Goal: Task Accomplishment & Management: Manage account settings

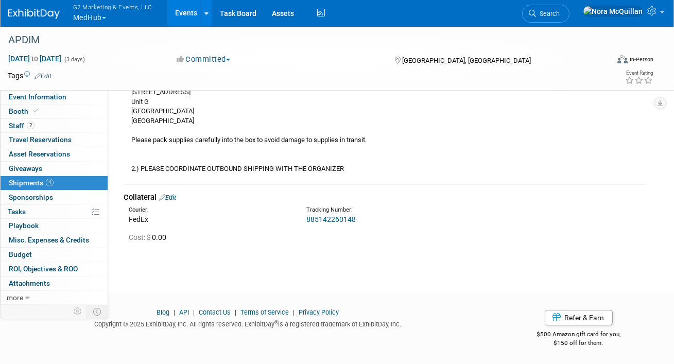
click at [97, 16] on button "G2 Marketing & Events, LLC MedHub" at bounding box center [118, 13] width 93 height 27
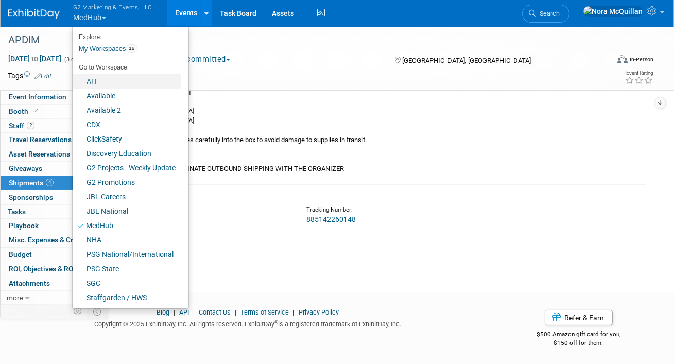
click at [90, 85] on link "ATI" at bounding box center [127, 81] width 108 height 14
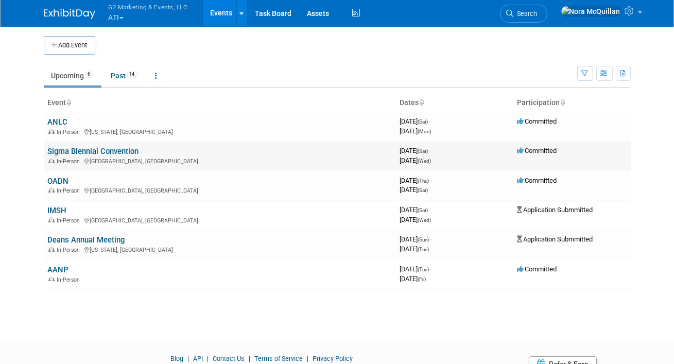
click at [67, 154] on link "Sigma Biennial Convention" at bounding box center [93, 151] width 91 height 9
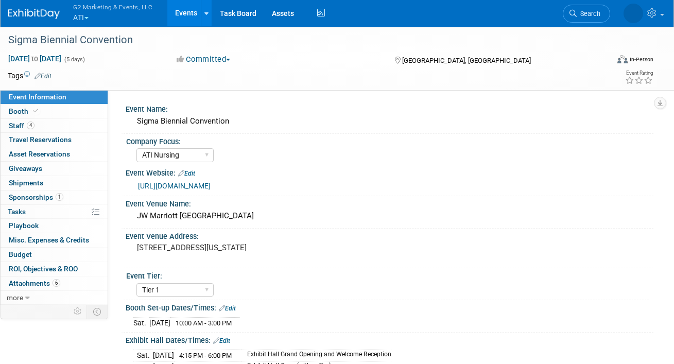
select select "ATI Nursing"
select select "Tier 1"
click at [50, 112] on link "Booth" at bounding box center [54, 112] width 107 height 14
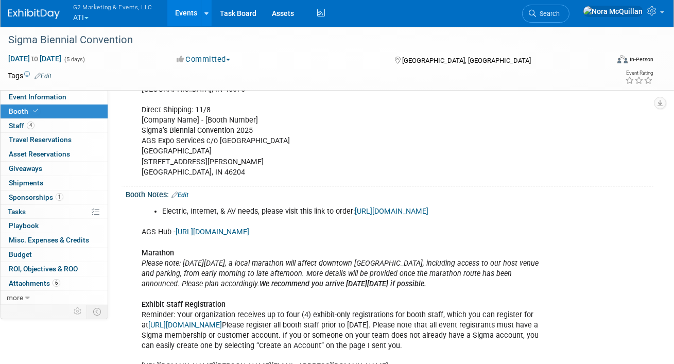
scroll to position [411, 0]
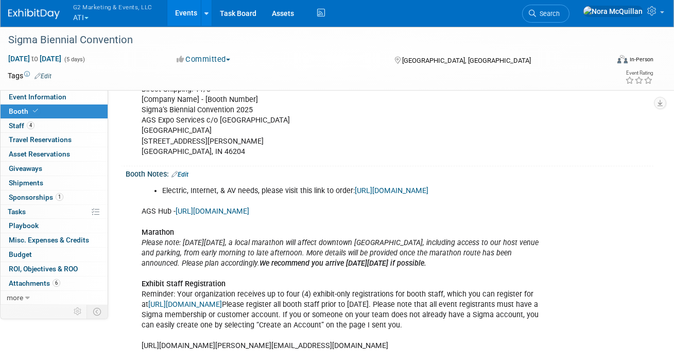
click at [82, 15] on button "G2 Marketing & Events, LLC ATI" at bounding box center [118, 13] width 93 height 27
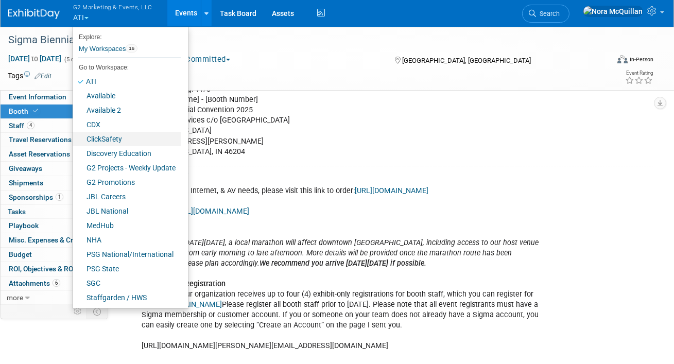
click at [111, 135] on link "ClickSafety" at bounding box center [127, 139] width 108 height 14
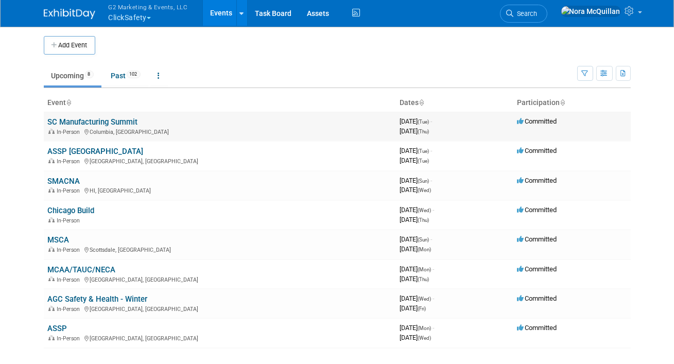
click at [80, 124] on link "SC Manufacturing Summit" at bounding box center [93, 121] width 90 height 9
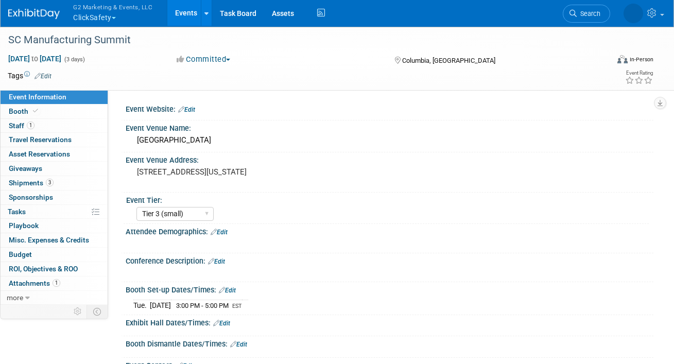
select select "Tier 3 (small)"
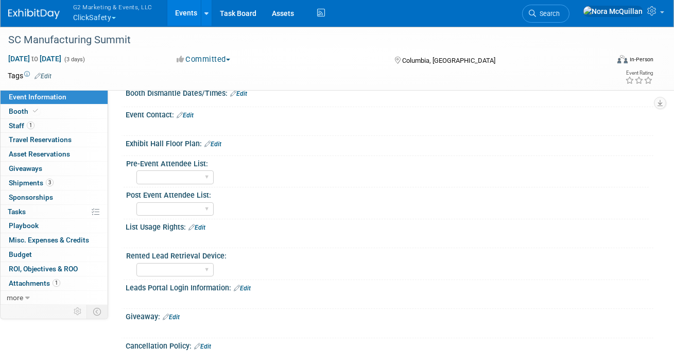
scroll to position [341, 0]
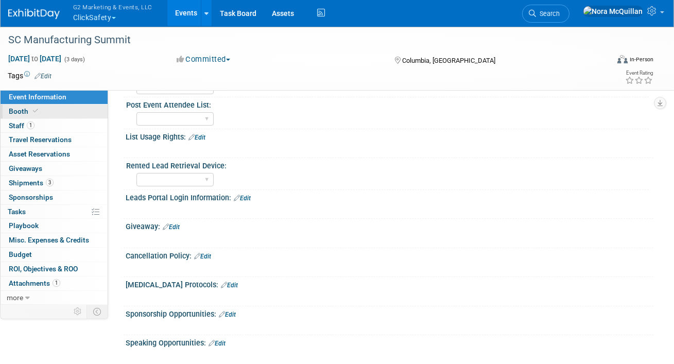
click at [42, 116] on link "Booth" at bounding box center [54, 112] width 107 height 14
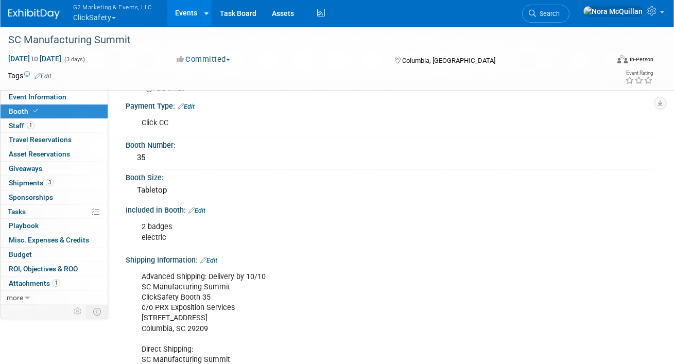
scroll to position [0, 0]
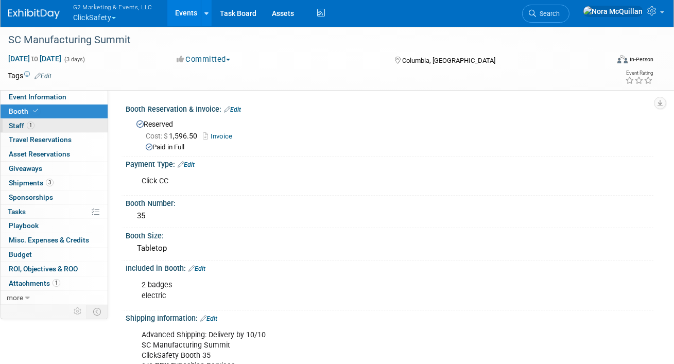
click at [50, 129] on link "1 Staff 1" at bounding box center [54, 126] width 107 height 14
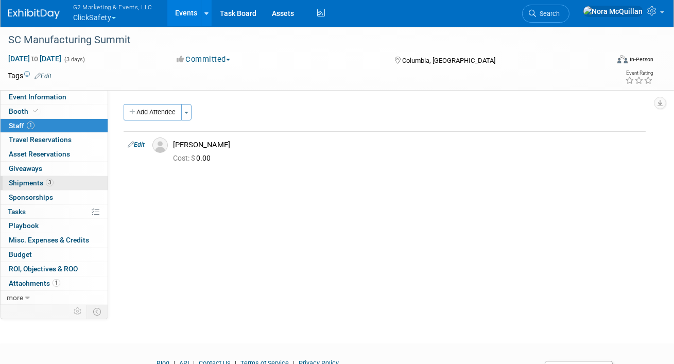
click at [27, 189] on link "3 Shipments 3" at bounding box center [54, 183] width 107 height 14
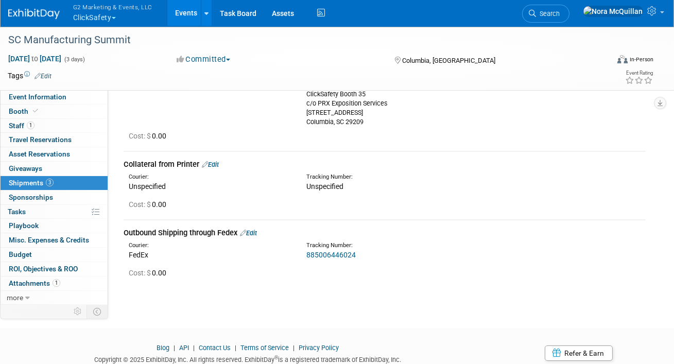
scroll to position [148, 0]
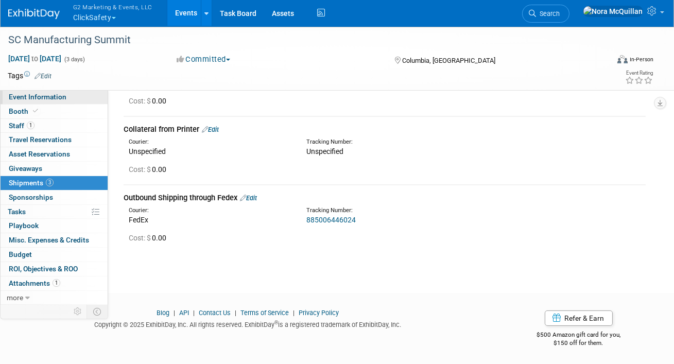
click at [42, 96] on span "Event Information" at bounding box center [38, 97] width 58 height 8
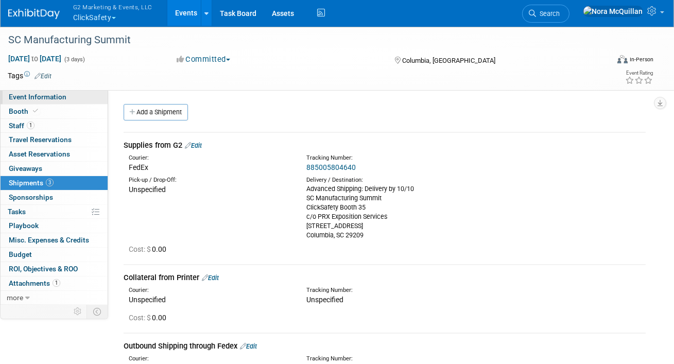
select select "Tier 3 (small)"
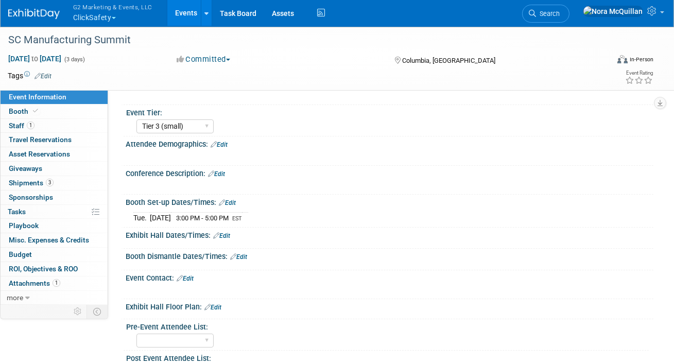
scroll to position [90, 0]
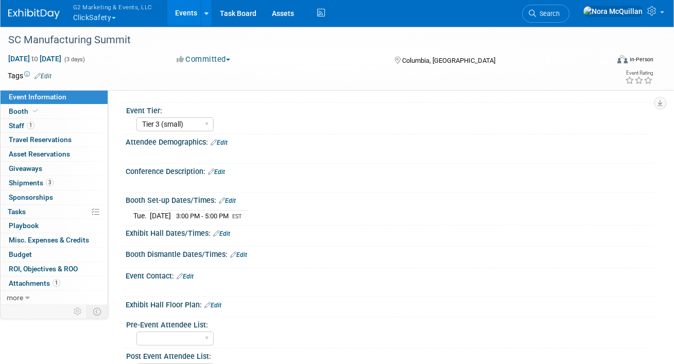
click at [224, 231] on link "Edit" at bounding box center [221, 233] width 17 height 7
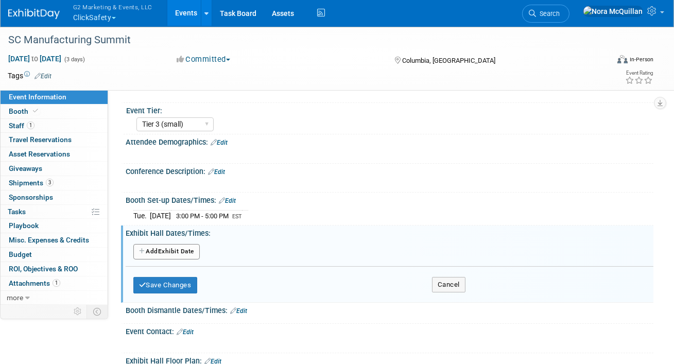
click at [160, 247] on button "Add Another Exhibit Date" at bounding box center [166, 251] width 66 height 15
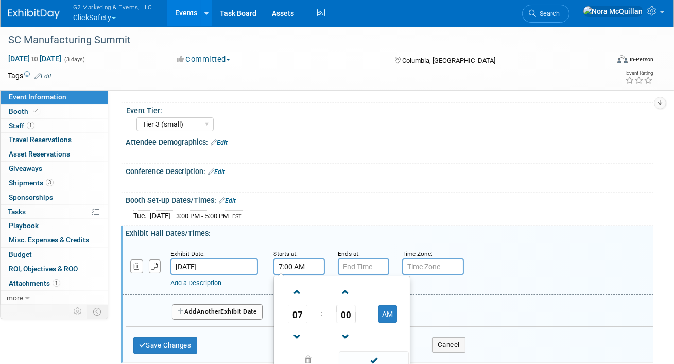
click at [308, 266] on input "7:00 AM" at bounding box center [298, 266] width 51 height 16
click at [302, 315] on span "07" at bounding box center [298, 314] width 20 height 19
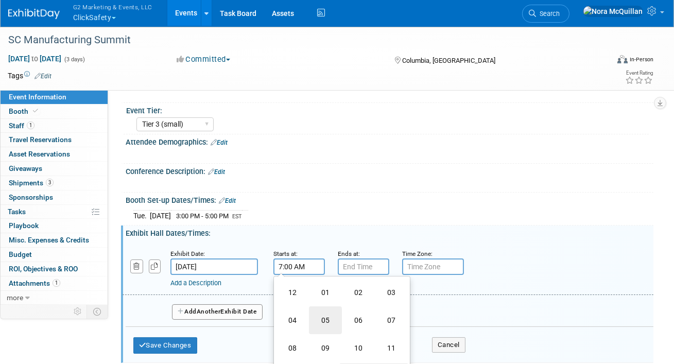
click at [325, 320] on td "05" at bounding box center [325, 320] width 33 height 28
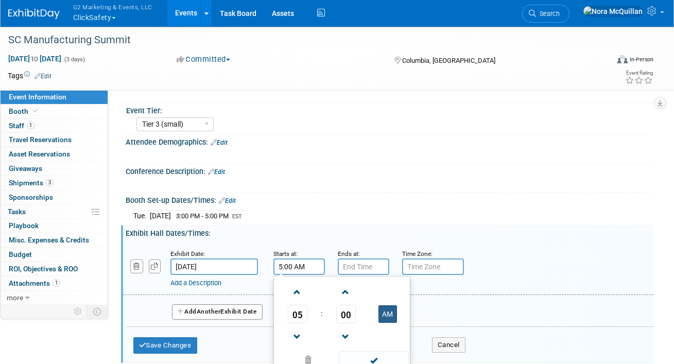
click at [391, 312] on button "AM" at bounding box center [387, 314] width 19 height 18
type input "5:00 PM"
type input "7:00 PM"
click at [374, 271] on input "7:00 PM" at bounding box center [363, 266] width 51 height 16
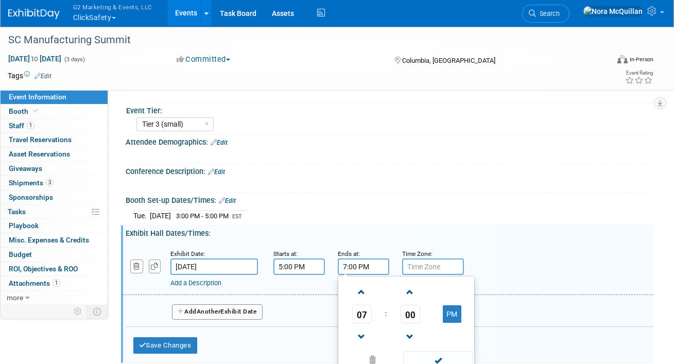
click at [411, 266] on input "text" at bounding box center [433, 266] width 62 height 16
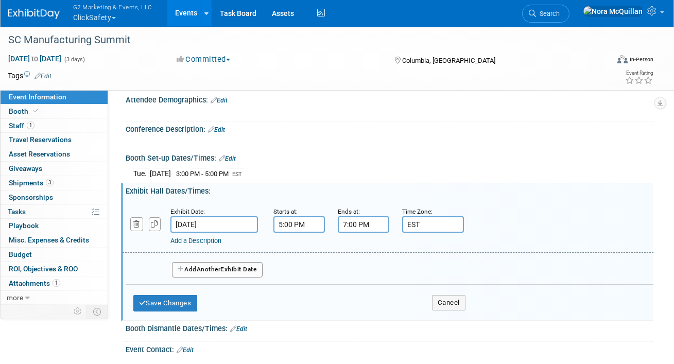
scroll to position [131, 0]
type input "EST"
click at [211, 239] on link "Add a Description" at bounding box center [195, 241] width 51 height 8
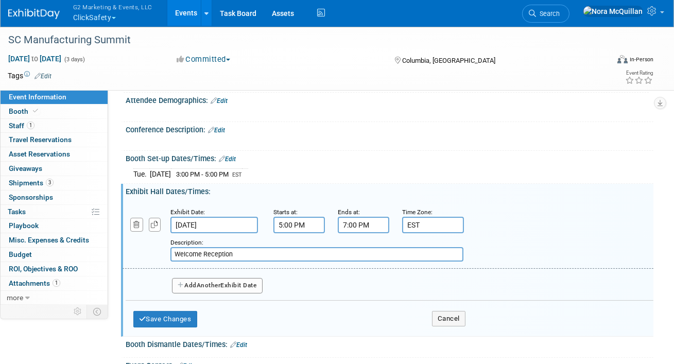
type input "Welcome Reception"
click at [202, 288] on button "Add Another Exhibit Date" at bounding box center [217, 285] width 91 height 15
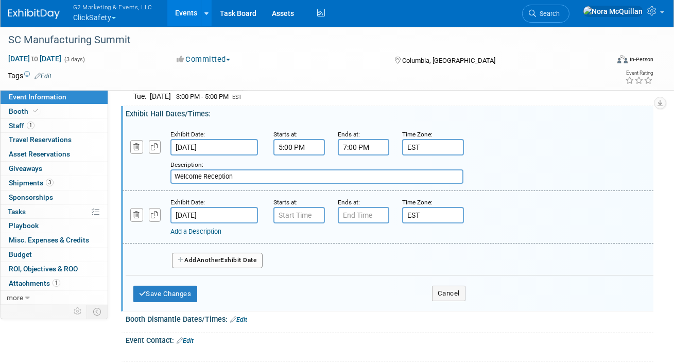
scroll to position [208, 0]
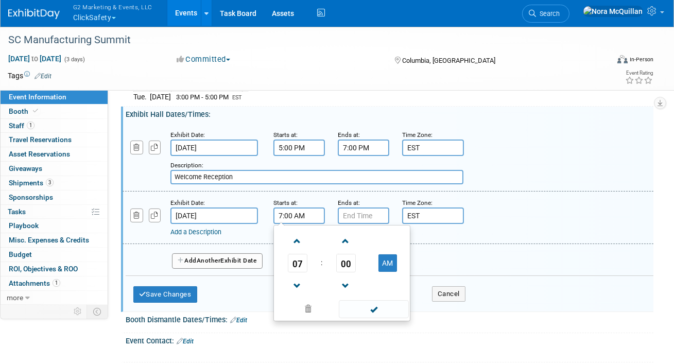
click at [281, 213] on input "7:00 AM" at bounding box center [298, 215] width 51 height 16
click at [299, 257] on span "07" at bounding box center [298, 263] width 20 height 19
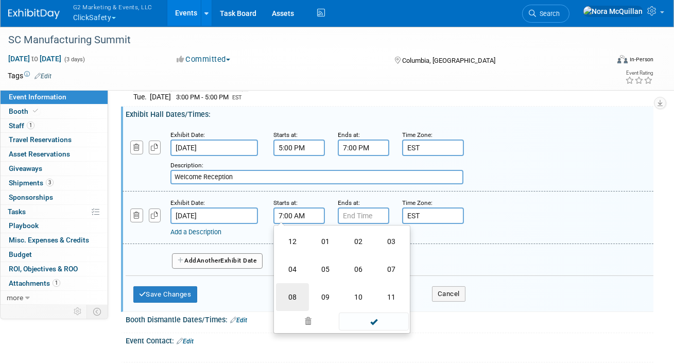
click at [301, 291] on td "08" at bounding box center [292, 297] width 33 height 28
type input "8:00 AM"
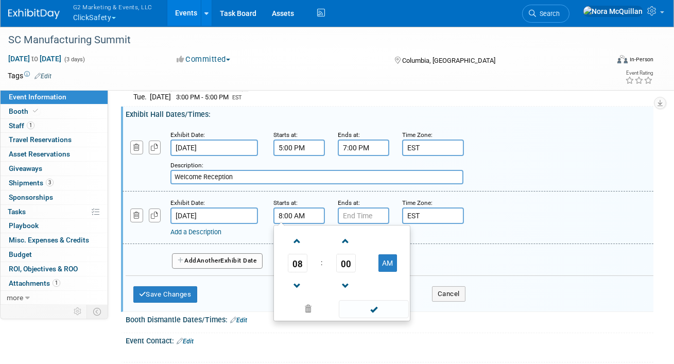
click at [352, 224] on div "Add a Description Description:" at bounding box center [366, 230] width 392 height 13
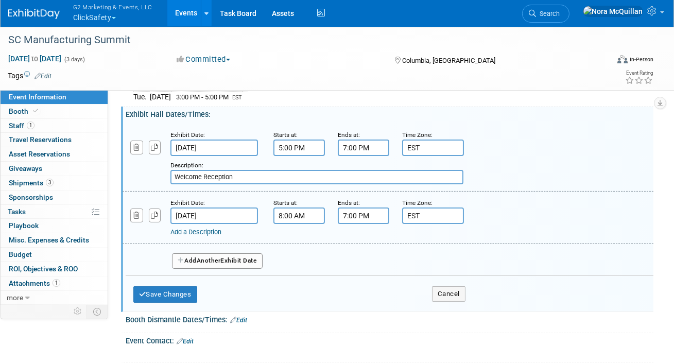
click at [352, 220] on input "7:00 PM" at bounding box center [363, 215] width 51 height 16
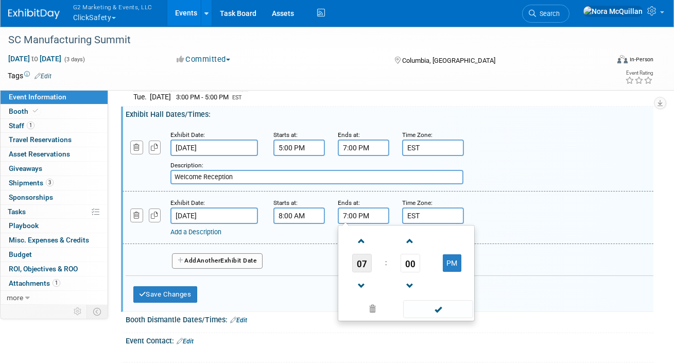
click at [355, 254] on span "07" at bounding box center [362, 263] width 20 height 19
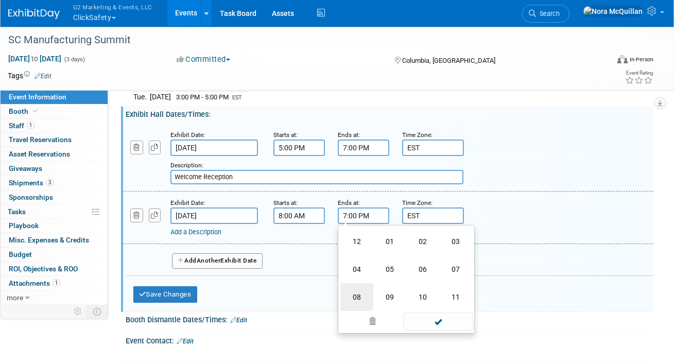
click at [356, 291] on td "08" at bounding box center [356, 297] width 33 height 28
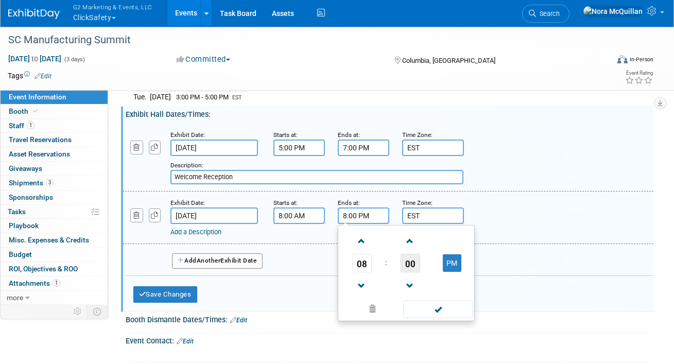
click at [405, 263] on span "00" at bounding box center [411, 263] width 20 height 19
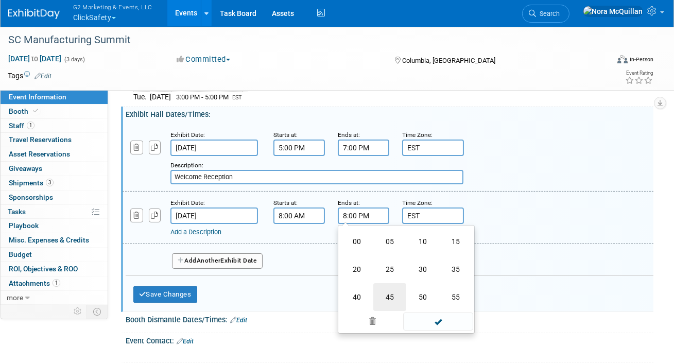
click at [396, 294] on td "45" at bounding box center [389, 297] width 33 height 28
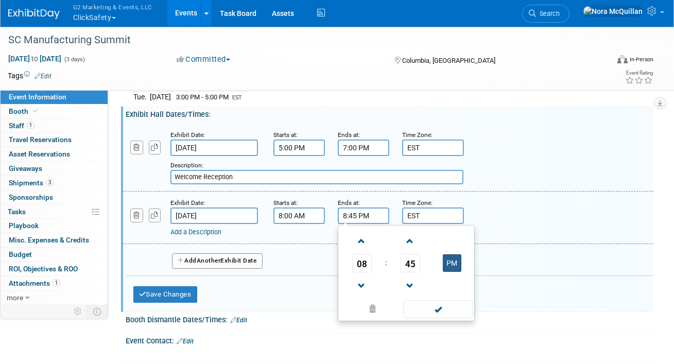
click at [451, 264] on button "PM" at bounding box center [452, 263] width 19 height 18
type input "8:45 AM"
click at [207, 233] on link "Add a Description" at bounding box center [195, 232] width 51 height 8
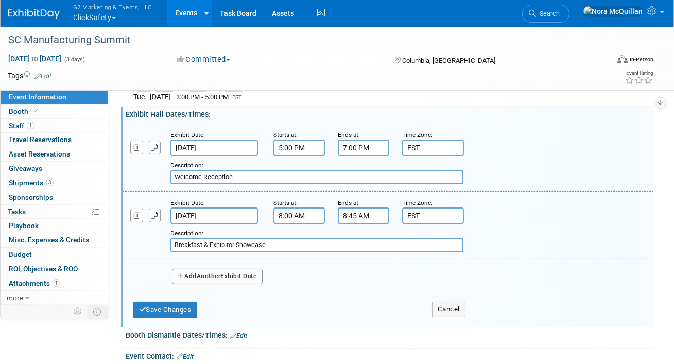
type input "Breakfast & Exhibitor Showcase"
click at [197, 276] on button "Add Another Exhibit Date" at bounding box center [217, 276] width 91 height 15
select select "9"
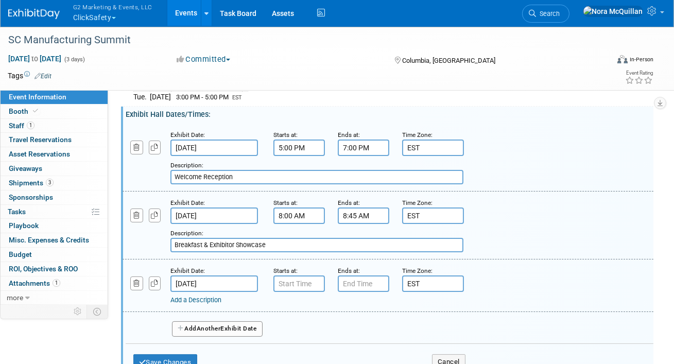
click at [185, 282] on input "[DATE]" at bounding box center [214, 283] width 88 height 16
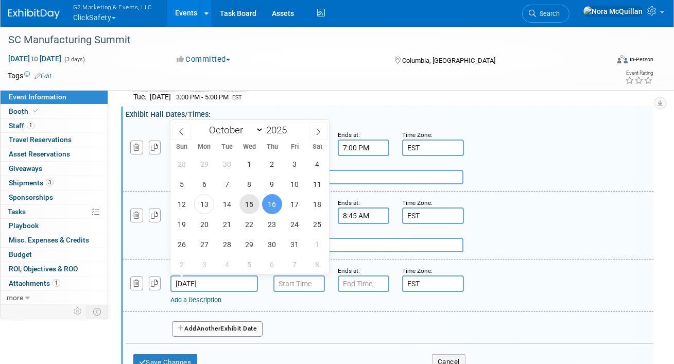
click at [258, 202] on span "15" at bounding box center [249, 204] width 20 height 20
type input "[DATE]"
click at [301, 285] on input "7:00 AM" at bounding box center [298, 283] width 51 height 16
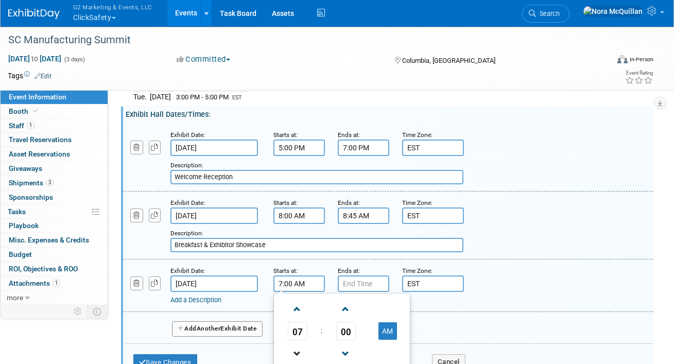
click at [295, 340] on link at bounding box center [298, 353] width 20 height 26
click at [293, 326] on span "06" at bounding box center [298, 331] width 20 height 19
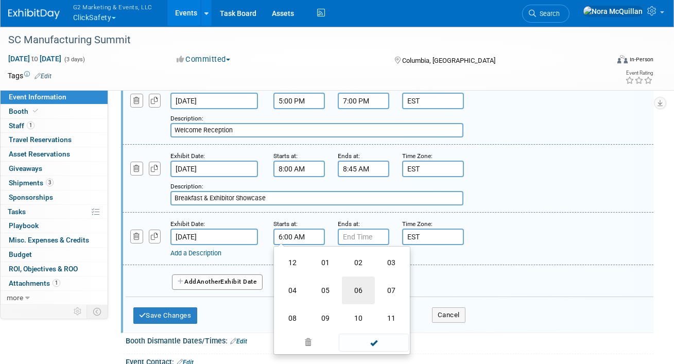
scroll to position [264, 0]
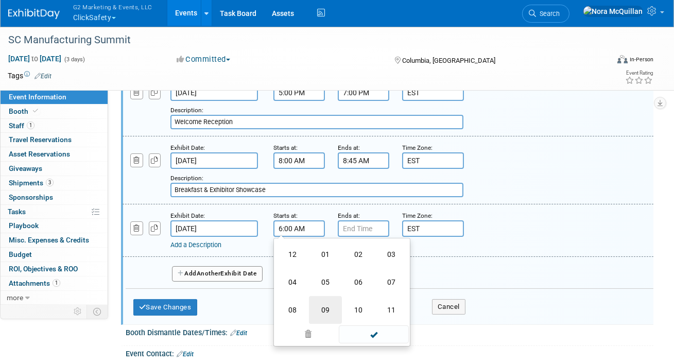
click at [329, 307] on td "09" at bounding box center [325, 310] width 33 height 28
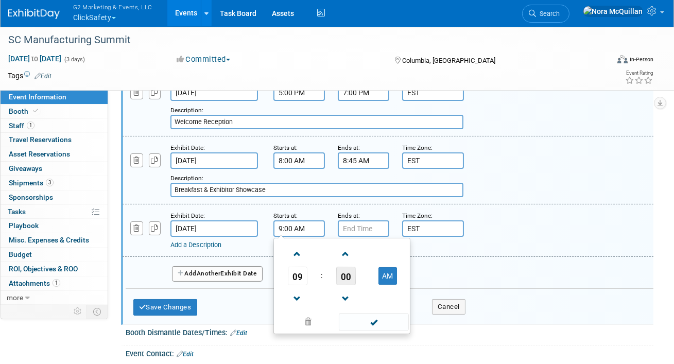
click at [342, 279] on span "00" at bounding box center [346, 276] width 20 height 19
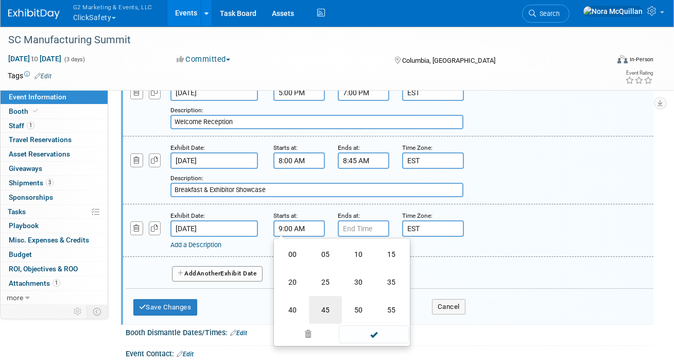
click at [319, 306] on td "45" at bounding box center [325, 310] width 33 height 28
type input "9:45 AM"
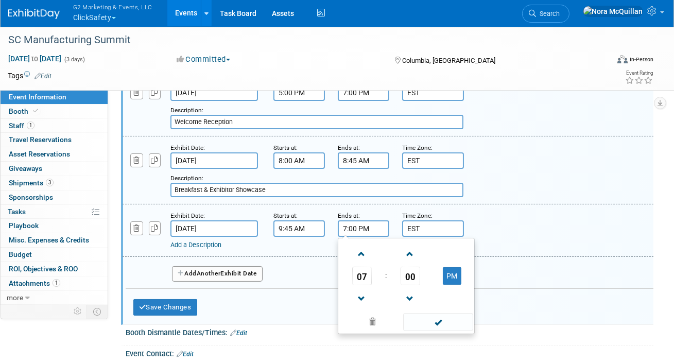
click at [353, 220] on input "7:00 PM" at bounding box center [363, 228] width 51 height 16
click at [364, 268] on span "07" at bounding box center [362, 276] width 20 height 19
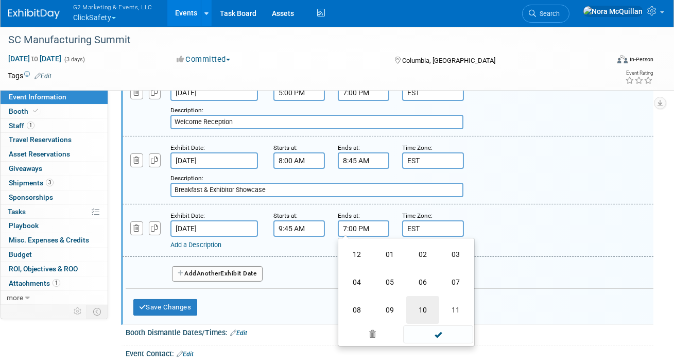
click at [422, 310] on td "10" at bounding box center [422, 310] width 33 height 28
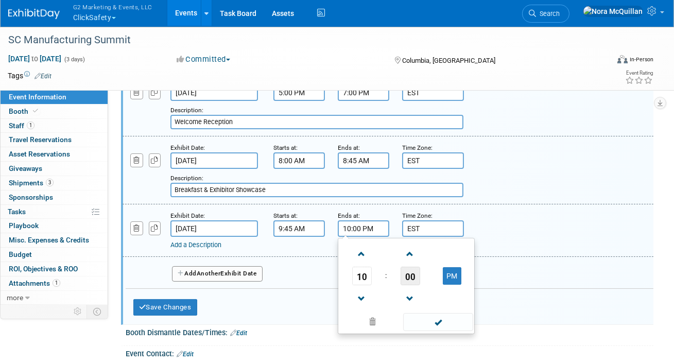
click at [415, 277] on span "00" at bounding box center [411, 276] width 20 height 19
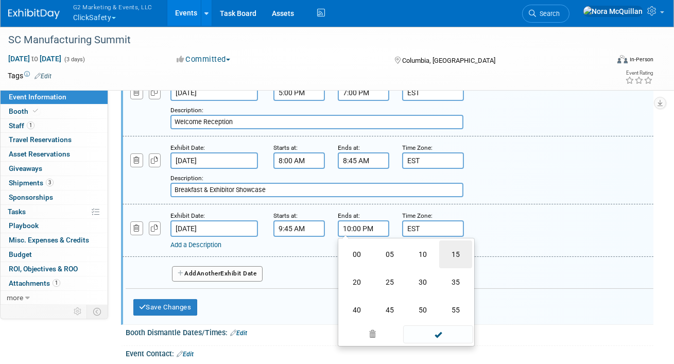
click at [451, 258] on td "15" at bounding box center [455, 254] width 33 height 28
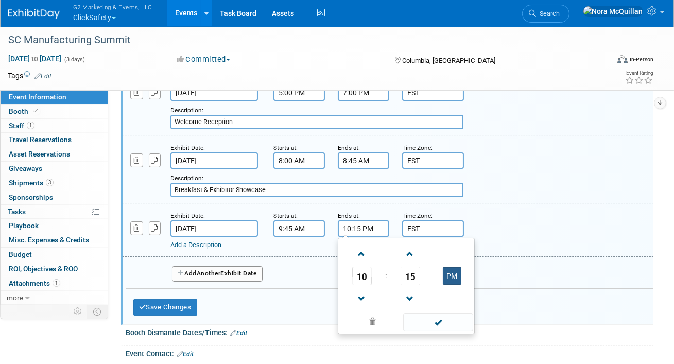
click at [453, 274] on button "PM" at bounding box center [452, 276] width 19 height 18
type input "10:15 AM"
click at [202, 243] on link "Add a Description" at bounding box center [195, 245] width 51 height 8
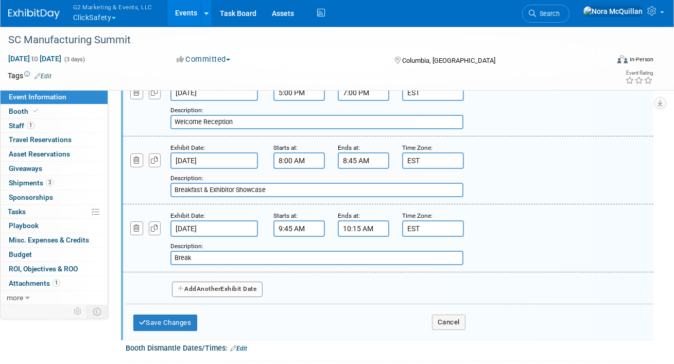
type input "Break"
click at [200, 285] on span "Another" at bounding box center [209, 288] width 24 height 7
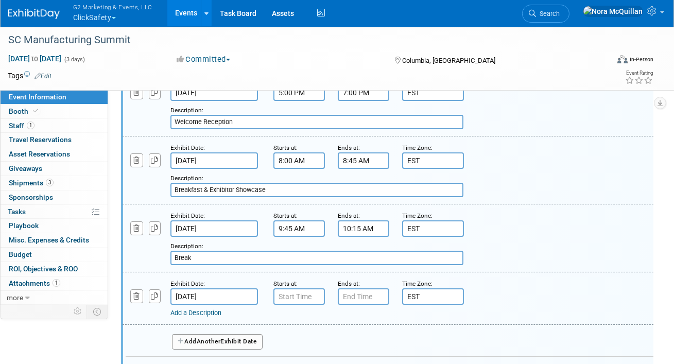
click at [202, 290] on input "Oct 16, 2025" at bounding box center [214, 296] width 88 height 16
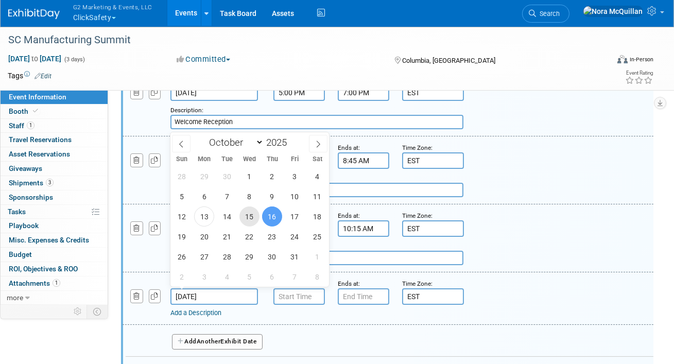
click at [255, 216] on span "15" at bounding box center [249, 216] width 20 height 20
type input "Oct 15, 2025"
click at [282, 297] on input "7:00 AM" at bounding box center [298, 296] width 51 height 16
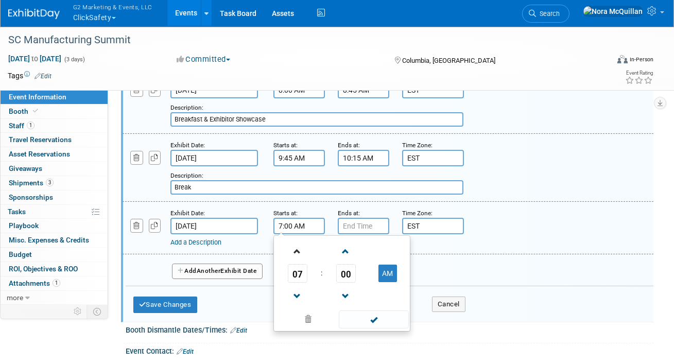
scroll to position [351, 0]
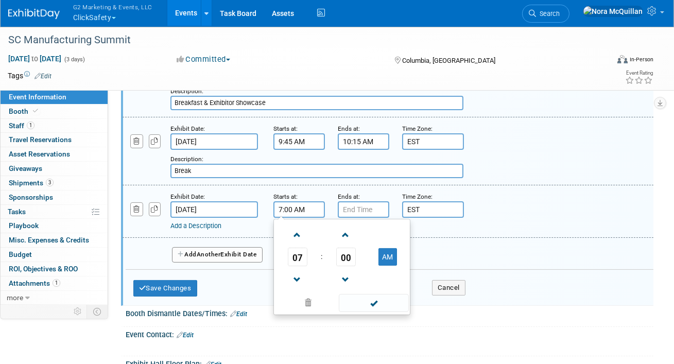
click at [296, 256] on span "07" at bounding box center [298, 257] width 20 height 19
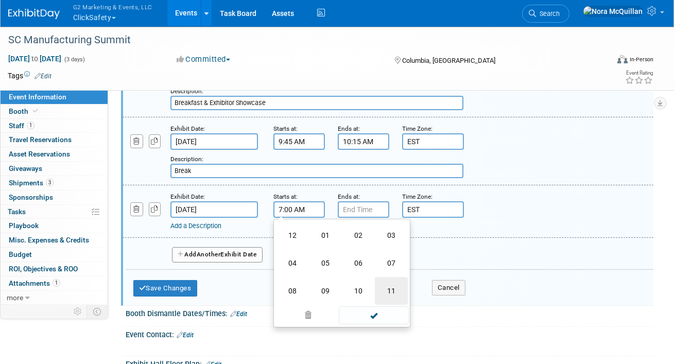
click at [384, 290] on td "11" at bounding box center [391, 291] width 33 height 28
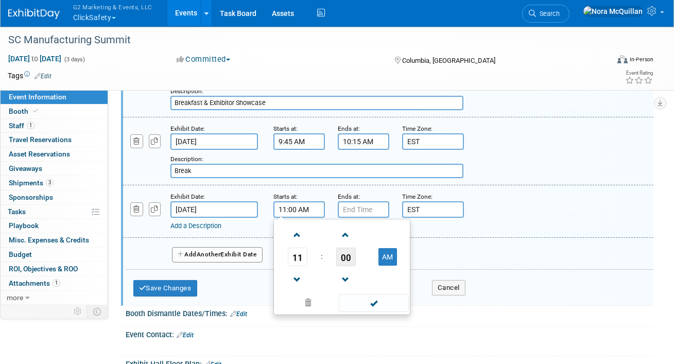
click at [348, 257] on span "00" at bounding box center [346, 257] width 20 height 19
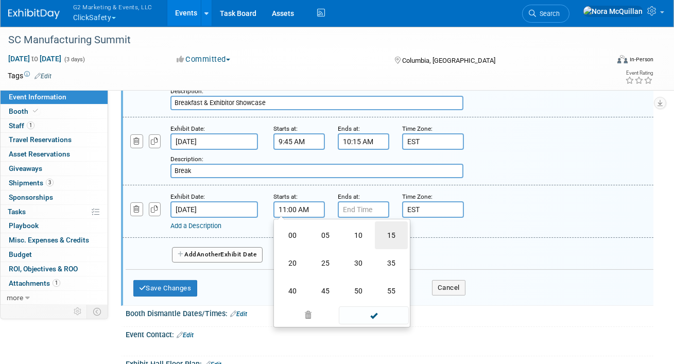
click at [385, 235] on td "15" at bounding box center [391, 235] width 33 height 28
type input "11:15 AM"
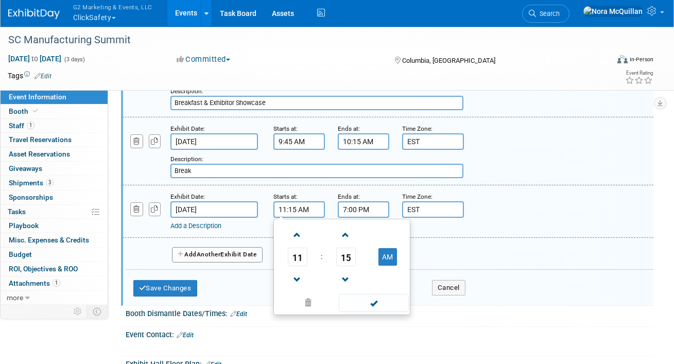
click at [361, 205] on input "7:00 PM" at bounding box center [363, 209] width 51 height 16
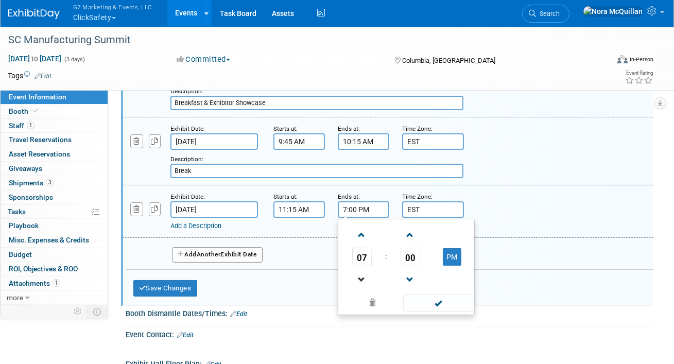
click at [365, 266] on link at bounding box center [362, 279] width 20 height 26
click at [361, 252] on span "06" at bounding box center [362, 257] width 20 height 19
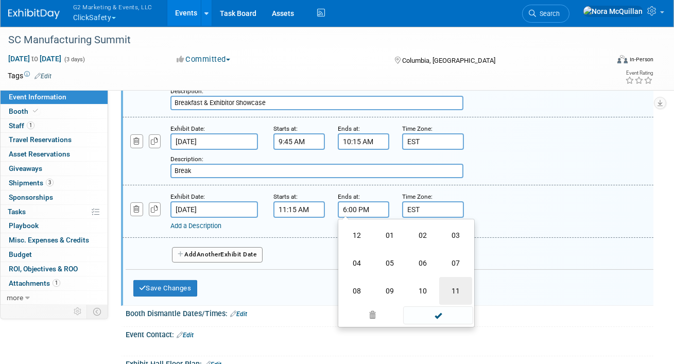
click at [453, 290] on td "11" at bounding box center [455, 291] width 33 height 28
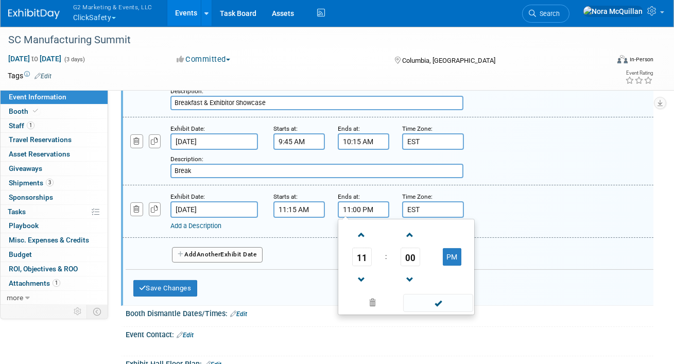
click at [405, 262] on span "00" at bounding box center [411, 257] width 20 height 19
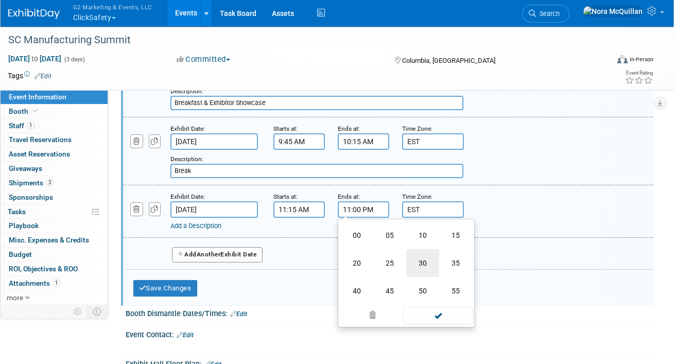
click at [429, 261] on td "30" at bounding box center [422, 263] width 33 height 28
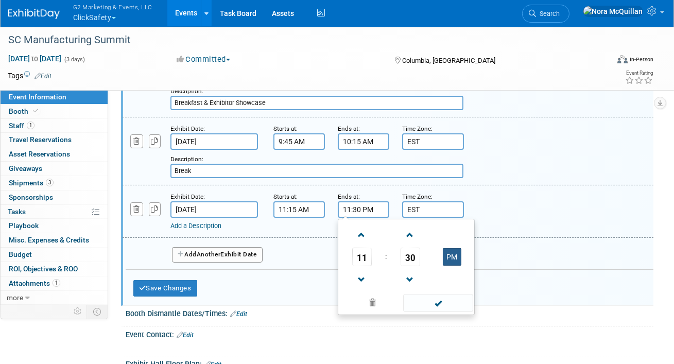
click at [453, 250] on button "PM" at bounding box center [452, 257] width 19 height 18
type input "11:30 AM"
click at [211, 222] on link "Add a Description" at bounding box center [195, 226] width 51 height 8
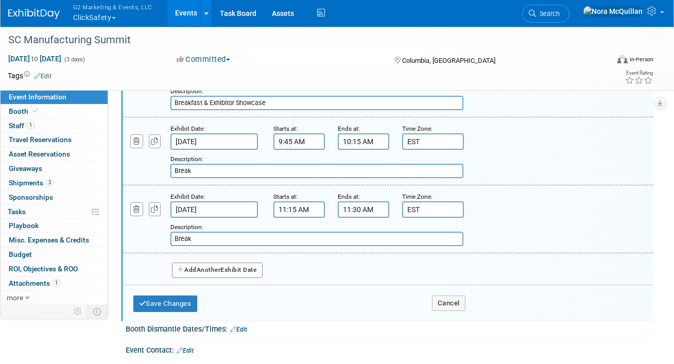
type input "Break"
click at [212, 271] on button "Add Another Exhibit Date" at bounding box center [217, 270] width 91 height 15
select select "9"
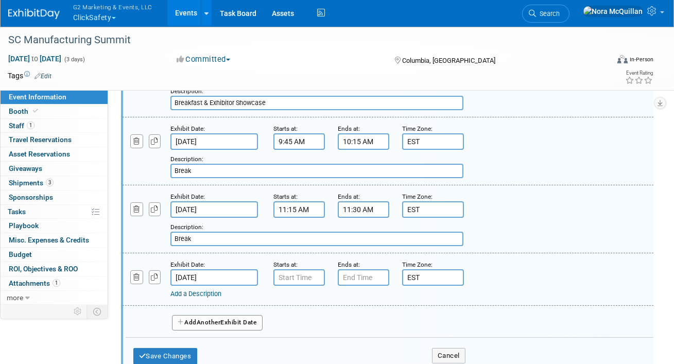
click at [203, 277] on input "Oct 16, 2025" at bounding box center [214, 277] width 88 height 16
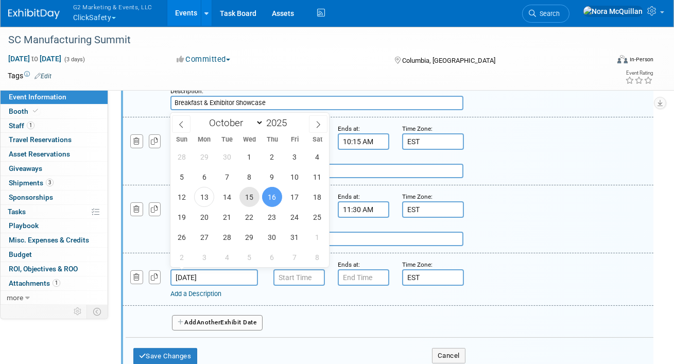
click at [246, 200] on span "15" at bounding box center [249, 197] width 20 height 20
type input "Oct 15, 2025"
click at [295, 275] on input "7:00 AM" at bounding box center [298, 277] width 51 height 16
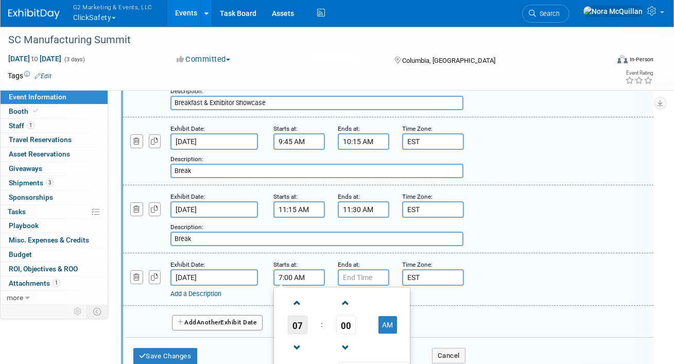
click at [298, 317] on span "07" at bounding box center [298, 325] width 20 height 19
click at [391, 351] on td "11" at bounding box center [391, 359] width 33 height 28
click at [341, 319] on span "00" at bounding box center [346, 325] width 20 height 19
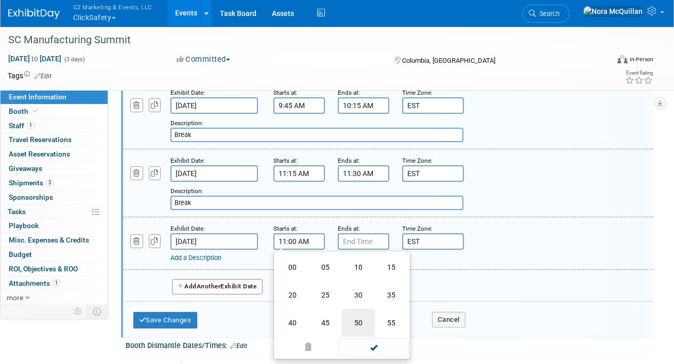
click at [357, 316] on td "50" at bounding box center [358, 323] width 33 height 28
type input "11:50 AM"
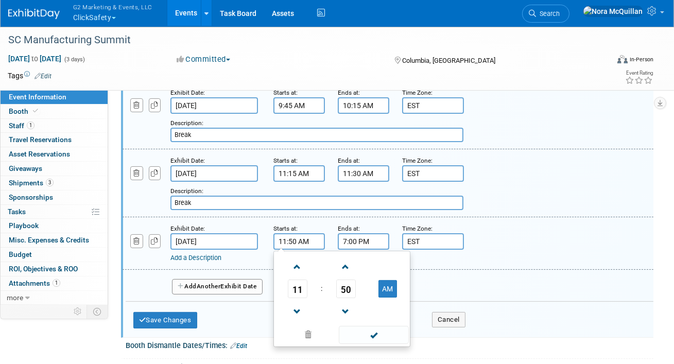
click at [360, 243] on input "7:00 PM" at bounding box center [363, 241] width 51 height 16
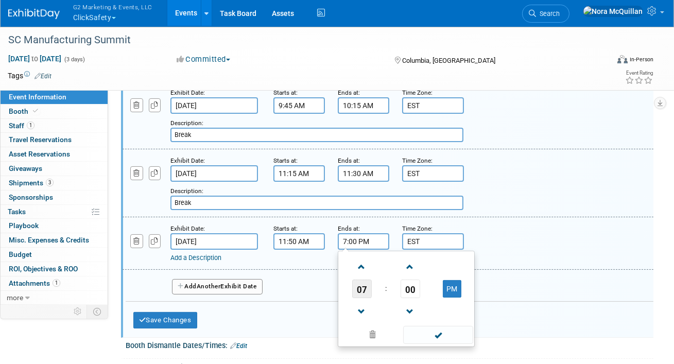
click at [358, 284] on span "07" at bounding box center [362, 289] width 20 height 19
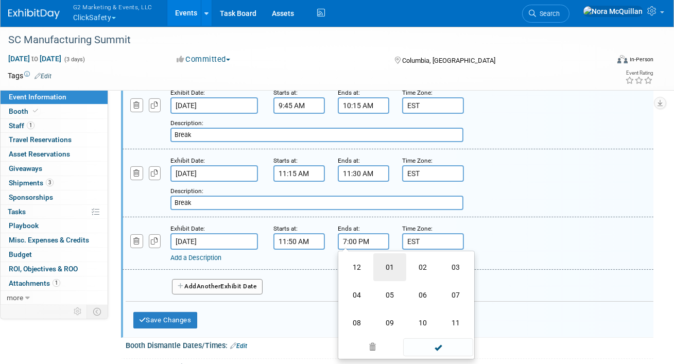
click at [387, 270] on td "01" at bounding box center [389, 267] width 33 height 28
type input "1:00 PM"
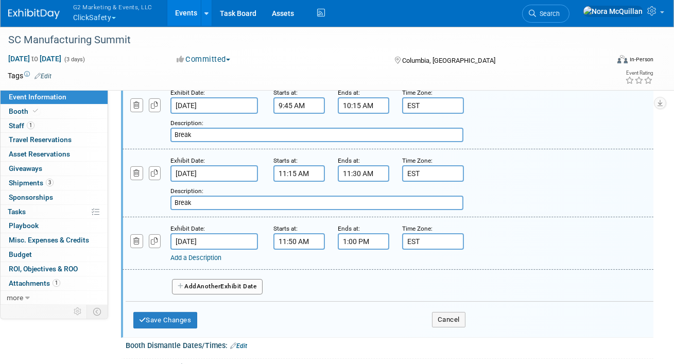
click at [207, 254] on link "Add a Description" at bounding box center [195, 258] width 51 height 8
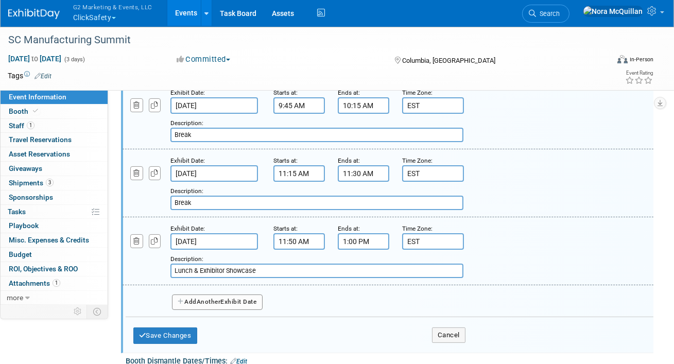
type input "Lunch & Exhibitor Showcase"
click at [208, 303] on button "Add Another Exhibit Date" at bounding box center [217, 301] width 91 height 15
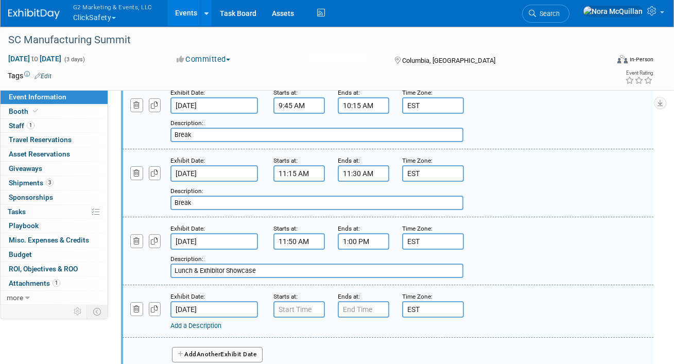
click at [202, 303] on input "Oct 16, 2025" at bounding box center [214, 309] width 88 height 16
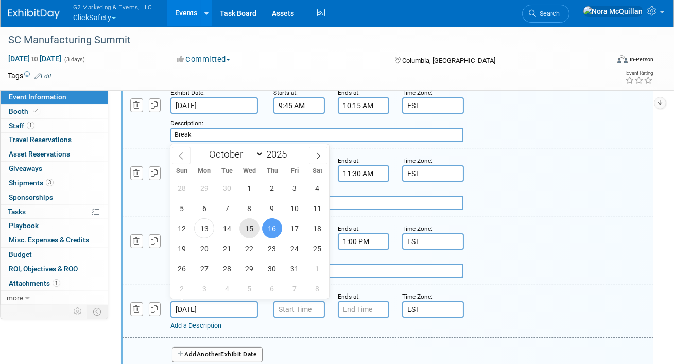
click at [247, 234] on span "15" at bounding box center [249, 228] width 20 height 20
type input "Oct 15, 2025"
click at [282, 308] on input "7:00 AM" at bounding box center [298, 309] width 51 height 16
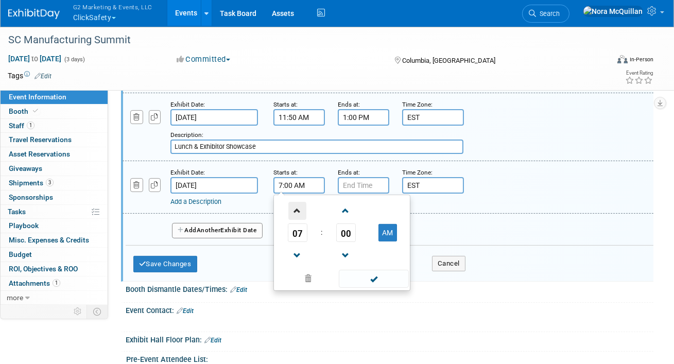
scroll to position [510, 0]
click at [297, 224] on span "07" at bounding box center [298, 233] width 20 height 19
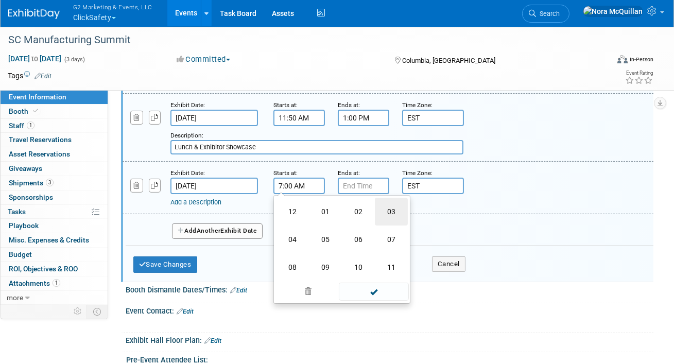
click at [387, 211] on td "03" at bounding box center [391, 212] width 33 height 28
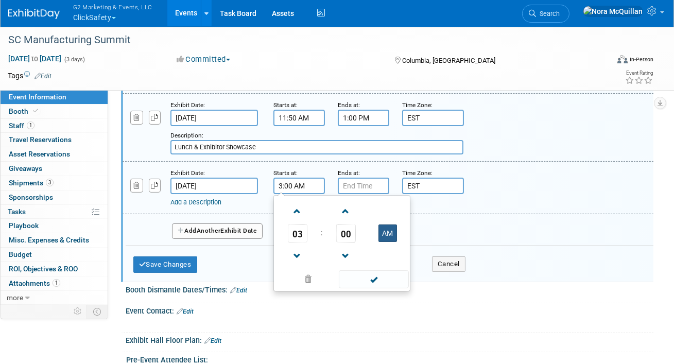
click at [382, 236] on button "AM" at bounding box center [387, 233] width 19 height 18
type input "3:00 PM"
click at [361, 189] on input "7:00 PM" at bounding box center [363, 186] width 51 height 16
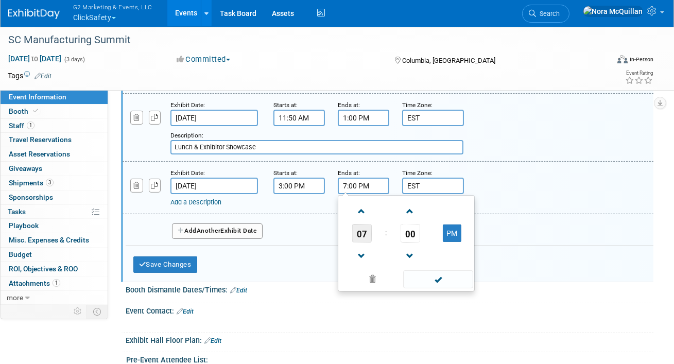
click at [365, 228] on span "07" at bounding box center [362, 233] width 20 height 19
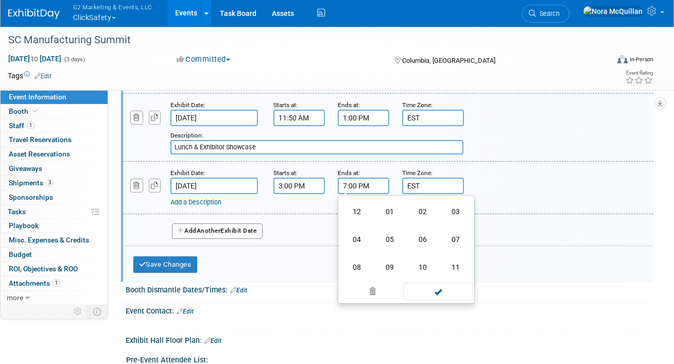
click at [450, 213] on td "03" at bounding box center [455, 212] width 33 height 28
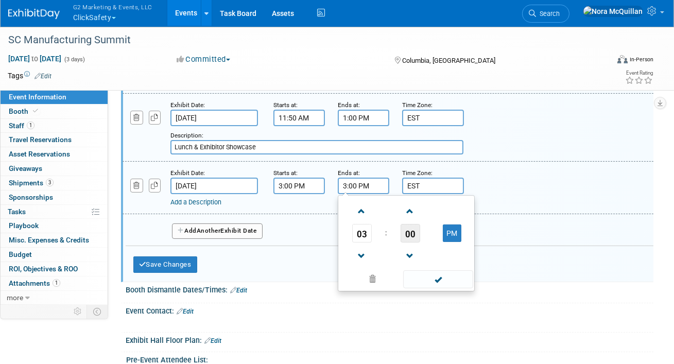
click at [412, 224] on span "00" at bounding box center [411, 233] width 20 height 19
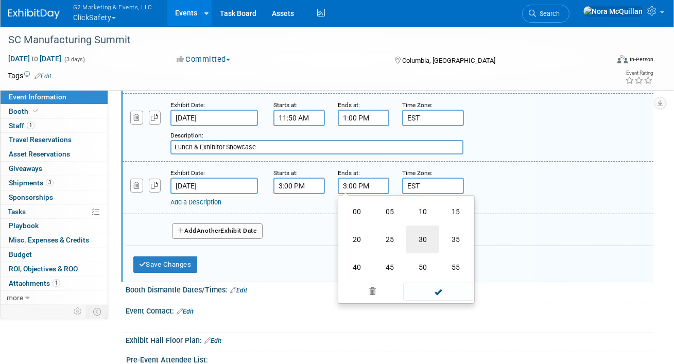
click at [425, 239] on td "30" at bounding box center [422, 239] width 33 height 28
type input "3:30 PM"
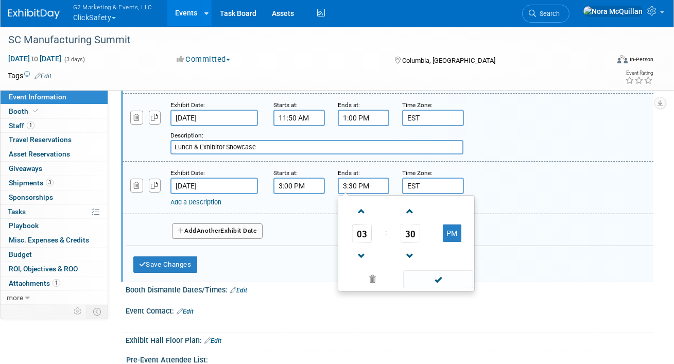
click at [202, 199] on link "Add a Description" at bounding box center [195, 202] width 51 height 8
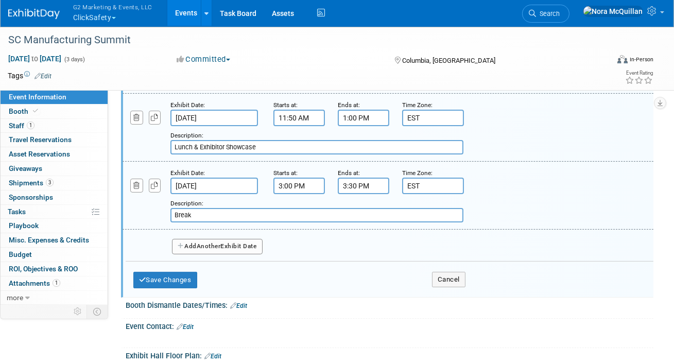
type input "Break"
click at [206, 242] on span "Another" at bounding box center [209, 245] width 24 height 7
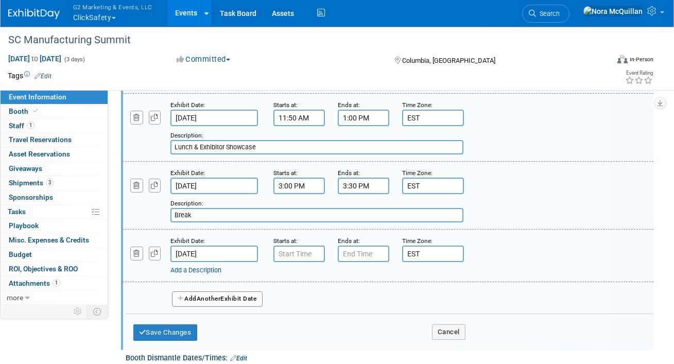
click at [202, 248] on input "Oct 16, 2025" at bounding box center [214, 254] width 88 height 16
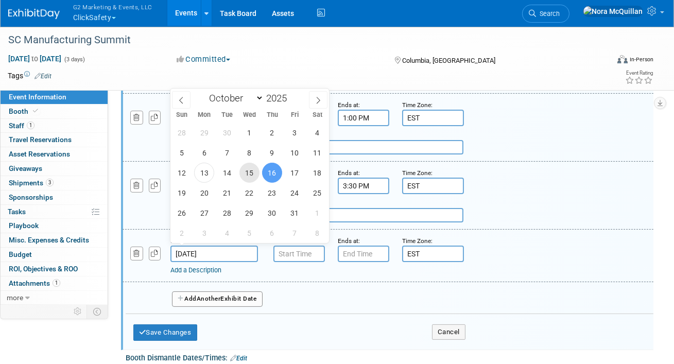
click at [252, 171] on span "15" at bounding box center [249, 173] width 20 height 20
type input "Oct 15, 2025"
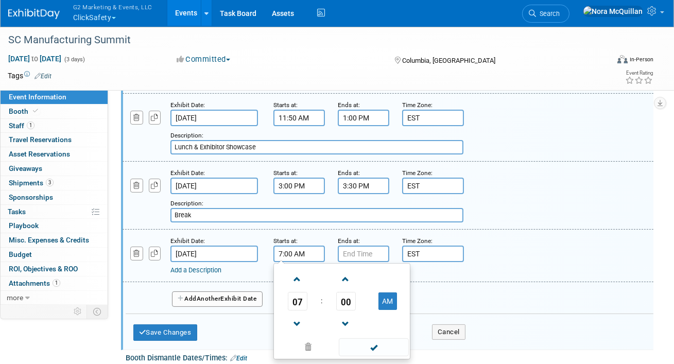
click at [288, 252] on input "7:00 AM" at bounding box center [298, 254] width 51 height 16
click at [300, 298] on span "07" at bounding box center [298, 301] width 20 height 19
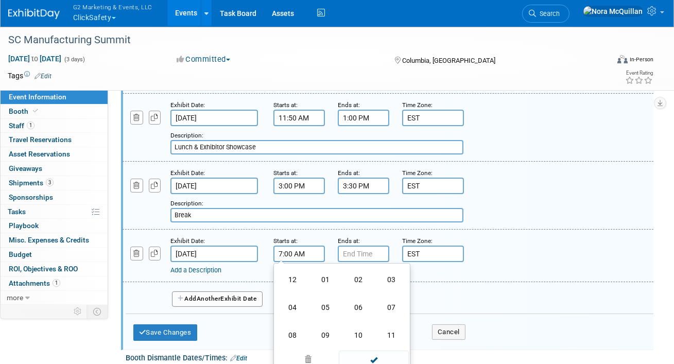
click at [327, 301] on td "05" at bounding box center [325, 307] width 33 height 28
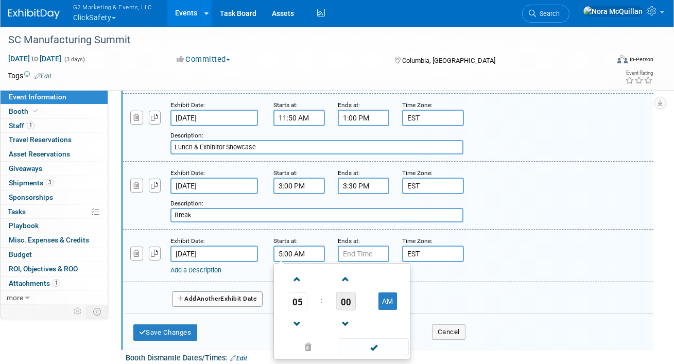
click at [338, 294] on span "00" at bounding box center [346, 301] width 20 height 19
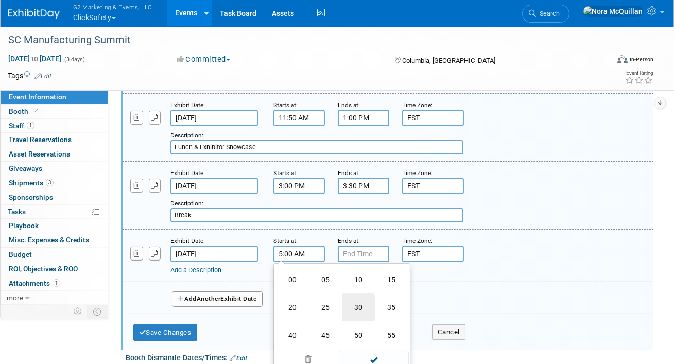
click at [364, 306] on td "30" at bounding box center [358, 307] width 33 height 28
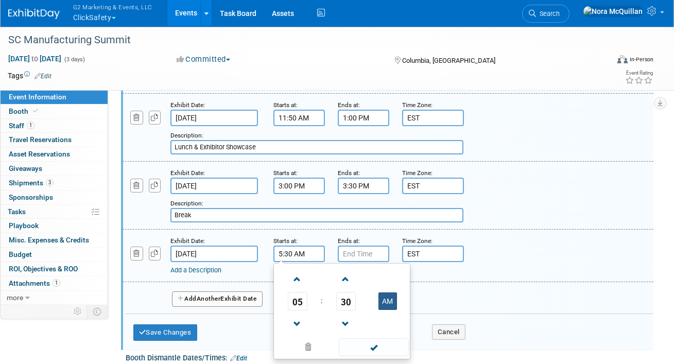
click at [382, 304] on button "AM" at bounding box center [387, 301] width 19 height 18
type input "5:30 PM"
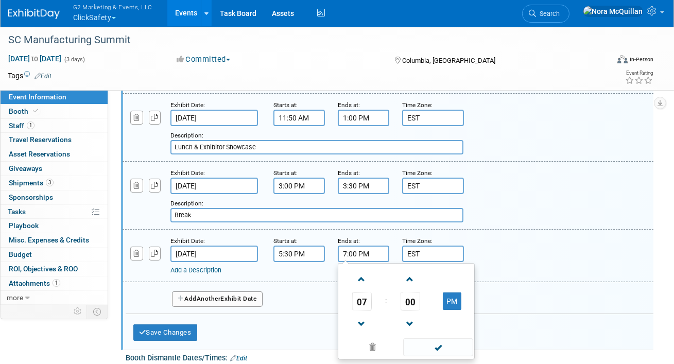
click at [365, 255] on input "7:00 PM" at bounding box center [363, 254] width 51 height 16
click at [362, 292] on span "07" at bounding box center [362, 301] width 20 height 19
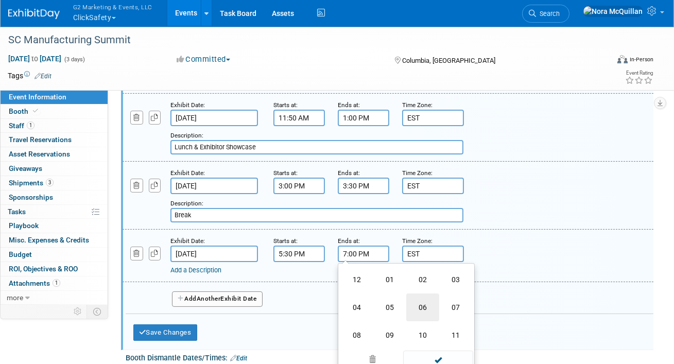
click at [413, 298] on td "06" at bounding box center [422, 307] width 33 height 28
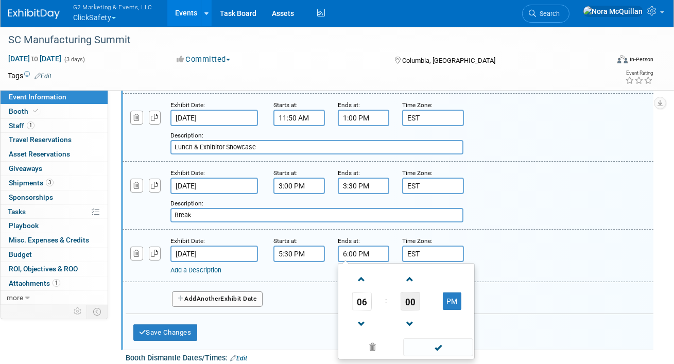
click at [404, 294] on span "00" at bounding box center [411, 301] width 20 height 19
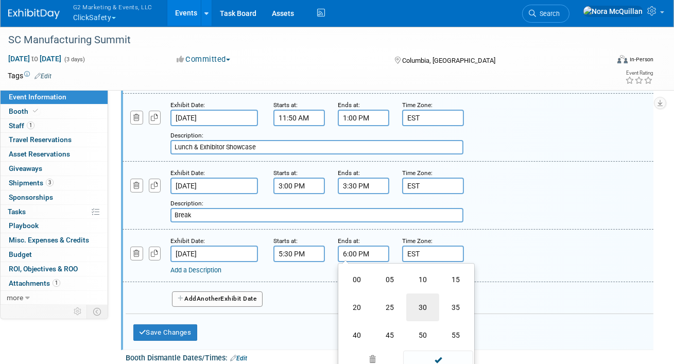
click at [425, 303] on td "30" at bounding box center [422, 307] width 33 height 28
type input "6:30 PM"
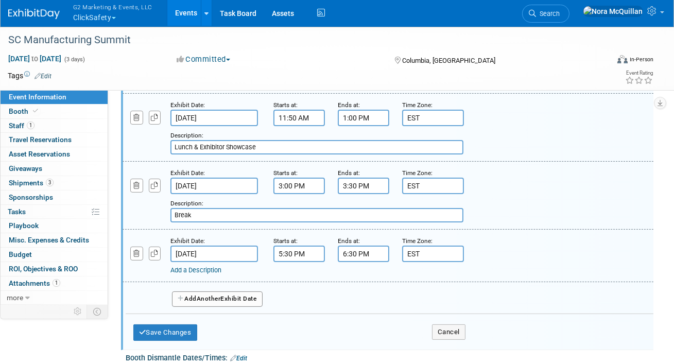
click at [197, 266] on link "Add a Description" at bounding box center [195, 270] width 51 height 8
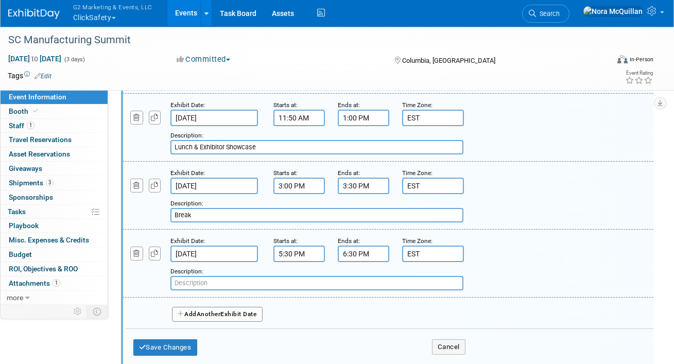
paste input "Meet and Greet Happy Hour with Exhibitors"
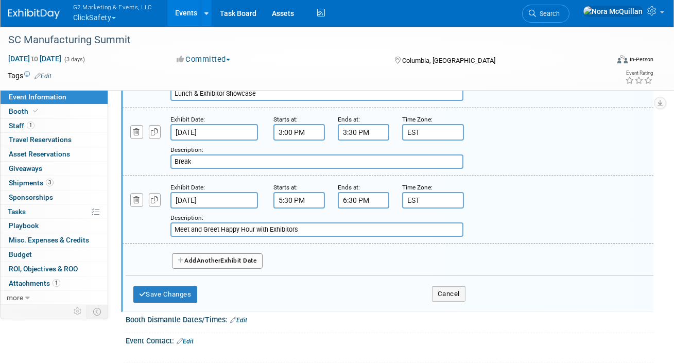
type input "Meet and Greet Happy Hour with Exhibitors"
click at [201, 257] on span "Another" at bounding box center [209, 260] width 24 height 7
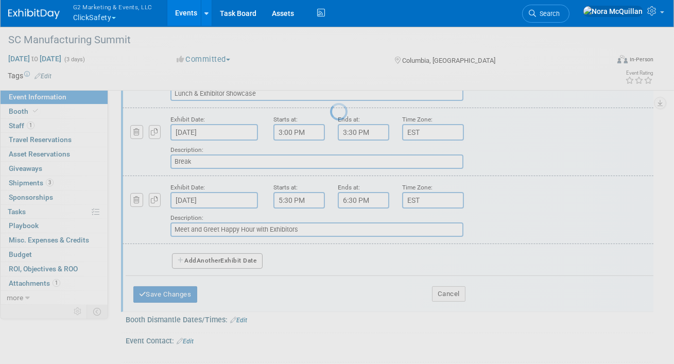
select select "9"
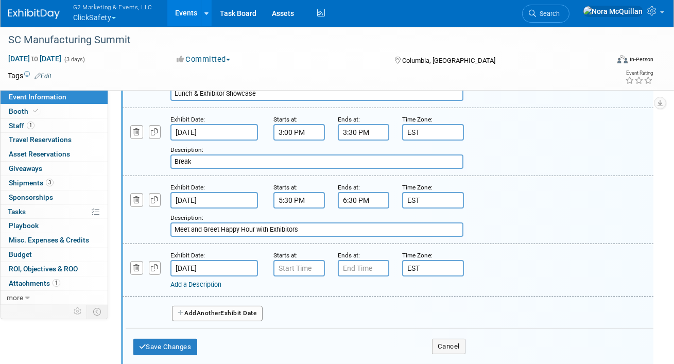
click at [210, 269] on input "Oct 16, 2025" at bounding box center [214, 268] width 88 height 16
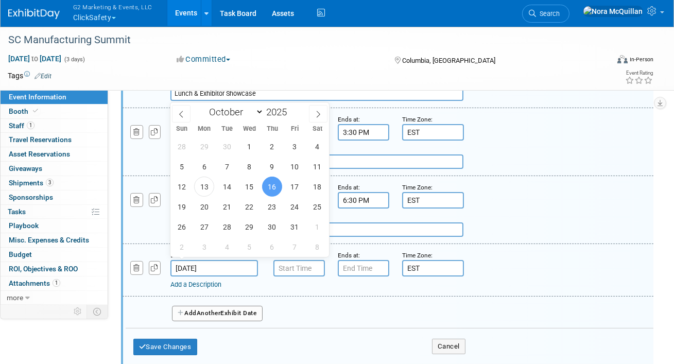
click at [155, 276] on div "Add a Description Description:" at bounding box center [342, 282] width 455 height 13
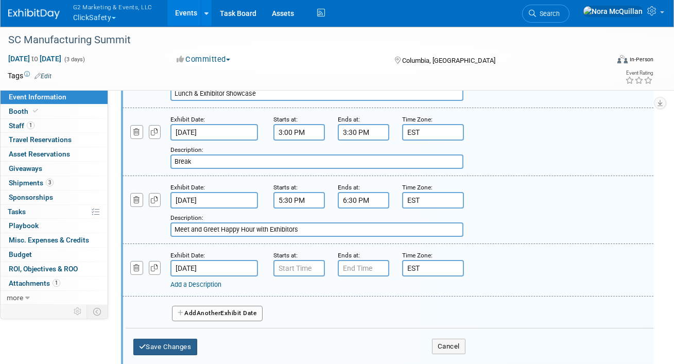
click at [169, 339] on button "Save Changes" at bounding box center [165, 347] width 64 height 16
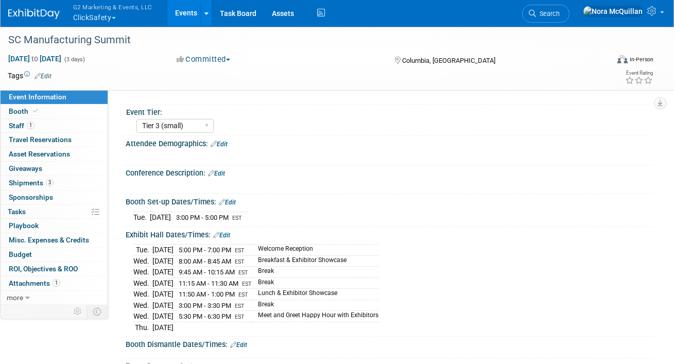
scroll to position [0, 0]
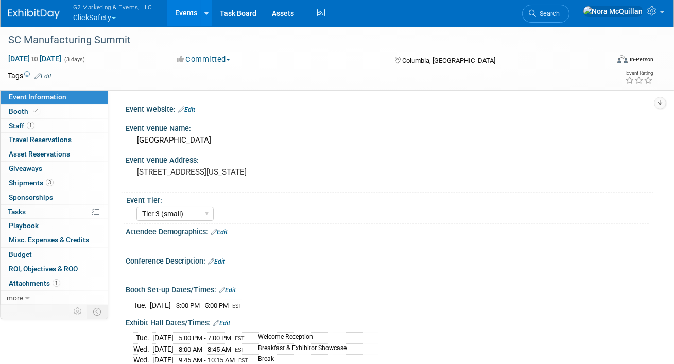
click at [191, 109] on link "Edit" at bounding box center [186, 109] width 17 height 7
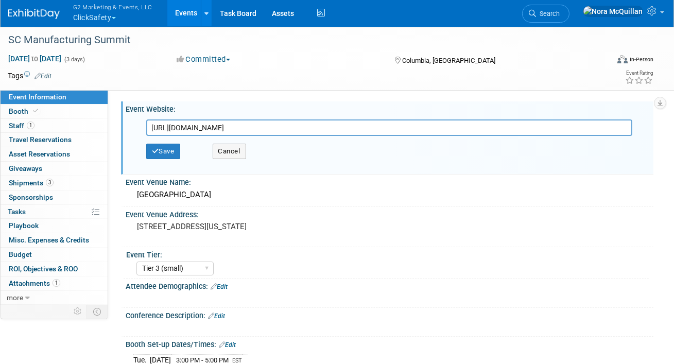
type input "https://scma.glueup.com/event/2025-sc-manufacturing-summit-138118/"
click at [172, 150] on button "Save" at bounding box center [163, 151] width 34 height 15
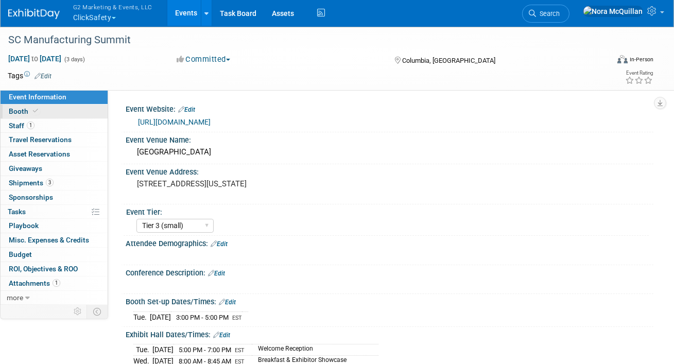
click at [34, 113] on icon at bounding box center [35, 111] width 5 height 6
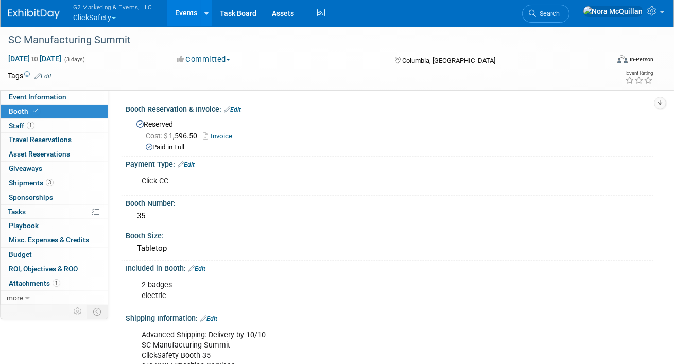
click at [205, 266] on link "Edit" at bounding box center [196, 268] width 17 height 7
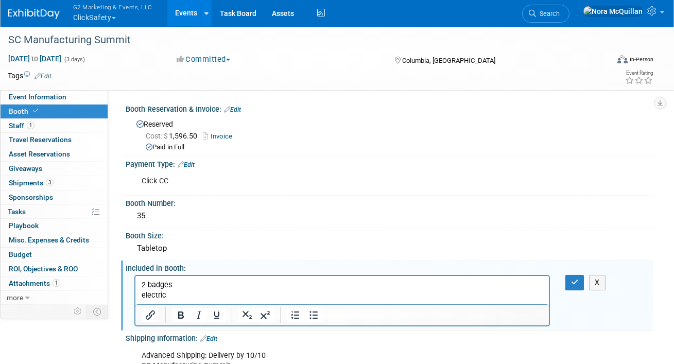
click at [163, 284] on p "2 badges electric" at bounding box center [342, 290] width 402 height 21
click at [165, 288] on p "2 badges electric" at bounding box center [342, 290] width 402 height 21
drag, startPoint x: 170, startPoint y: 293, endPoint x: 122, endPoint y: 279, distance: 50.3
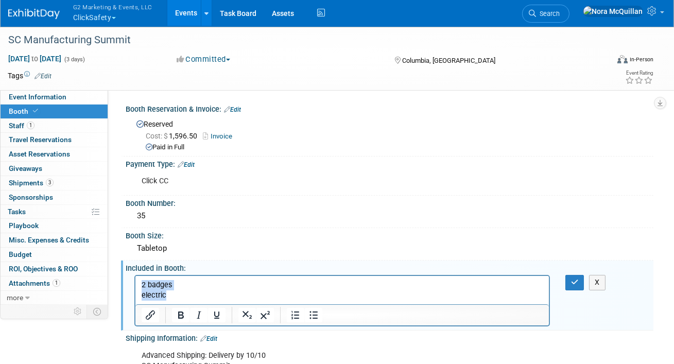
click at [135, 279] on html "2 badges electric" at bounding box center [341, 288] width 413 height 25
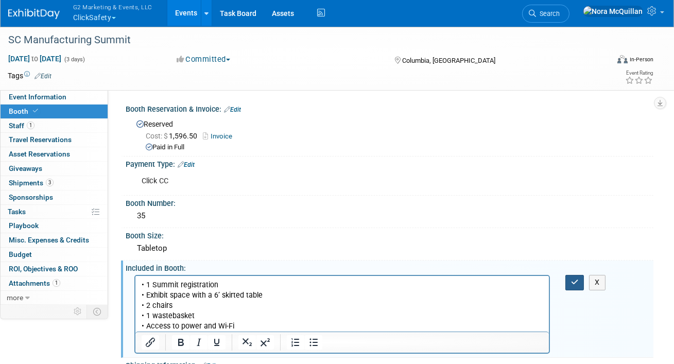
click at [571, 281] on icon "button" at bounding box center [575, 282] width 8 height 7
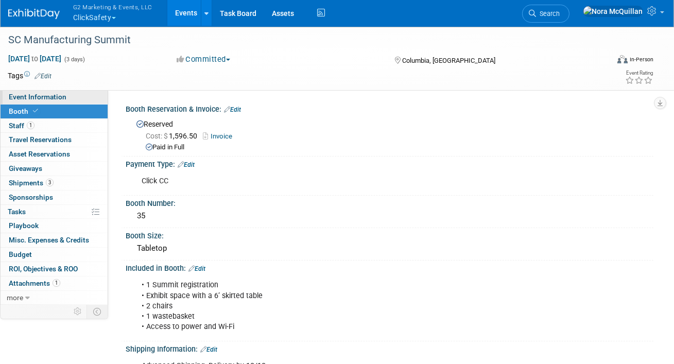
click at [60, 99] on span "Event Information" at bounding box center [38, 97] width 58 height 8
select select "Tier 3 (small)"
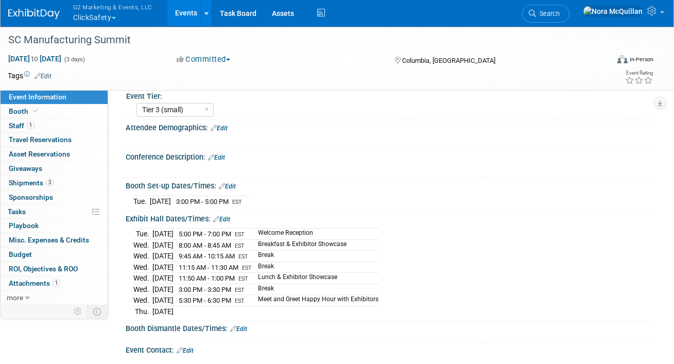
scroll to position [116, 0]
click at [323, 242] on td "Breakfast & Exhibitor Showcase" at bounding box center [315, 244] width 127 height 11
copy tbody "Breakfast & Exhibitor Showcase"
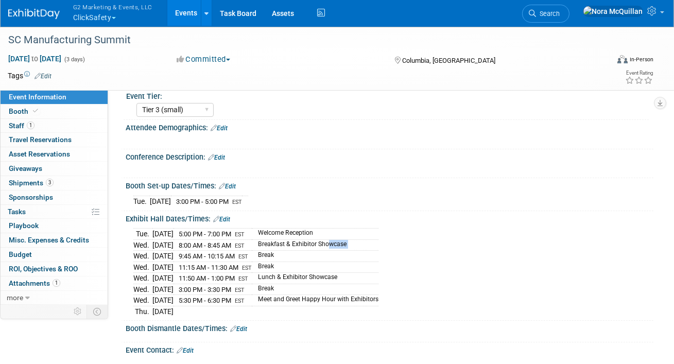
click at [226, 218] on link "Edit" at bounding box center [221, 219] width 17 height 7
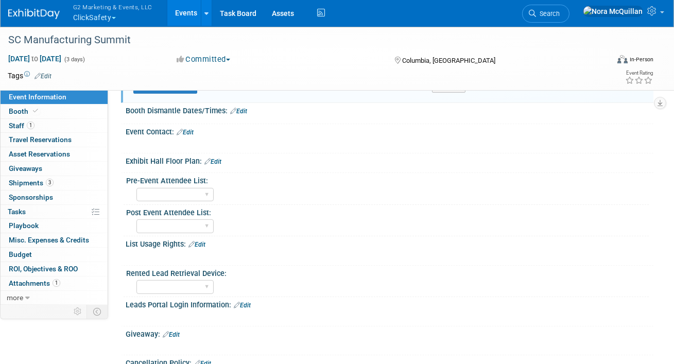
scroll to position [620, 0]
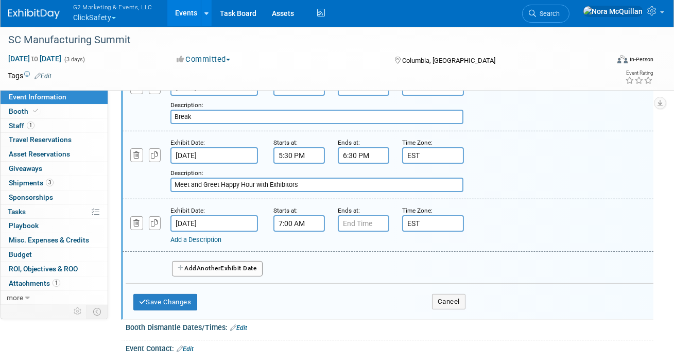
click at [291, 221] on input "7:00 AM" at bounding box center [298, 223] width 51 height 16
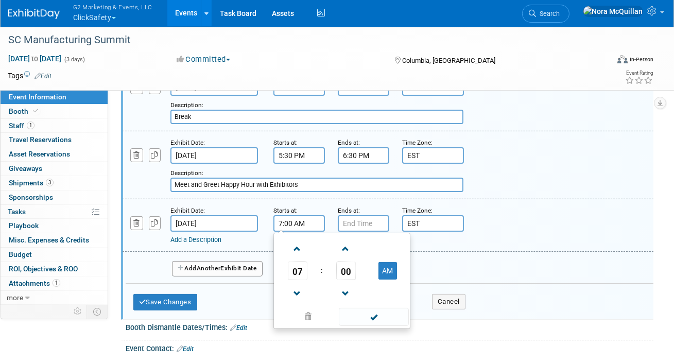
click at [299, 266] on span "07" at bounding box center [298, 271] width 20 height 19
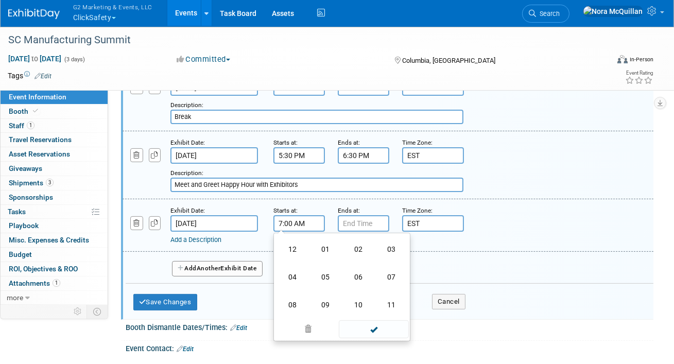
click at [294, 299] on td "08" at bounding box center [292, 305] width 33 height 28
type input "8:00 AM"
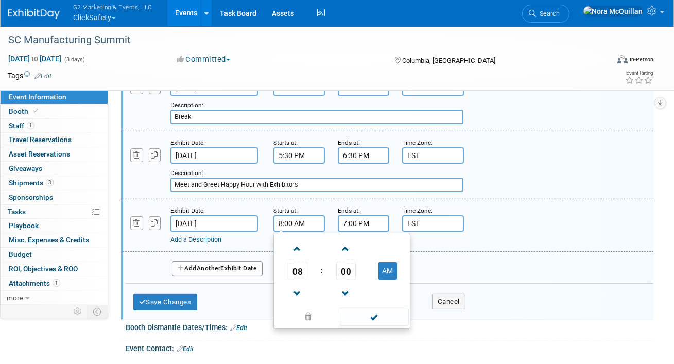
click at [360, 221] on input "7:00 PM" at bounding box center [363, 223] width 51 height 16
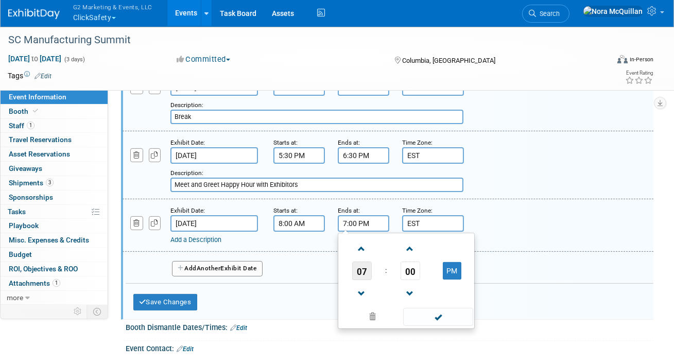
click at [362, 271] on span "07" at bounding box center [362, 271] width 20 height 19
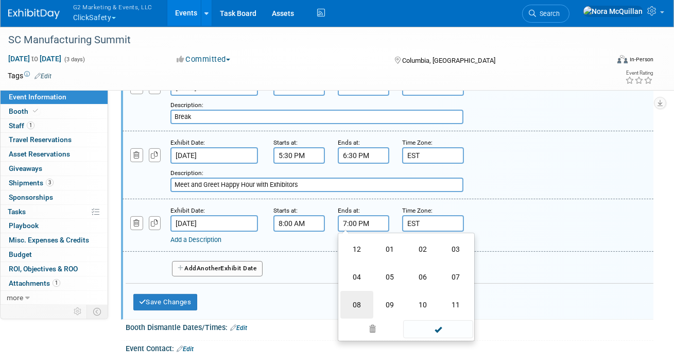
click at [360, 299] on td "08" at bounding box center [356, 305] width 33 height 28
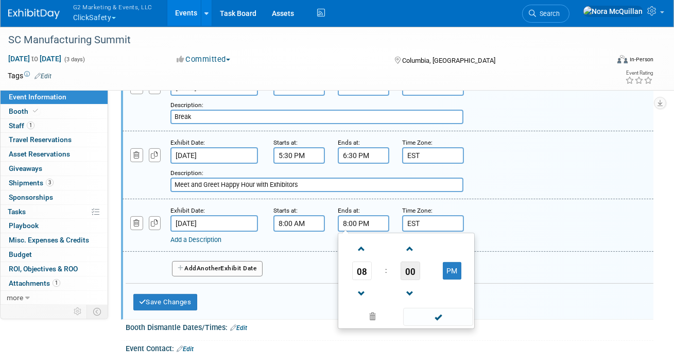
click at [406, 264] on span "00" at bounding box center [411, 271] width 20 height 19
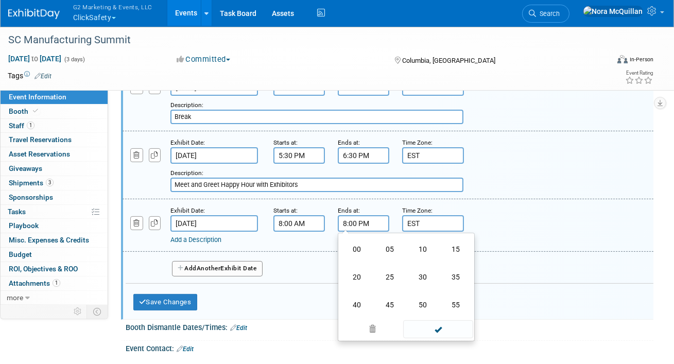
click at [420, 271] on td "30" at bounding box center [422, 277] width 33 height 28
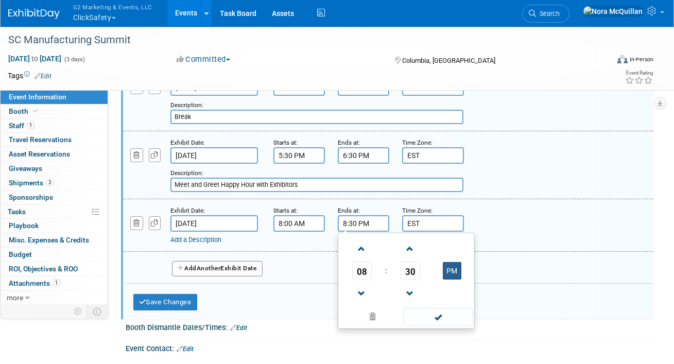
click at [448, 262] on button "PM" at bounding box center [452, 271] width 19 height 18
type input "8:30 AM"
click at [194, 237] on link "Add a Description" at bounding box center [195, 240] width 51 height 8
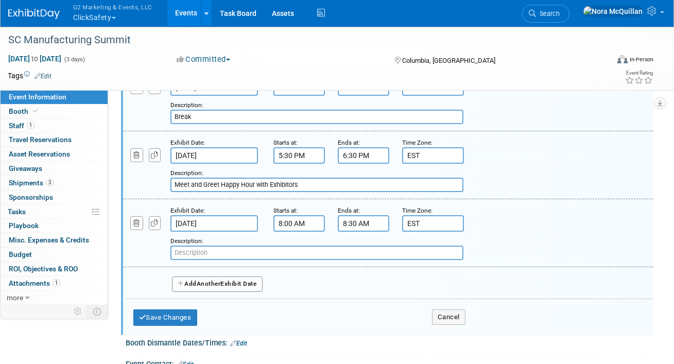
paste input "Breakfast & Exhibitor Showcase"
type input "Breakfast & Exhibitor Showcase"
click at [213, 281] on span "Another" at bounding box center [209, 283] width 24 height 7
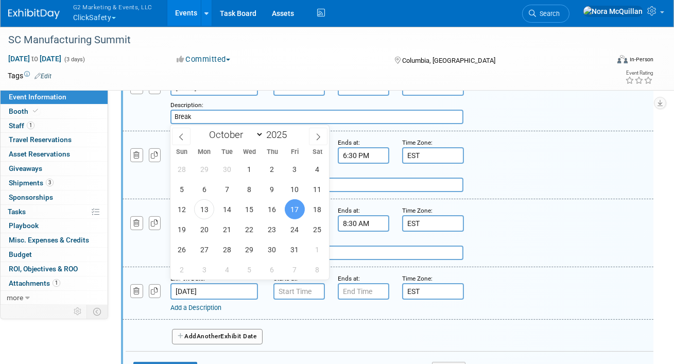
click at [202, 290] on input "Oct 17, 2025" at bounding box center [214, 291] width 88 height 16
click at [274, 205] on span "16" at bounding box center [272, 209] width 20 height 20
type input "Oct 16, 2025"
click at [310, 290] on input "7:00 AM" at bounding box center [298, 291] width 51 height 16
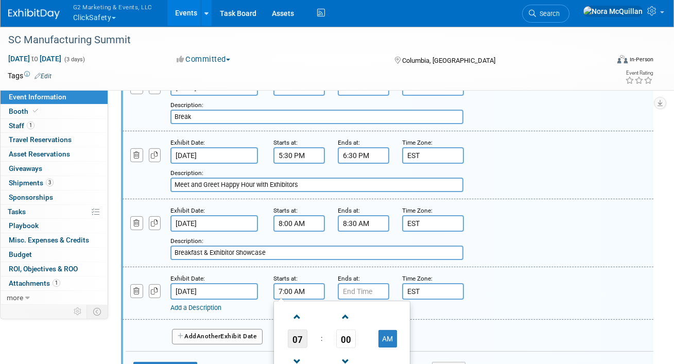
click at [292, 334] on span "07" at bounding box center [298, 338] width 20 height 19
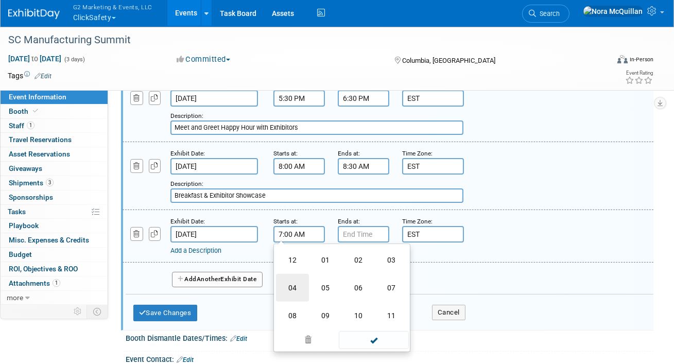
scroll to position [705, 0]
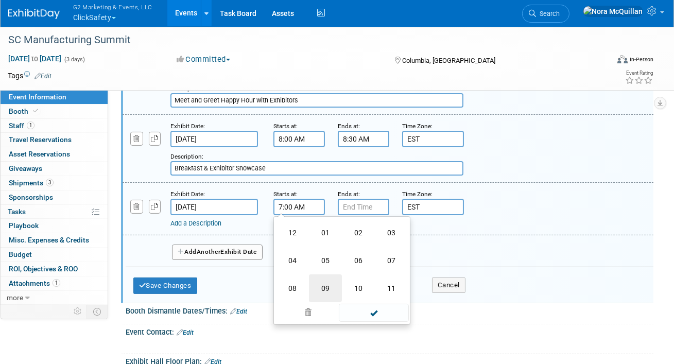
click at [317, 283] on td "09" at bounding box center [325, 288] width 33 height 28
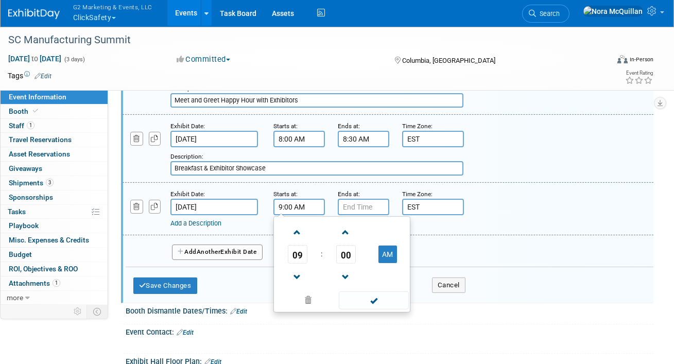
click at [358, 247] on td "00" at bounding box center [345, 254] width 43 height 19
click at [349, 247] on span "00" at bounding box center [346, 254] width 20 height 19
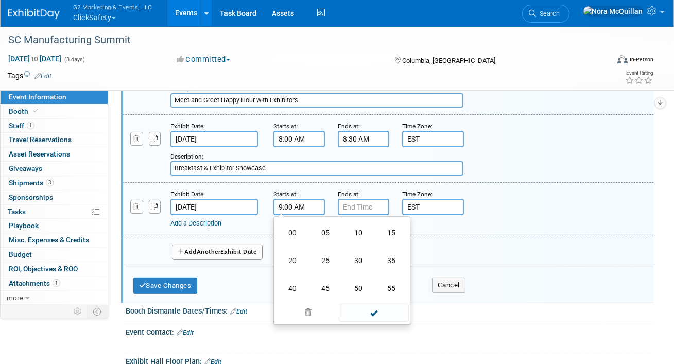
click at [330, 279] on td "45" at bounding box center [325, 288] width 33 height 28
type input "9:45 AM"
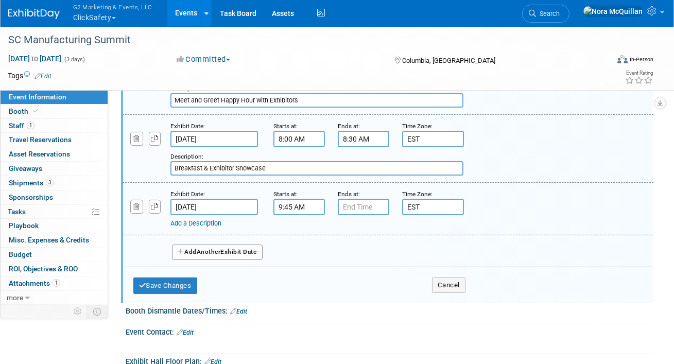
click at [357, 190] on small "Ends at:" at bounding box center [349, 193] width 22 height 7
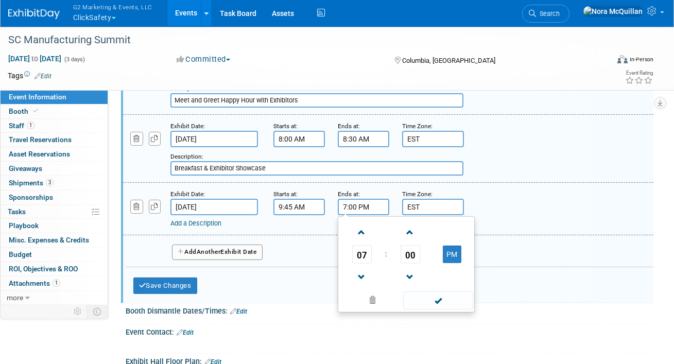
click at [358, 201] on input "7:00 PM" at bounding box center [363, 207] width 51 height 16
click at [362, 254] on span "07" at bounding box center [362, 254] width 20 height 19
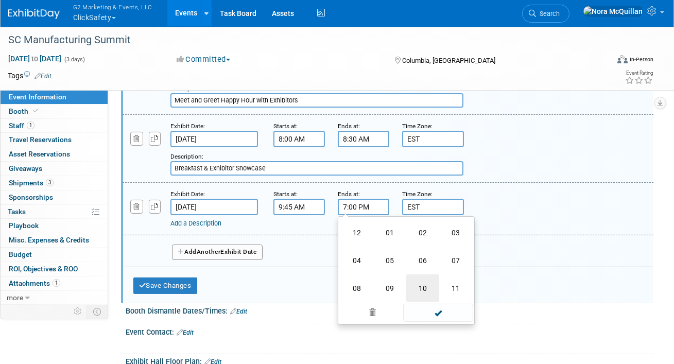
click at [417, 279] on td "10" at bounding box center [422, 288] width 33 height 28
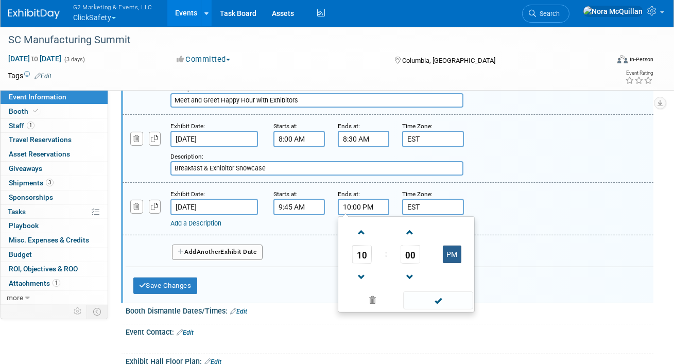
click at [449, 246] on button "PM" at bounding box center [452, 255] width 19 height 18
type input "10:00 AM"
click at [185, 221] on link "Add a Description" at bounding box center [195, 223] width 51 height 8
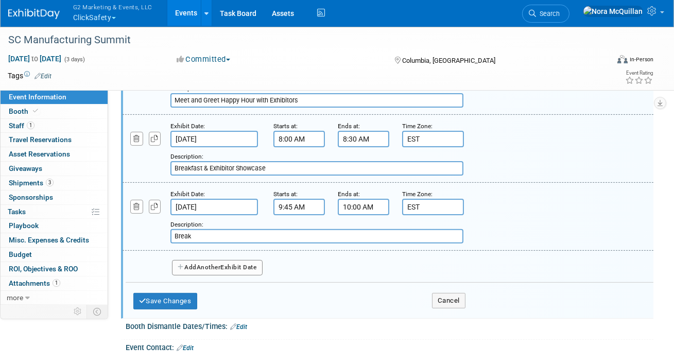
type input "Break"
click at [200, 264] on span "Another" at bounding box center [209, 267] width 24 height 7
select select "9"
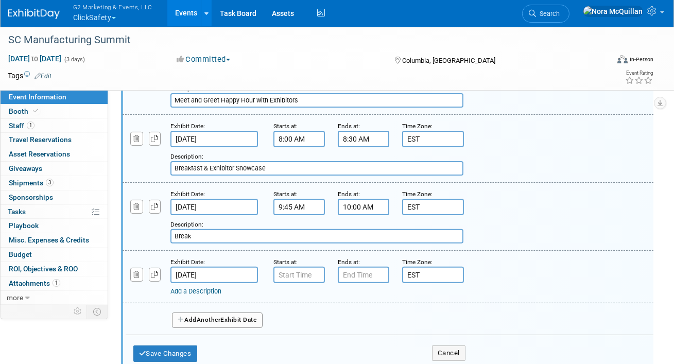
click at [195, 269] on input "Oct 17, 2025" at bounding box center [214, 275] width 88 height 16
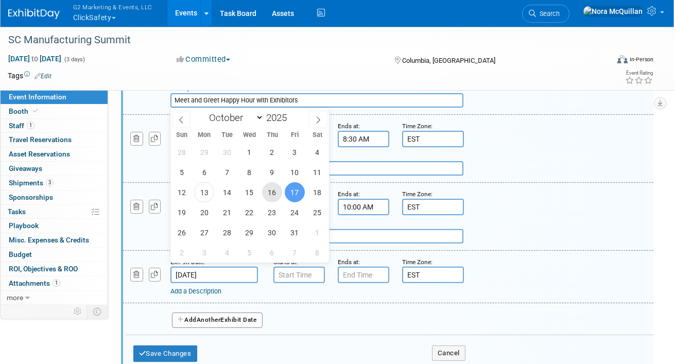
click at [275, 189] on span "16" at bounding box center [272, 192] width 20 height 20
type input "Oct 16, 2025"
click at [297, 270] on input "7:00 AM" at bounding box center [298, 275] width 51 height 16
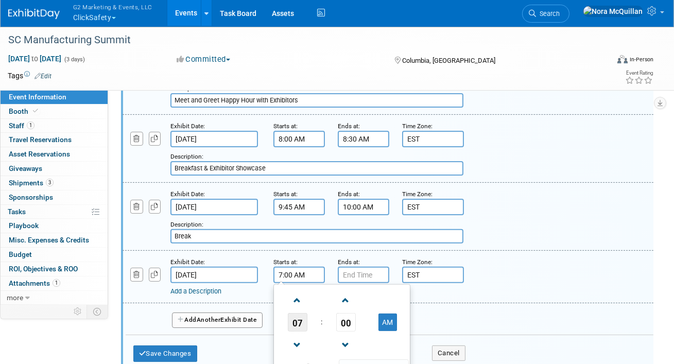
click at [298, 315] on span "07" at bounding box center [298, 322] width 20 height 19
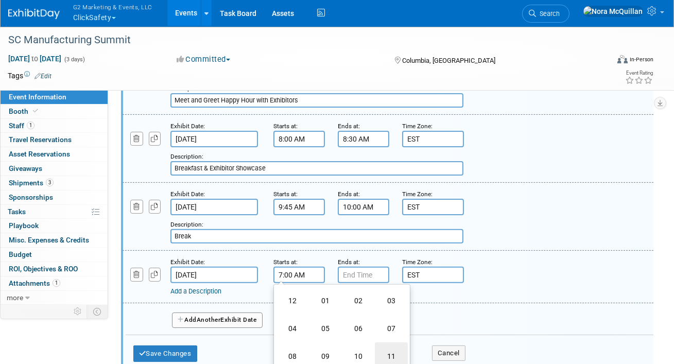
click at [394, 345] on td "11" at bounding box center [391, 356] width 33 height 28
type input "11:00 AM"
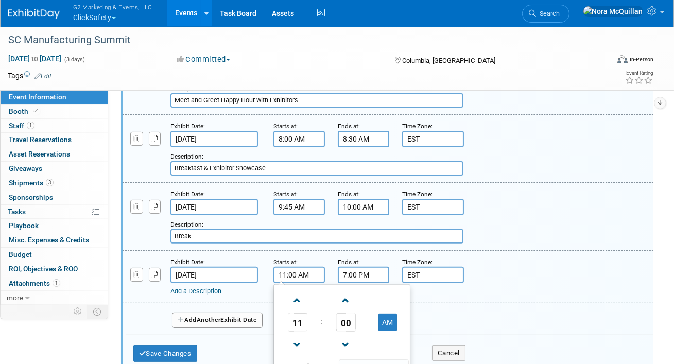
click at [357, 273] on input "7:00 PM" at bounding box center [363, 275] width 51 height 16
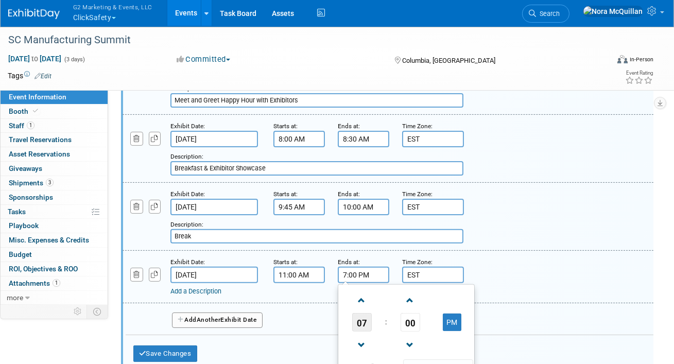
click at [359, 313] on span "07" at bounding box center [362, 322] width 20 height 19
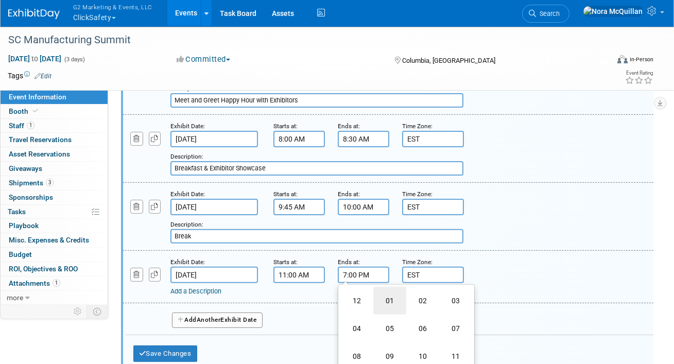
click at [377, 295] on td "01" at bounding box center [389, 301] width 33 height 28
type input "1:00 PM"
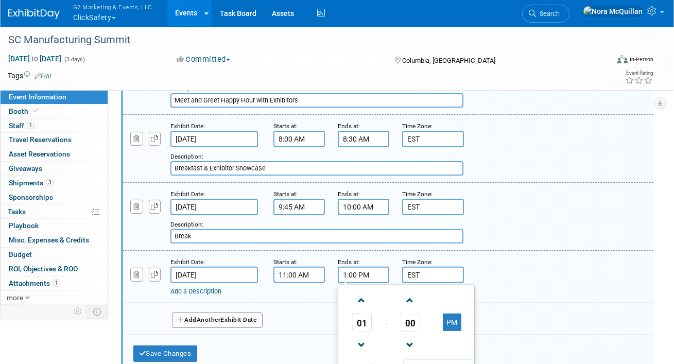
click at [205, 287] on link "Add a Description" at bounding box center [195, 291] width 51 height 8
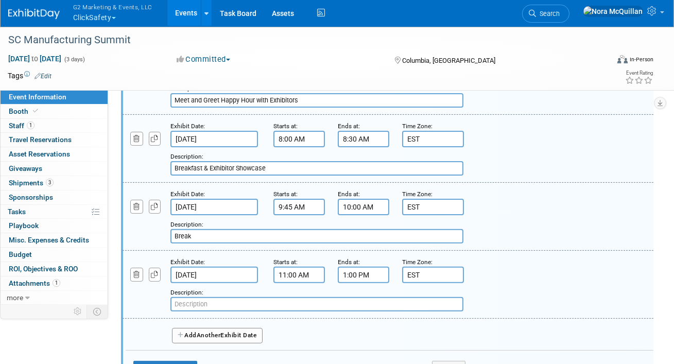
paste input "SC Manufacturing Awards Lunch"
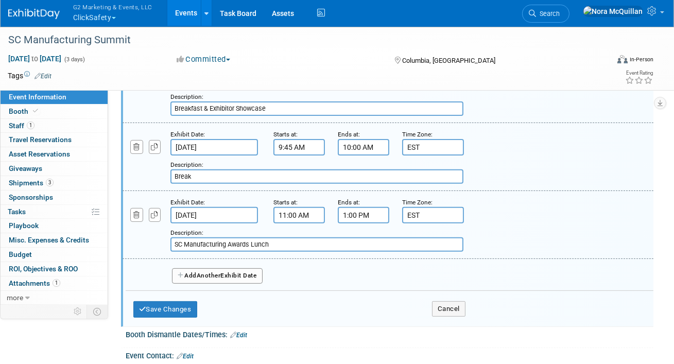
scroll to position [779, 0]
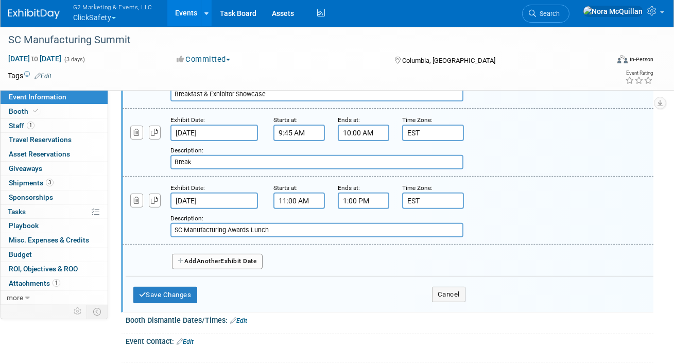
type input "SC Manufacturing Awards Lunch"
click at [202, 257] on span "Another" at bounding box center [209, 260] width 24 height 7
select select "9"
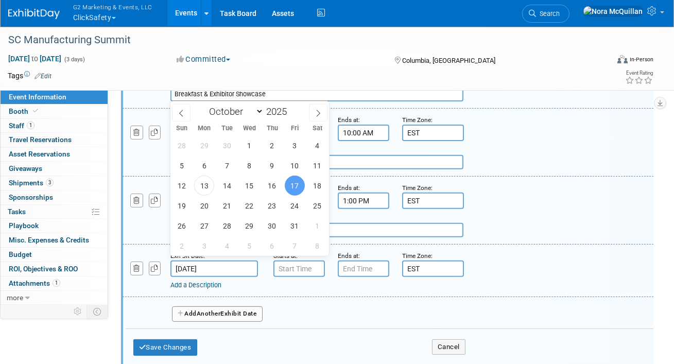
click at [200, 262] on input "Oct 17, 2025" at bounding box center [214, 268] width 88 height 16
click at [273, 187] on span "16" at bounding box center [272, 186] width 20 height 20
type input "Oct 16, 2025"
click at [137, 267] on button "button" at bounding box center [136, 269] width 13 height 14
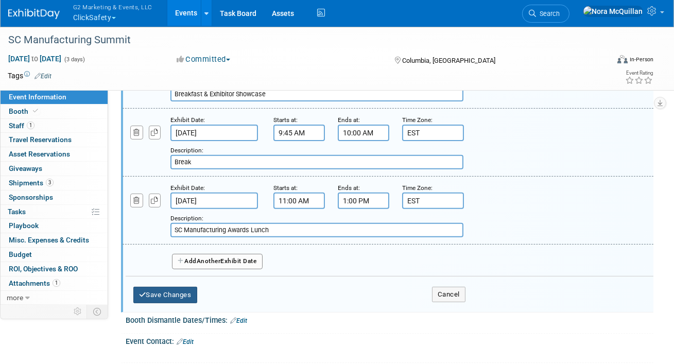
click at [186, 291] on button "Save Changes" at bounding box center [165, 295] width 64 height 16
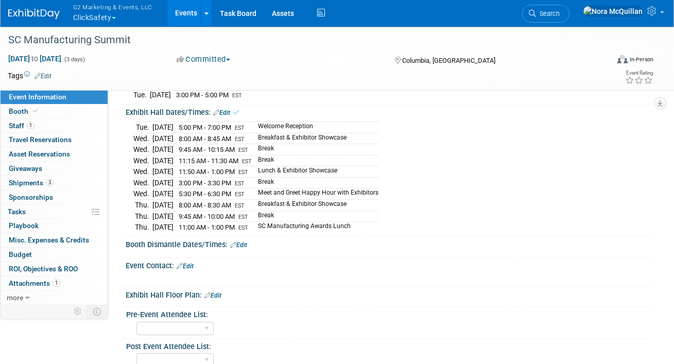
scroll to position [204, 0]
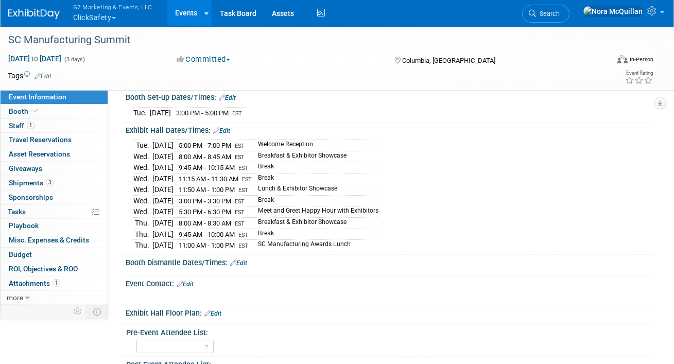
click at [247, 261] on link "Edit" at bounding box center [238, 262] width 17 height 7
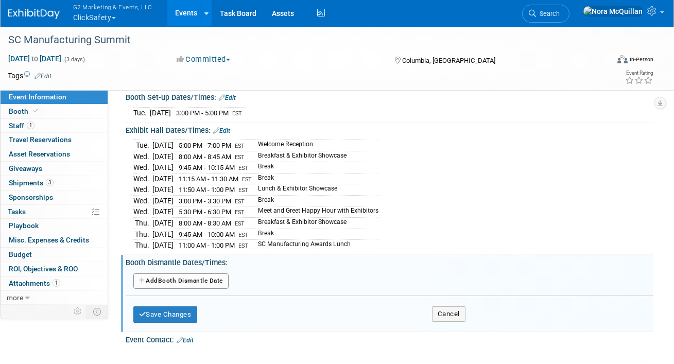
click at [207, 275] on button "Add Another Booth Dismantle Date" at bounding box center [180, 280] width 95 height 15
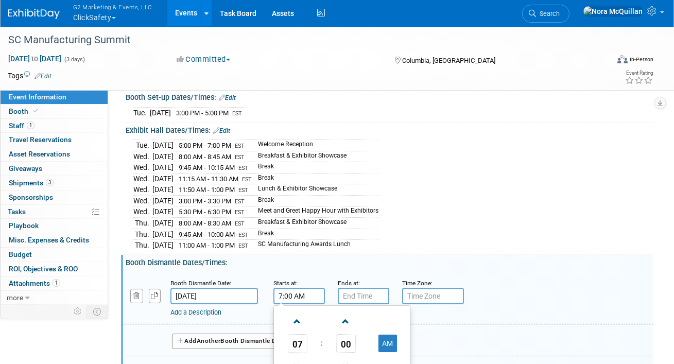
click at [294, 288] on input "7:00 AM" at bounding box center [298, 296] width 51 height 16
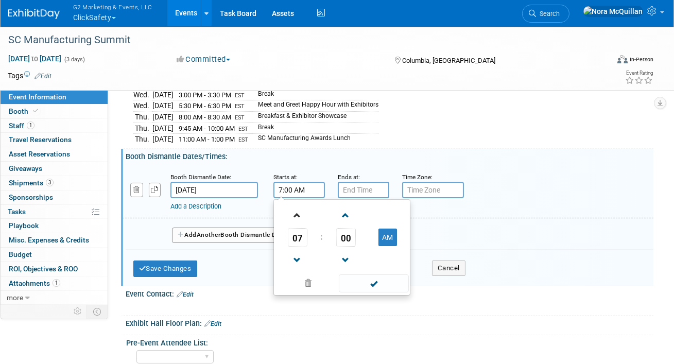
scroll to position [310, 0]
click at [292, 229] on span "07" at bounding box center [298, 238] width 20 height 19
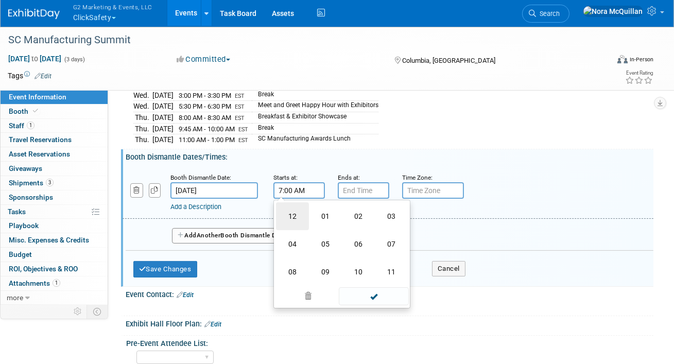
click at [291, 210] on td "12" at bounding box center [292, 216] width 33 height 28
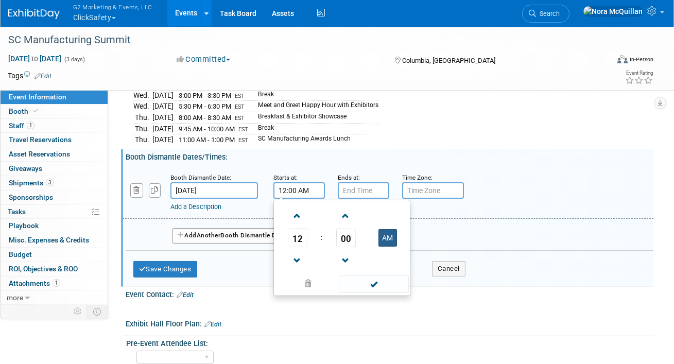
click at [385, 233] on button "AM" at bounding box center [387, 238] width 19 height 18
type input "12:00 PM"
click at [362, 186] on input "7:00 PM" at bounding box center [363, 190] width 51 height 16
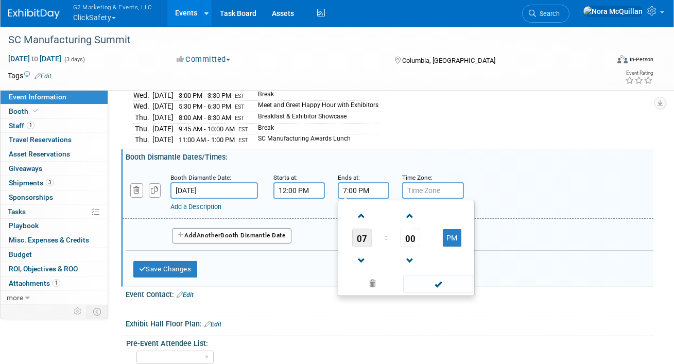
click at [367, 230] on span "07" at bounding box center [362, 238] width 20 height 19
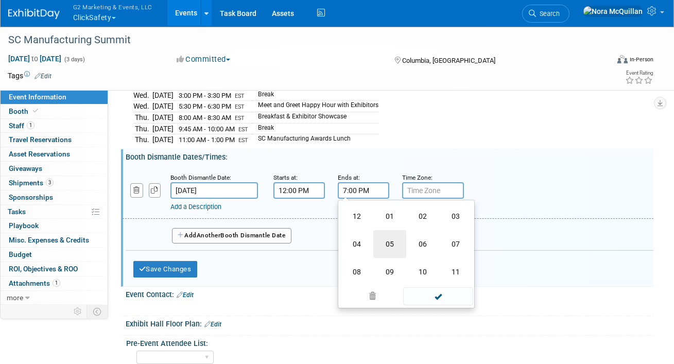
click at [389, 234] on td "05" at bounding box center [389, 244] width 33 height 28
type input "5:00 PM"
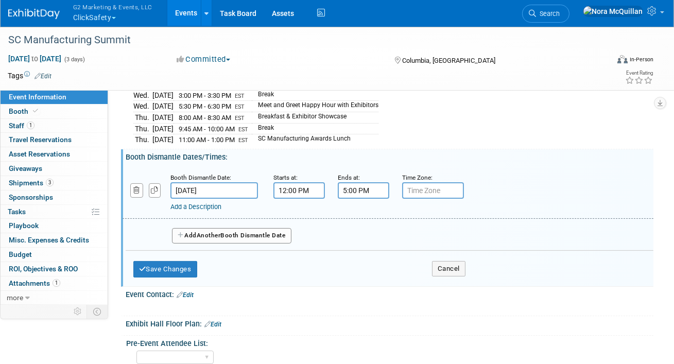
click at [426, 185] on input "text" at bounding box center [433, 190] width 62 height 16
type input "EST"
click at [187, 262] on button "Save Changes" at bounding box center [165, 269] width 64 height 16
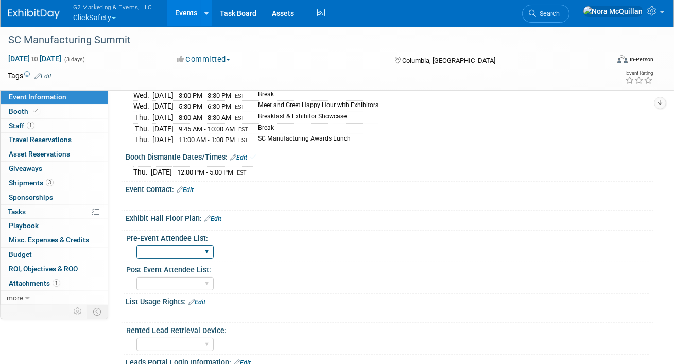
click at [200, 245] on select "Yes No" at bounding box center [174, 252] width 77 height 14
select select "Yes"
click at [136, 245] on select "Yes No" at bounding box center [174, 252] width 77 height 14
click at [184, 280] on select "Yes No" at bounding box center [174, 284] width 77 height 14
select select "Yes"
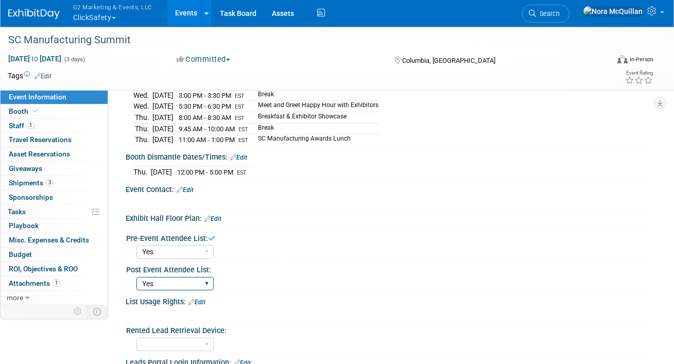
click at [136, 277] on select "Yes No" at bounding box center [174, 284] width 77 height 14
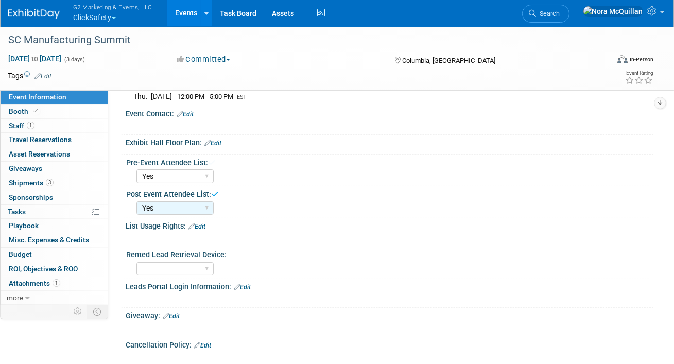
scroll to position [394, 0]
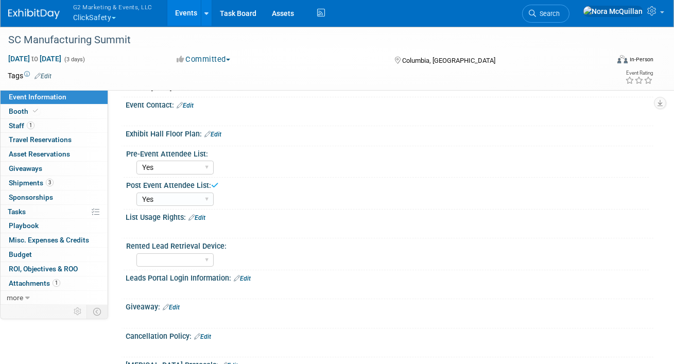
click at [178, 240] on div "Rented Lead Retrieval Device:" at bounding box center [387, 244] width 523 height 13
click at [176, 254] on select "Yes No" at bounding box center [174, 260] width 77 height 14
select select "No"
click at [136, 253] on select "Yes No" at bounding box center [174, 260] width 77 height 14
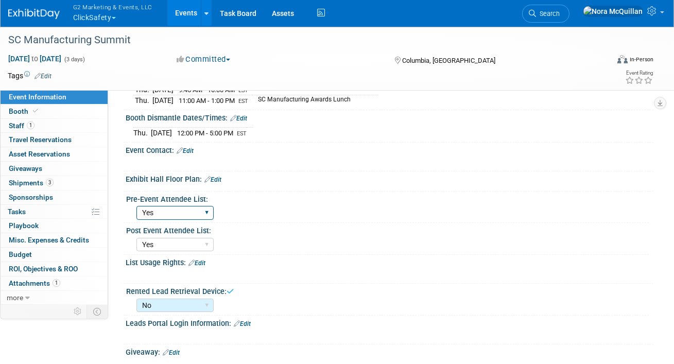
scroll to position [339, 0]
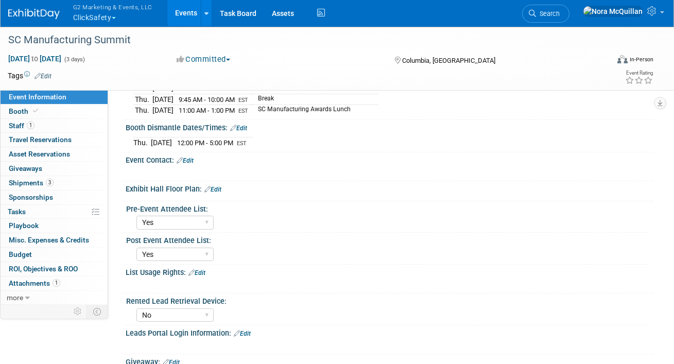
click at [193, 157] on link "Edit" at bounding box center [185, 160] width 17 height 7
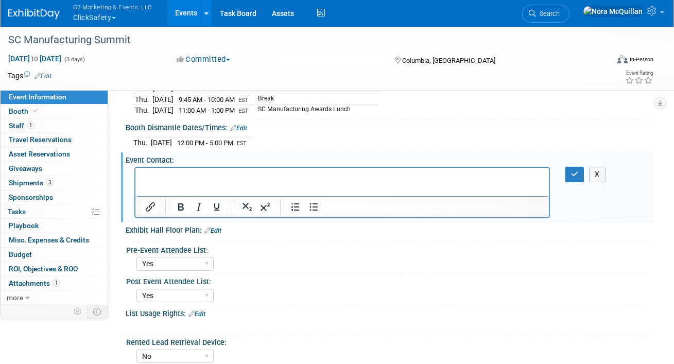
scroll to position [0, 0]
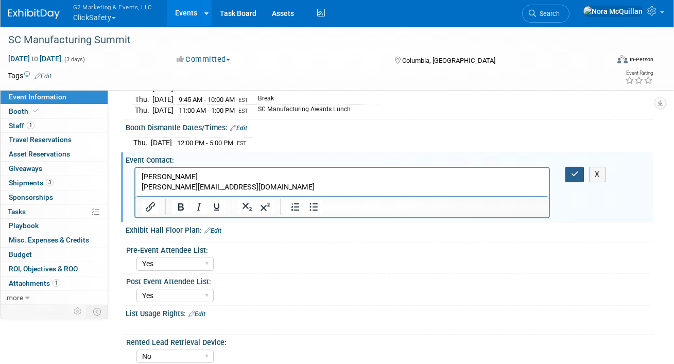
click at [571, 171] on icon "button" at bounding box center [575, 173] width 8 height 7
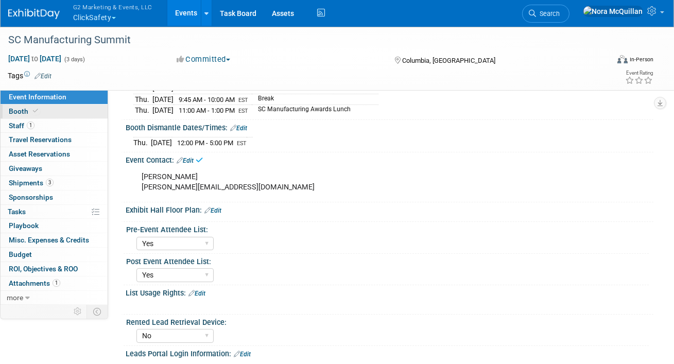
click at [46, 108] on link "Booth" at bounding box center [54, 112] width 107 height 14
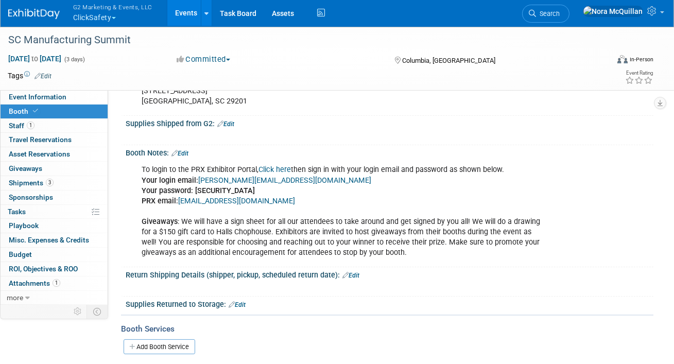
scroll to position [371, 0]
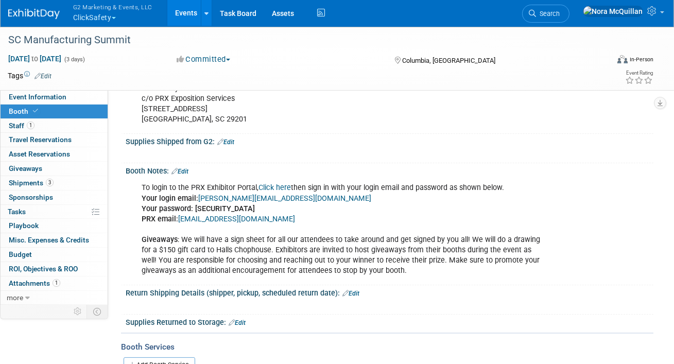
click at [230, 142] on link "Edit" at bounding box center [225, 141] width 17 height 7
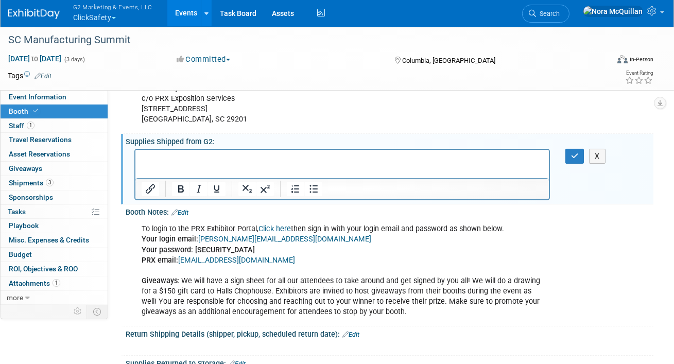
scroll to position [0, 0]
click at [312, 187] on icon "Bullet list" at bounding box center [313, 189] width 12 height 12
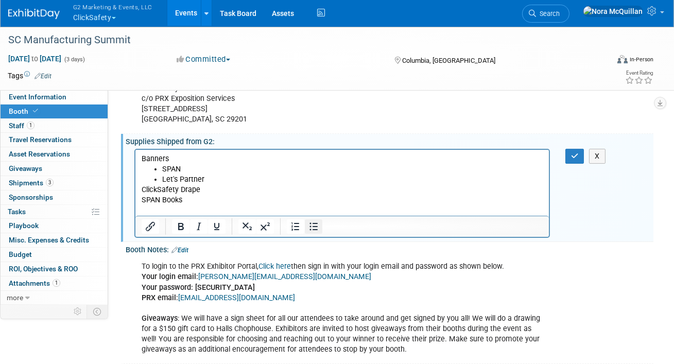
click at [313, 229] on icon "Bullet list" at bounding box center [313, 226] width 12 height 12
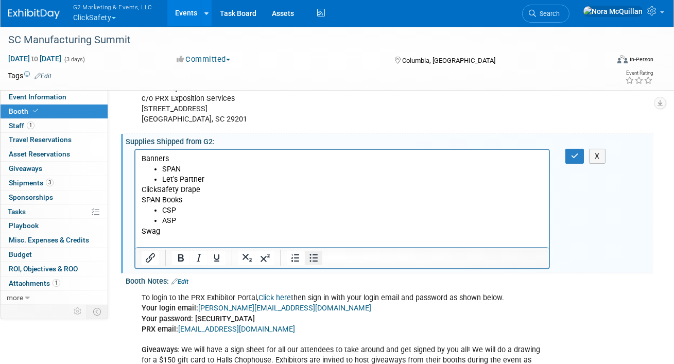
click at [308, 259] on icon "Bullet list" at bounding box center [313, 258] width 12 height 12
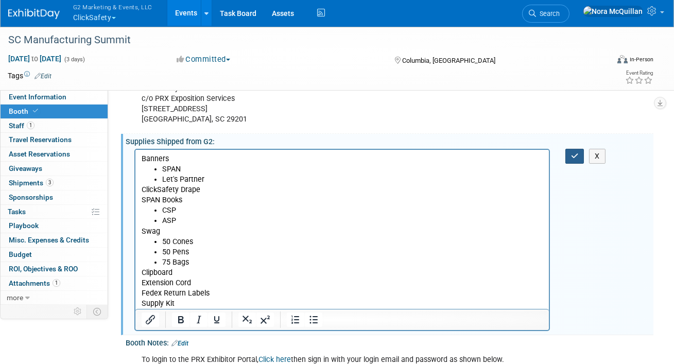
click at [570, 159] on button "button" at bounding box center [574, 156] width 19 height 15
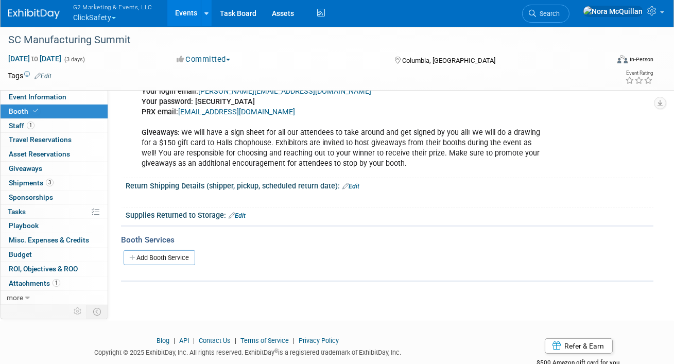
scroll to position [631, 0]
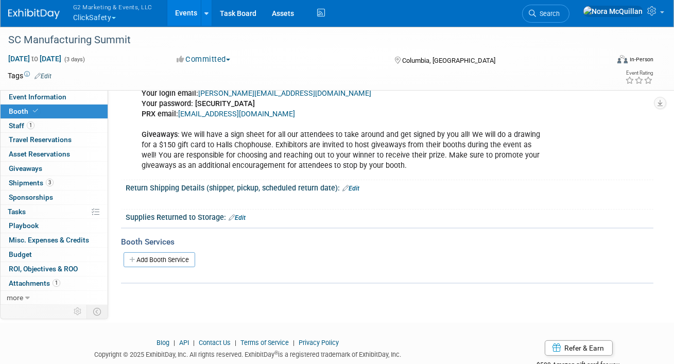
click at [356, 185] on link "Edit" at bounding box center [350, 188] width 17 height 7
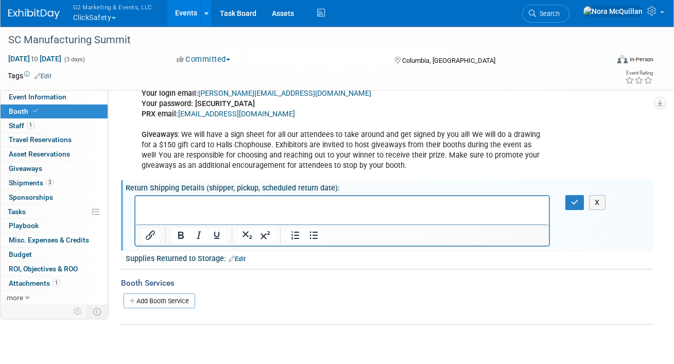
scroll to position [0, 0]
click at [567, 201] on button "button" at bounding box center [574, 202] width 19 height 15
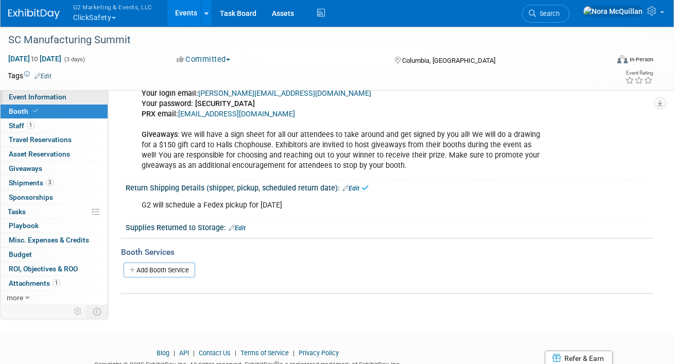
click at [82, 100] on link "Event Information" at bounding box center [54, 97] width 107 height 14
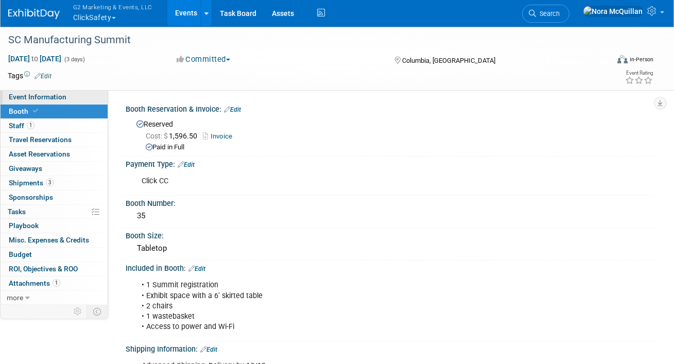
select select "Tier 3 (small)"
select select "Yes"
select select "No"
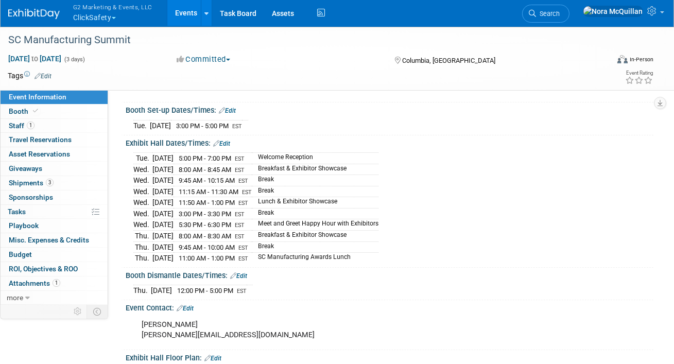
scroll to position [191, 0]
click at [13, 128] on span "Staff 1" at bounding box center [22, 125] width 26 height 8
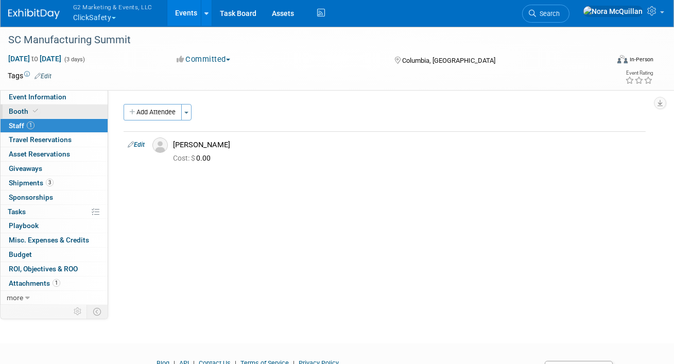
click at [49, 110] on link "Booth" at bounding box center [54, 112] width 107 height 14
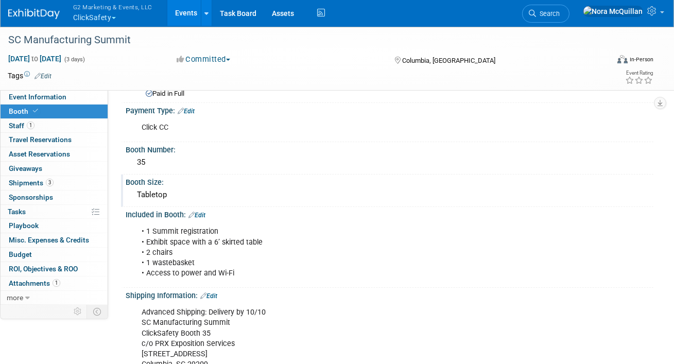
scroll to position [55, 0]
click at [28, 185] on span "Shipments 3" at bounding box center [31, 183] width 45 height 8
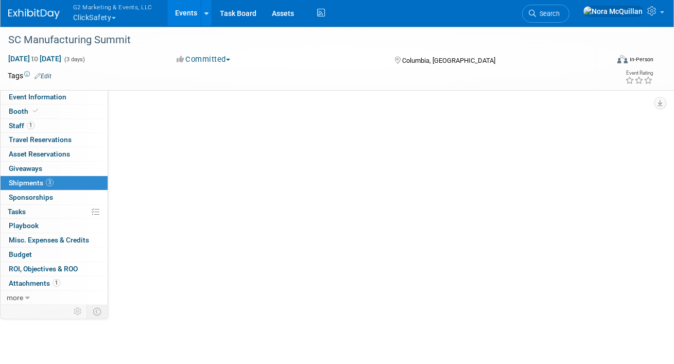
scroll to position [0, 0]
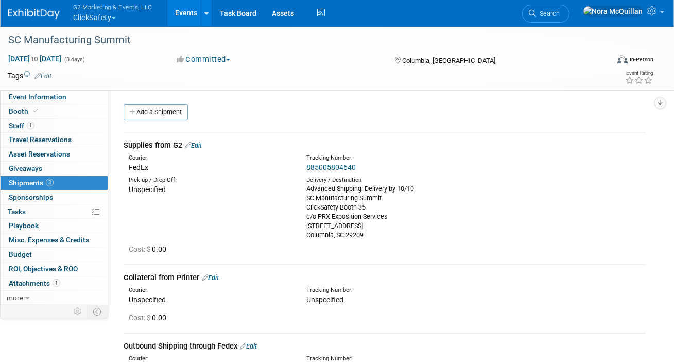
click at [320, 165] on link "885005804640" at bounding box center [330, 167] width 49 height 8
click at [201, 148] on link "Edit" at bounding box center [193, 146] width 17 height 8
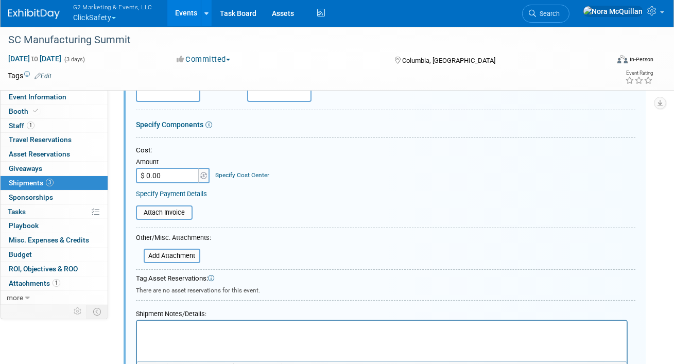
scroll to position [240, 0]
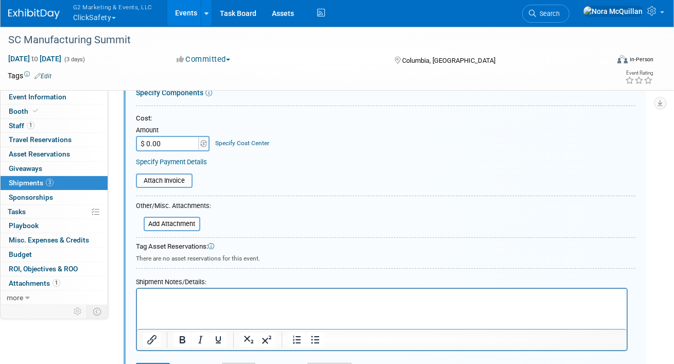
click at [173, 303] on html at bounding box center [381, 295] width 490 height 14
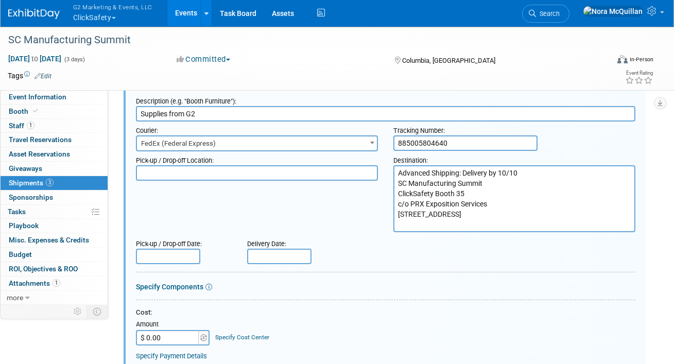
scroll to position [0, 0]
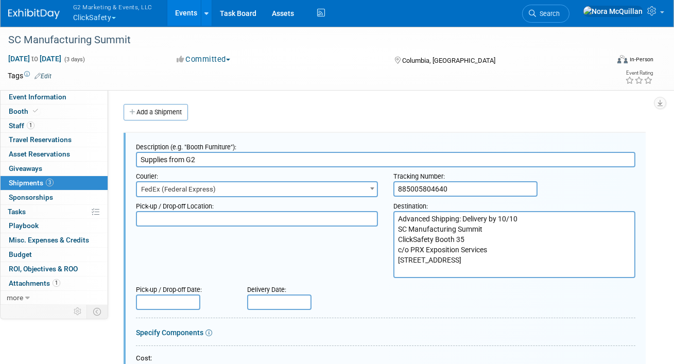
click at [444, 188] on input "885005804640" at bounding box center [465, 188] width 144 height 15
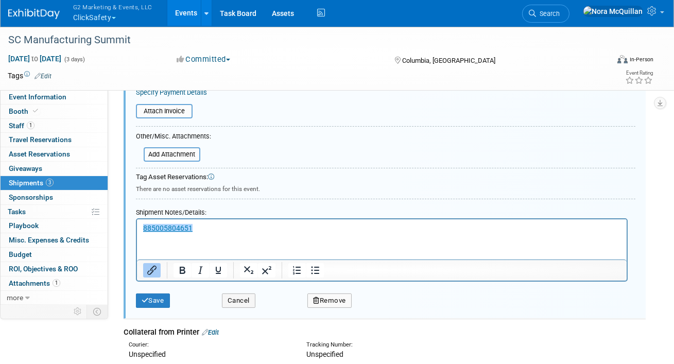
scroll to position [381, 0]
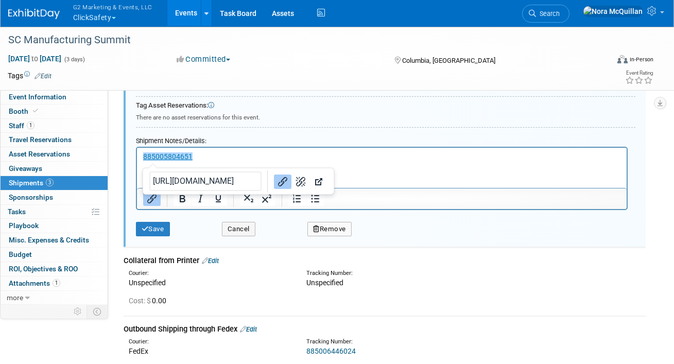
click at [141, 156] on html "﻿885005804651" at bounding box center [381, 154] width 490 height 14
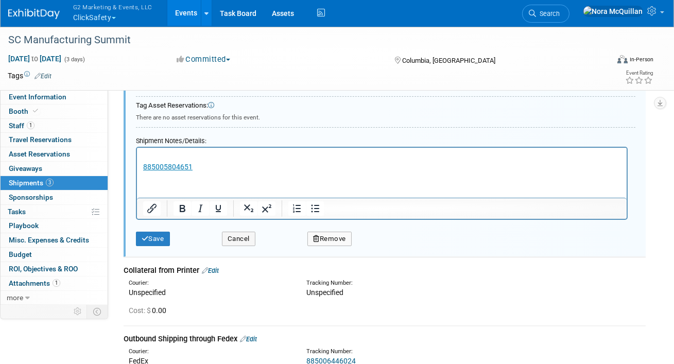
paste body "Rich Text Area. Press ALT-0 for help."
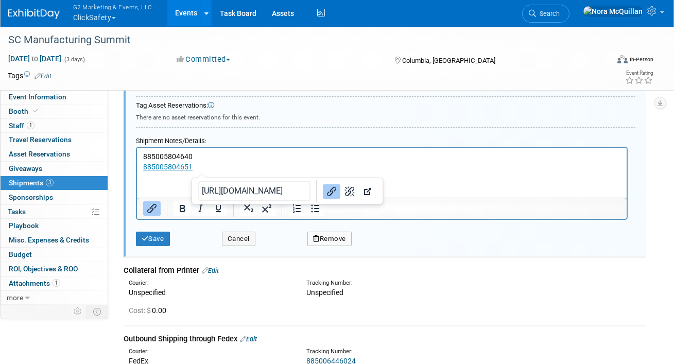
click at [210, 169] on p "885005804651" at bounding box center [382, 167] width 478 height 10
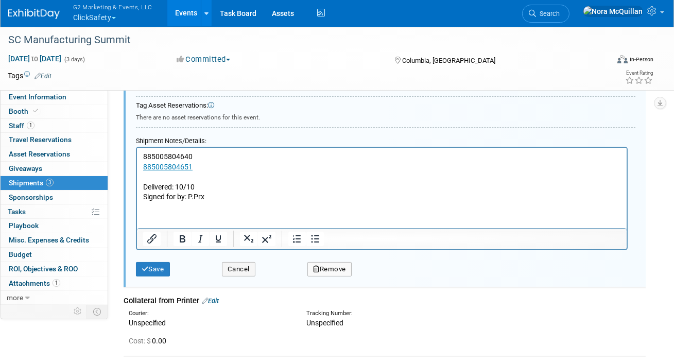
scroll to position [202, 0]
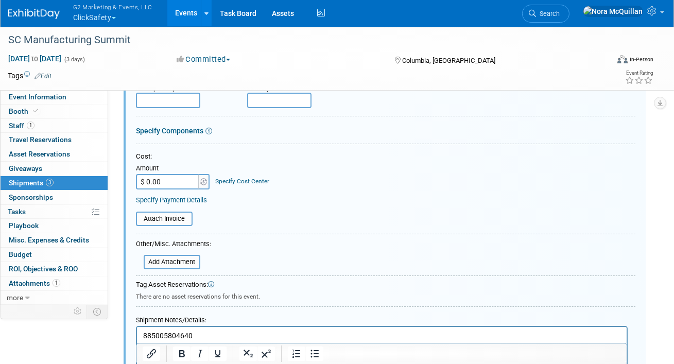
click at [269, 103] on input "text" at bounding box center [279, 100] width 64 height 15
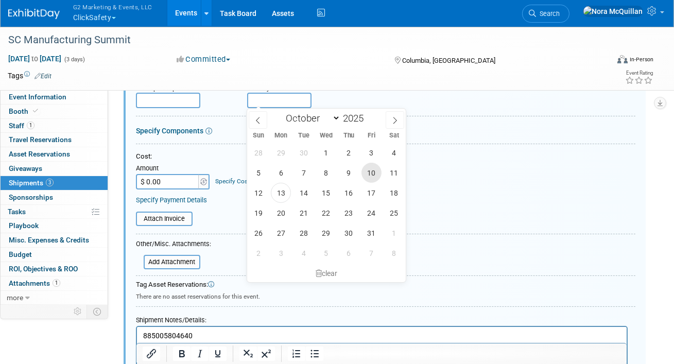
click at [370, 171] on span "10" at bounding box center [371, 173] width 20 height 20
type input "Oct 10, 2025"
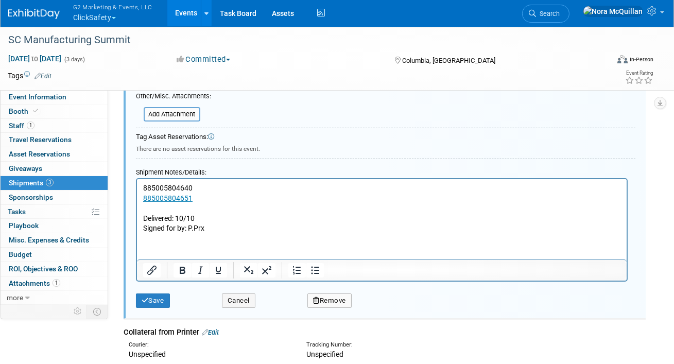
scroll to position [348, 0]
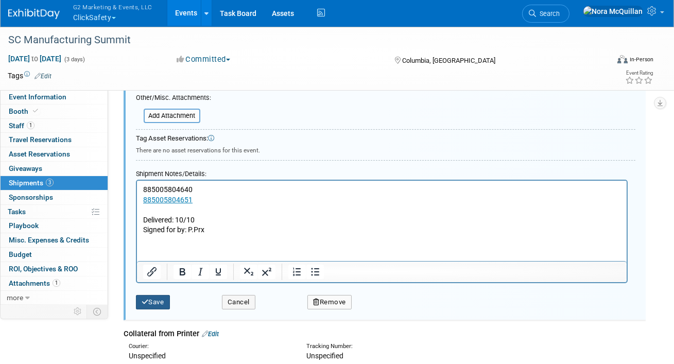
click at [144, 299] on icon "submit" at bounding box center [145, 302] width 7 height 7
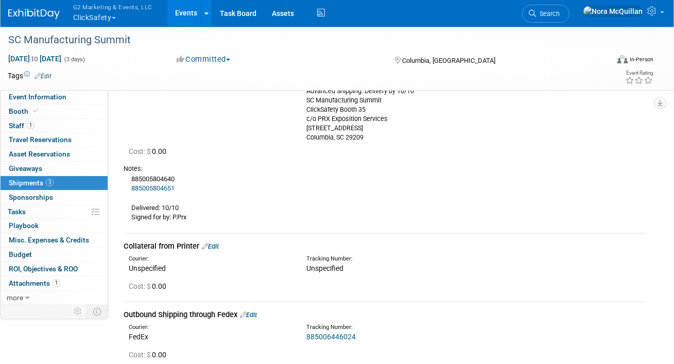
scroll to position [159, 0]
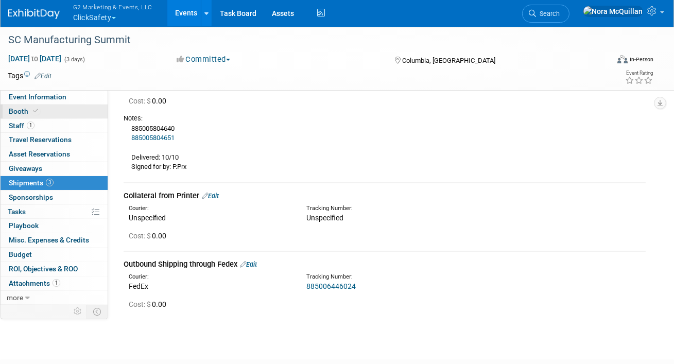
click at [48, 113] on link "Booth" at bounding box center [54, 112] width 107 height 14
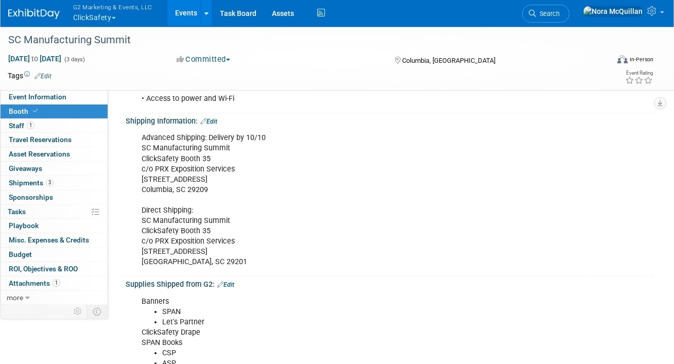
scroll to position [228, 0]
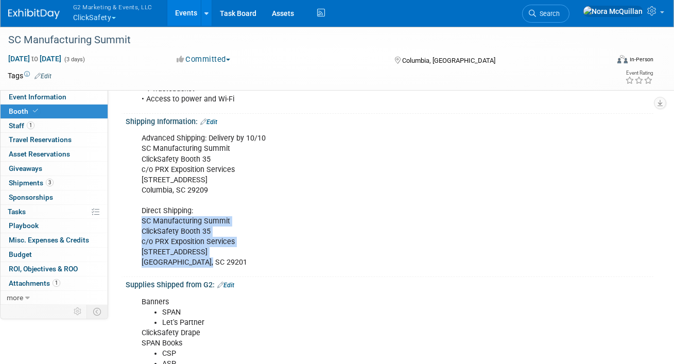
drag, startPoint x: 208, startPoint y: 263, endPoint x: 137, endPoint y: 222, distance: 81.2
click at [137, 222] on div "Advanced Shipping: Delivery by 10/10 SC Manufacturing Summit ClickSafety Booth …" at bounding box center [341, 200] width 415 height 145
copy div "SC Manufacturing Summit ClickSafety Booth 35 c/o PRX Exposition Services 1101 L…"
click at [32, 182] on span "Shipments 3" at bounding box center [31, 183] width 45 height 8
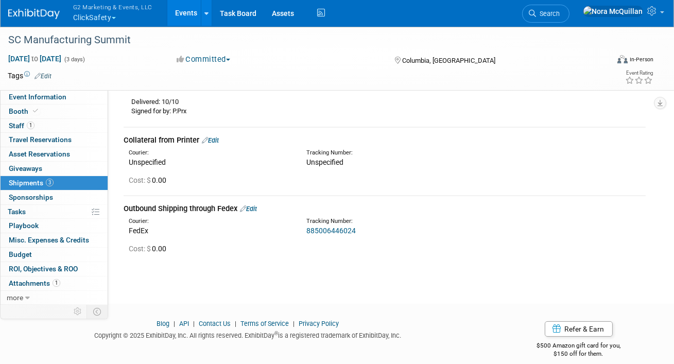
scroll to position [223, 0]
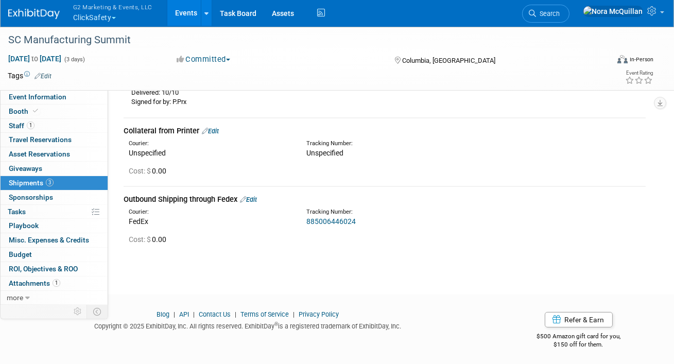
click at [216, 129] on link "Edit" at bounding box center [210, 131] width 17 height 8
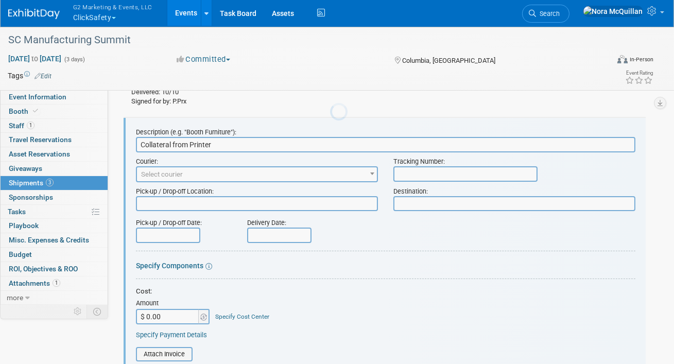
scroll to position [0, 0]
click at [412, 203] on textarea at bounding box center [514, 203] width 242 height 15
paste textarea "SC Manufacturing Summit ClickSafety Booth 35 c/o PRX Exposition Services 1101 L…"
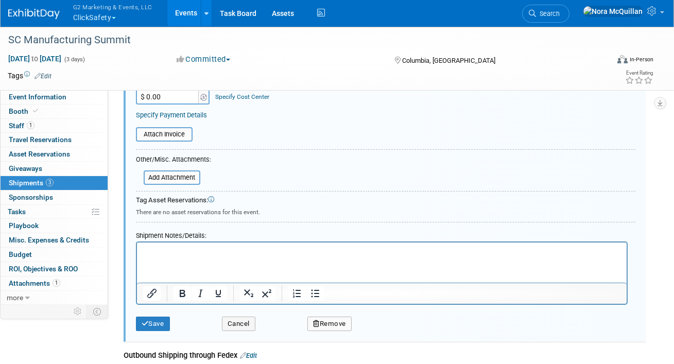
scroll to position [484, 0]
type textarea "SC Manufacturing Summit ClickSafety Booth 35 c/o PRX Exposition Services 1101 L…"
click at [153, 324] on button "Save" at bounding box center [153, 324] width 34 height 14
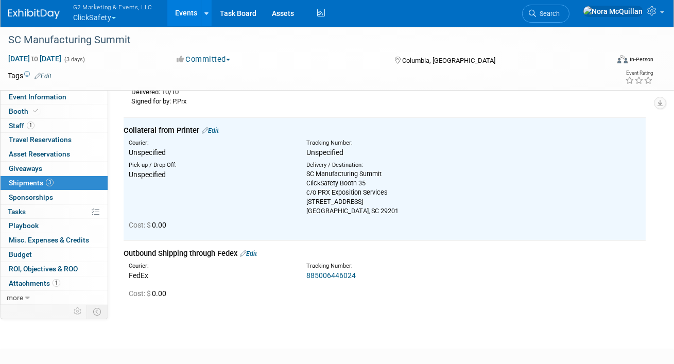
scroll to position [198, 0]
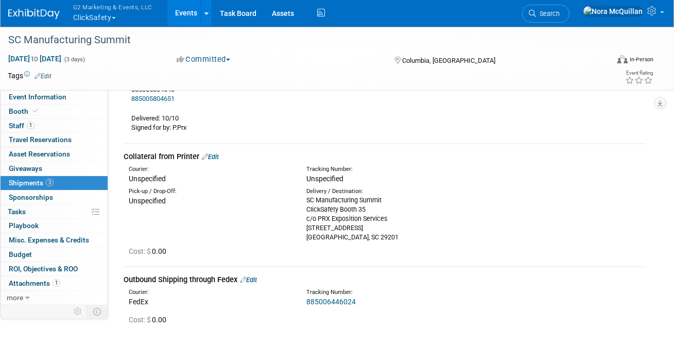
click at [185, 18] on link "Events" at bounding box center [186, 13] width 38 height 26
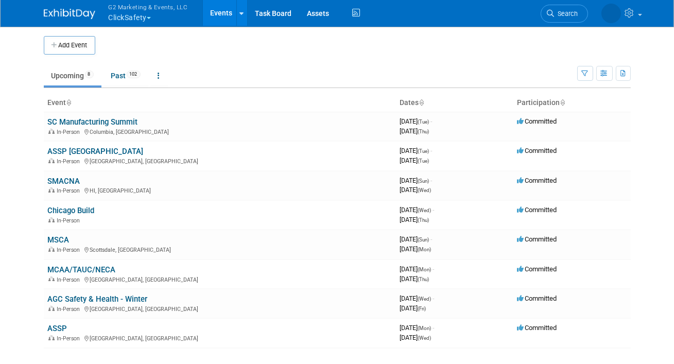
click at [125, 21] on button "G2 Marketing & Events, LLC ClickSafety" at bounding box center [154, 13] width 93 height 27
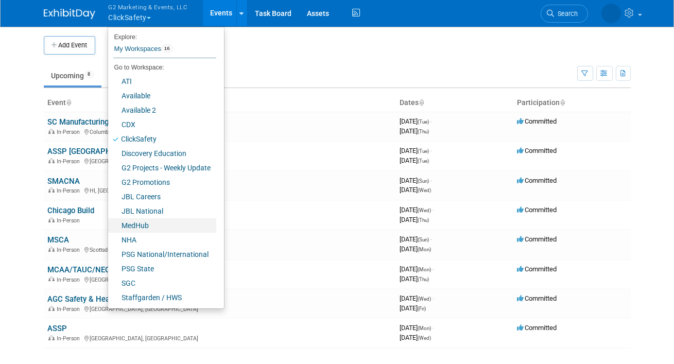
click at [142, 225] on link "MedHub" at bounding box center [162, 225] width 108 height 14
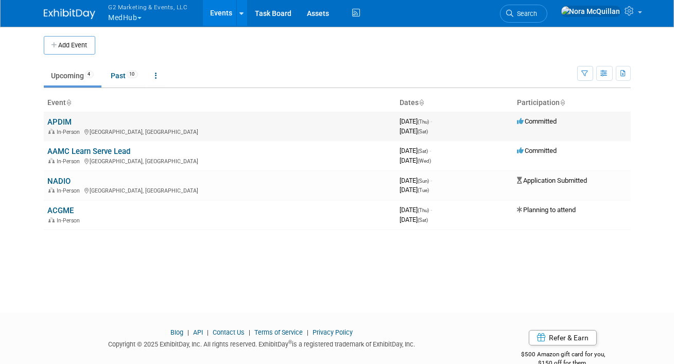
click at [65, 119] on link "APDIM" at bounding box center [60, 121] width 24 height 9
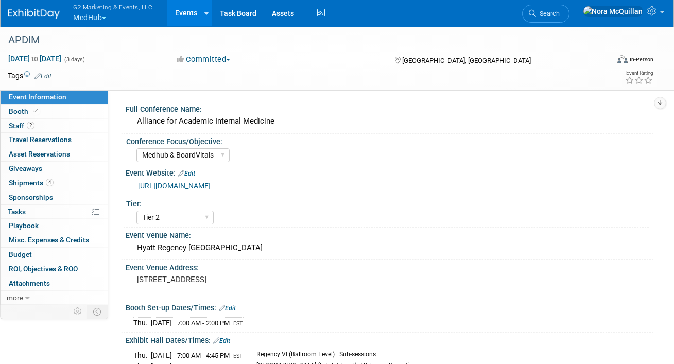
select select "Medhub & BoardVitals"
select select "Tier 2"
click at [24, 183] on span "Shipments 4" at bounding box center [31, 183] width 45 height 8
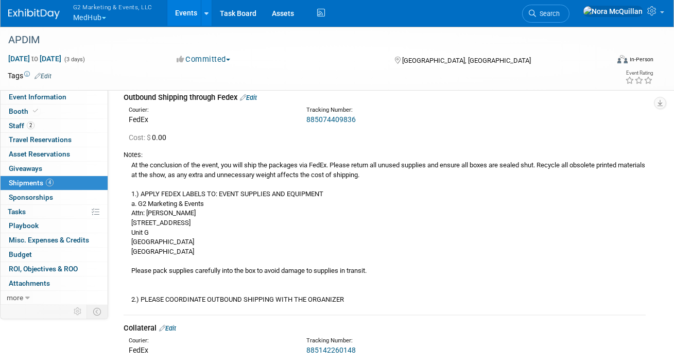
scroll to position [290, 0]
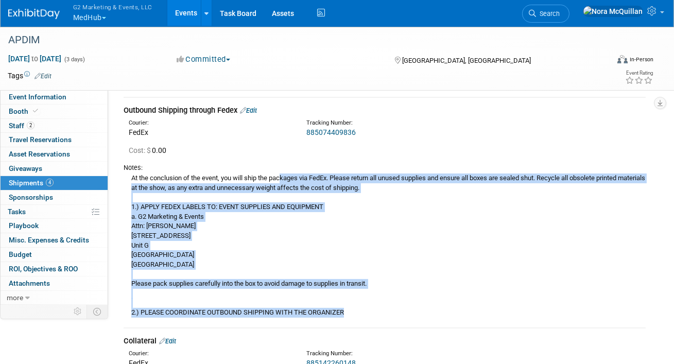
drag, startPoint x: 352, startPoint y: 309, endPoint x: 131, endPoint y: 178, distance: 256.9
click at [131, 178] on div "At the conclusion of the event, you will ship the packages via FedEx. Please re…" at bounding box center [385, 244] width 522 height 145
copy div "At the conclusion of the event, you will ship the packages via FedEx. Please re…"
click at [101, 15] on button "G2 Marketing & Events, LLC MedHub" at bounding box center [118, 13] width 93 height 27
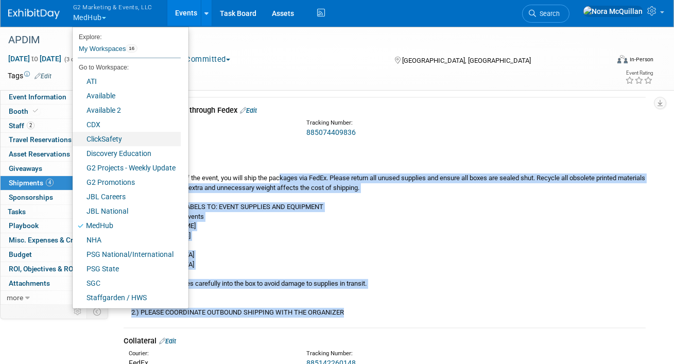
click at [109, 137] on link "ClickSafety" at bounding box center [127, 139] width 108 height 14
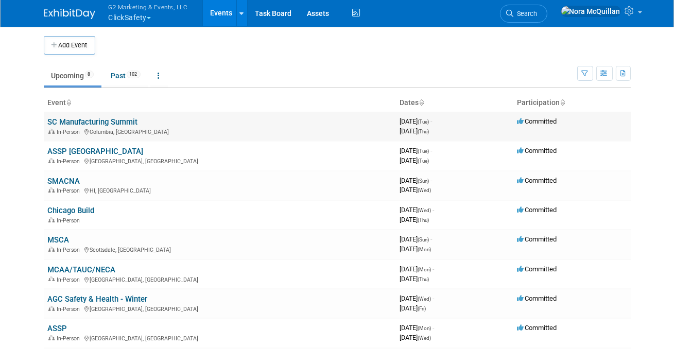
click at [81, 123] on link "SC Manufacturing Summit" at bounding box center [93, 121] width 90 height 9
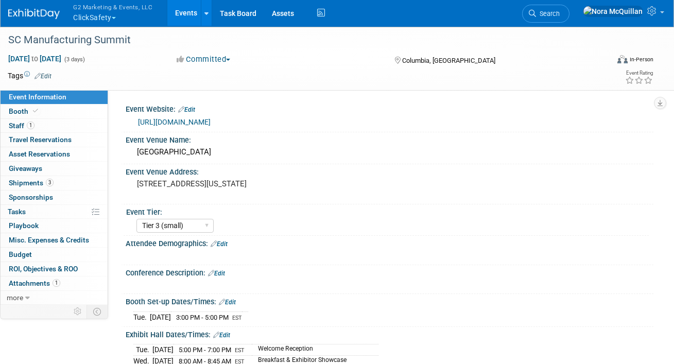
select select "Tier 3 (small)"
select select "Yes"
select select "No"
click at [30, 185] on span "Shipments 3" at bounding box center [31, 183] width 45 height 8
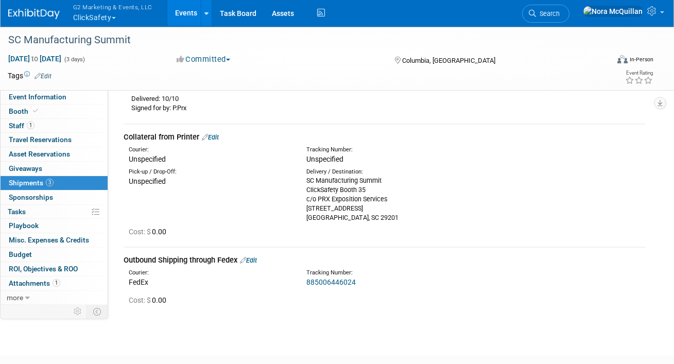
scroll to position [217, 0]
click at [257, 262] on link "Edit" at bounding box center [248, 261] width 17 height 8
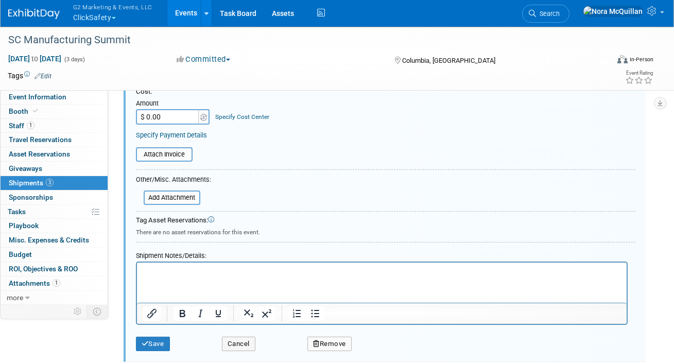
scroll to position [546, 0]
click at [218, 277] on html at bounding box center [381, 270] width 490 height 14
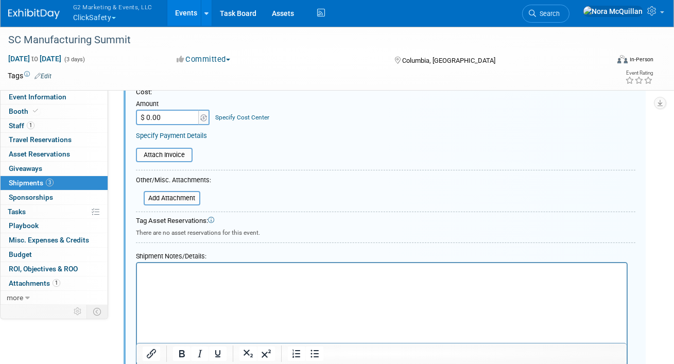
scroll to position [620, 0]
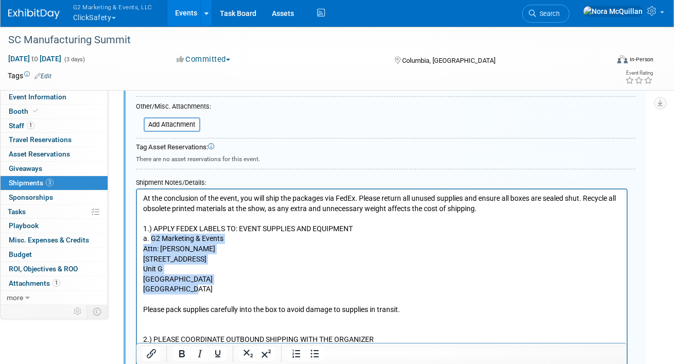
drag, startPoint x: 193, startPoint y: 290, endPoint x: 151, endPoint y: 240, distance: 64.3
click at [151, 240] on p "At the conclusion of the event, you will ship the packages via FedEx. Please re…" at bounding box center [382, 268] width 478 height 151
copy p "G2 Marketing & Events Attn: Adrian Townsend 517 Acorn St Unit G Deer Park, NY 1…"
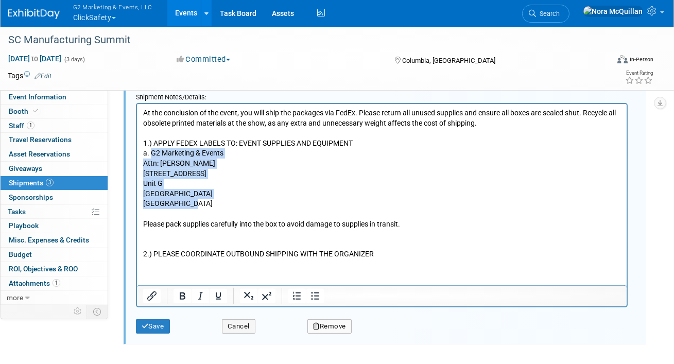
scroll to position [706, 0]
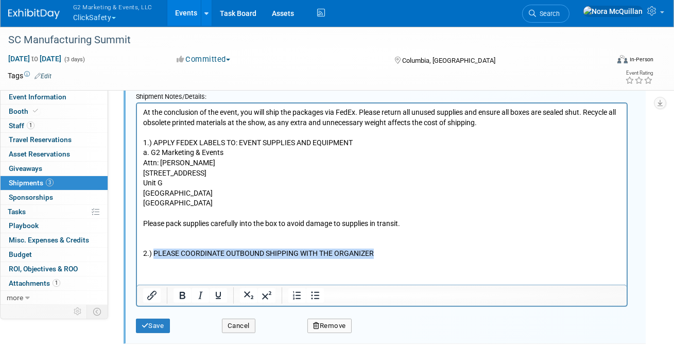
drag, startPoint x: 378, startPoint y: 254, endPoint x: 152, endPoint y: 257, distance: 225.5
click at [152, 257] on p "At the conclusion of the event, you will ship the packages via FedEx. Please re…" at bounding box center [382, 182] width 478 height 151
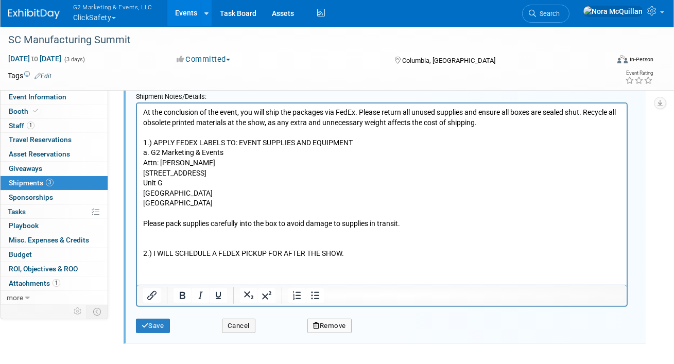
click at [153, 324] on button "Save" at bounding box center [153, 326] width 34 height 14
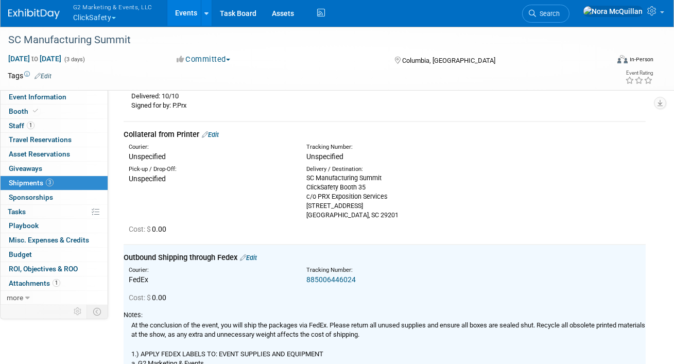
scroll to position [198, 0]
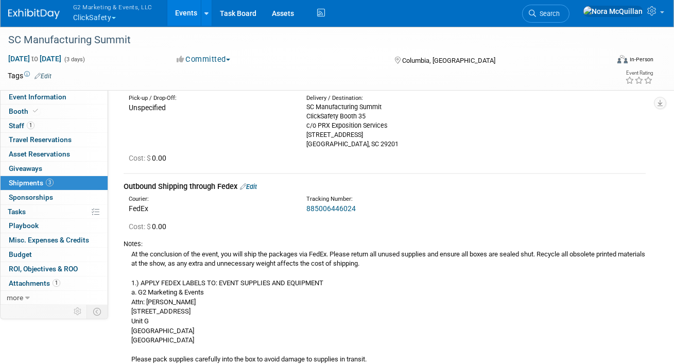
click at [257, 183] on link "Edit" at bounding box center [248, 187] width 17 height 8
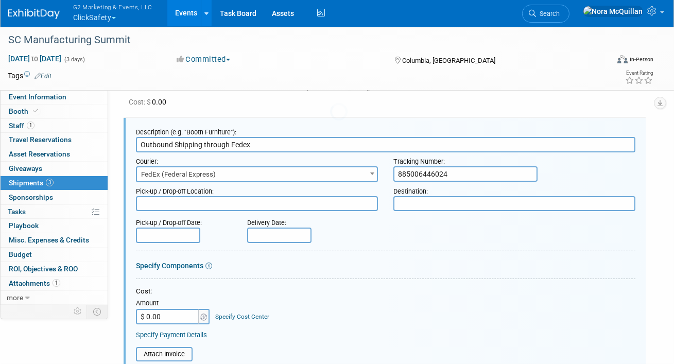
scroll to position [0, 0]
click at [439, 205] on textarea at bounding box center [514, 203] width 242 height 15
paste textarea "G2 Marketing & Events Attn: Adrian Townsend 517 Acorn St Unit G Deer Park, NY 1…"
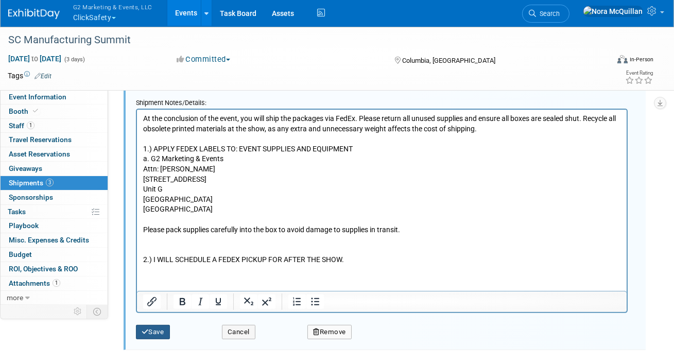
type textarea "G2 Marketing & Events Attn: Adrian Townsend 517 Acorn St Unit G Deer Park, NY 1…"
click at [148, 328] on icon "submit" at bounding box center [145, 331] width 7 height 7
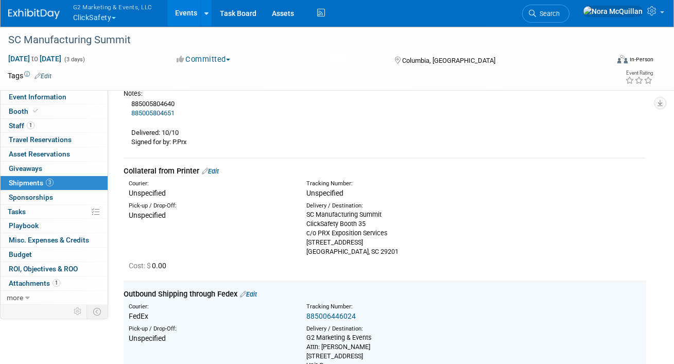
scroll to position [179, 0]
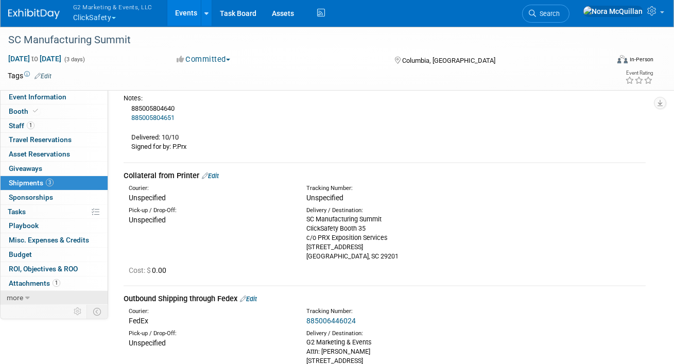
click at [20, 298] on span "more" at bounding box center [15, 297] width 16 height 8
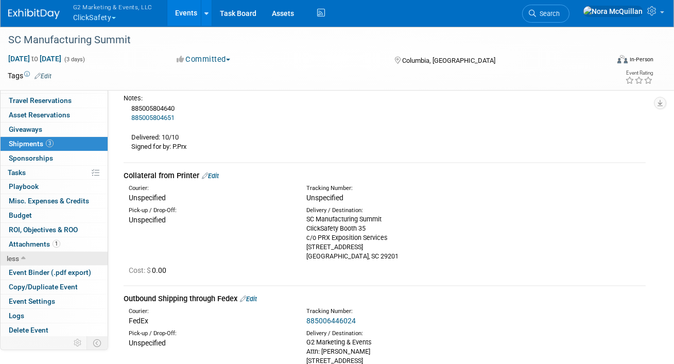
scroll to position [287, 0]
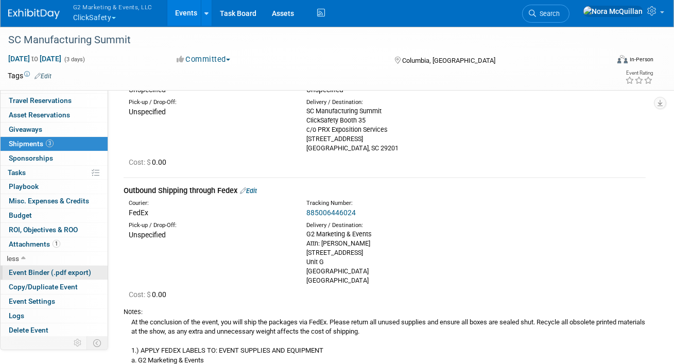
click at [43, 271] on span "Event Binder (.pdf export)" at bounding box center [50, 272] width 82 height 8
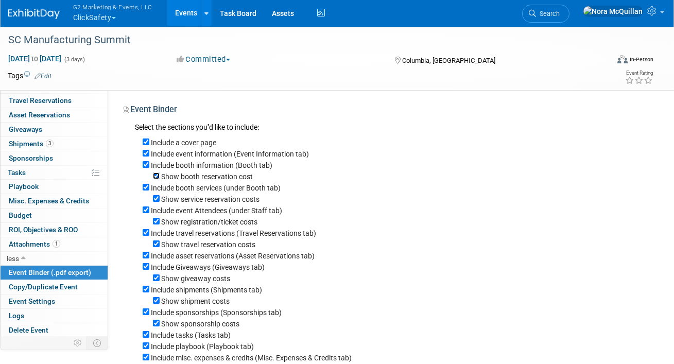
click at [156, 177] on input "Show booth reservation cost" at bounding box center [156, 175] width 7 height 7
checkbox input "false"
click at [157, 201] on input "Show service reservation costs" at bounding box center [156, 198] width 7 height 7
checkbox input "false"
click at [157, 221] on input "Show registration/ticket costs" at bounding box center [156, 221] width 7 height 7
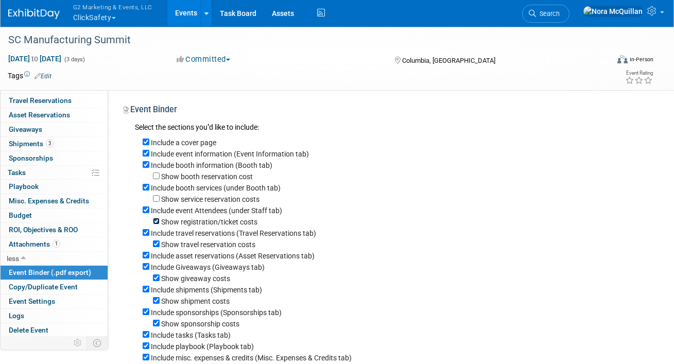
checkbox input "false"
click at [147, 232] on input "Include travel reservations (Travel Reservations tab)" at bounding box center [146, 232] width 7 height 7
checkbox input "false"
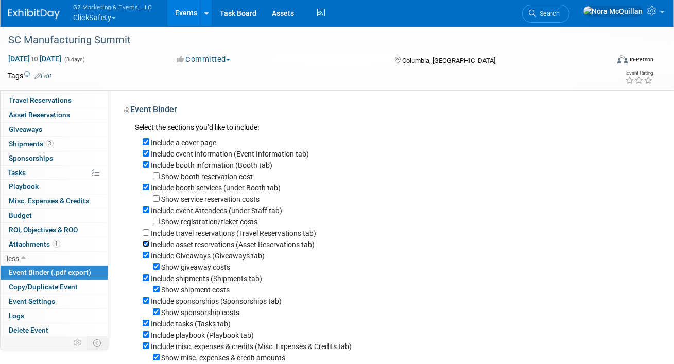
click at [143, 247] on input "Include asset reservations (Asset Reservations tab)" at bounding box center [146, 243] width 7 height 7
checkbox input "false"
click at [143, 258] on input "Include Giveaways (Giveaways tab)" at bounding box center [146, 255] width 7 height 7
checkbox input "false"
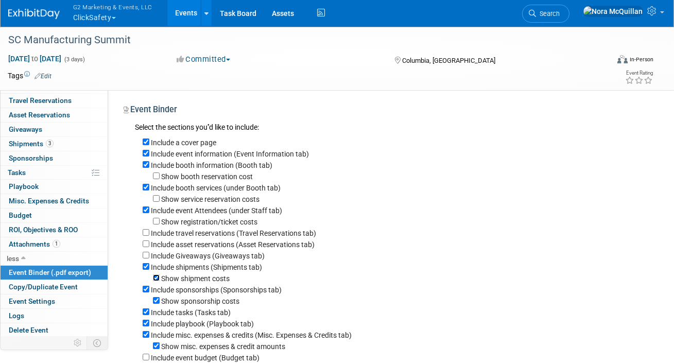
click at [153, 281] on input "Show shipment costs" at bounding box center [156, 277] width 7 height 7
checkbox input "false"
click at [147, 290] on input "Include sponsorships (Sponsorships tab)" at bounding box center [146, 289] width 7 height 7
checkbox input "false"
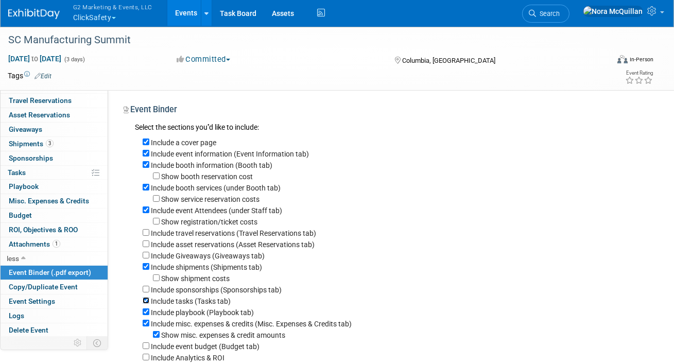
click at [147, 301] on input "Include tasks (Tasks tab)" at bounding box center [146, 300] width 7 height 7
checkbox input "false"
click at [147, 313] on input "Include playbook (Playbook tab)" at bounding box center [146, 311] width 7 height 7
checkbox input "false"
click at [146, 323] on input "Include misc. expenses & credits (Misc. Expenses & Credits tab)" at bounding box center [146, 323] width 7 height 7
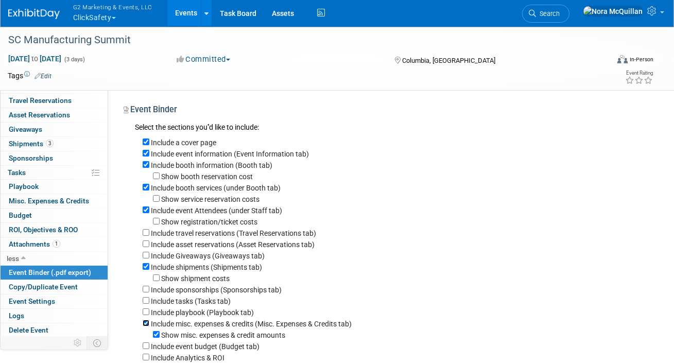
checkbox input "false"
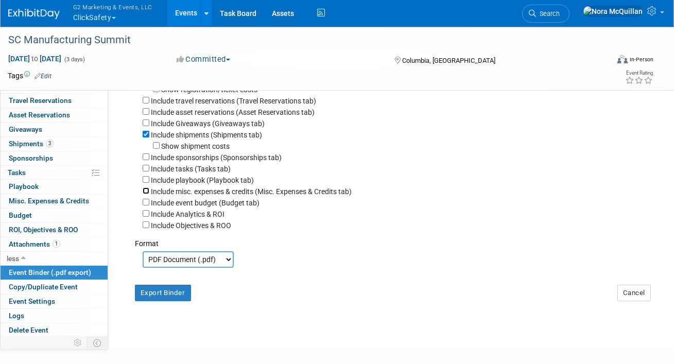
scroll to position [193, 0]
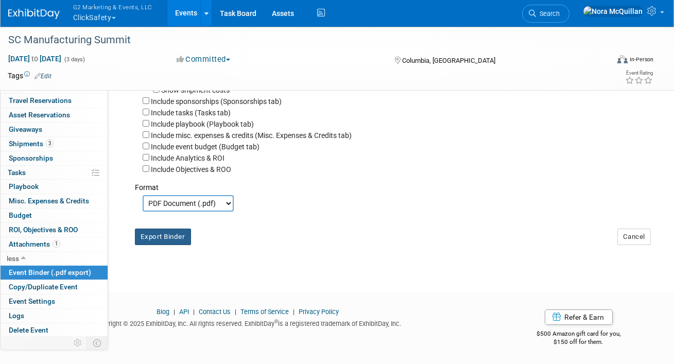
click at [158, 238] on button "Export Binder" at bounding box center [163, 237] width 56 height 16
click at [179, 17] on link "Events" at bounding box center [186, 13] width 38 height 26
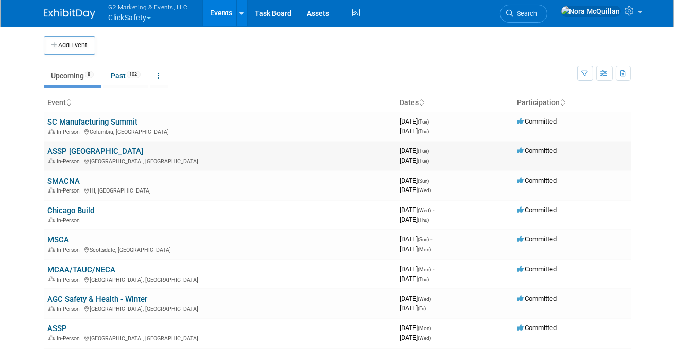
click at [61, 151] on link "ASSP [GEOGRAPHIC_DATA]" at bounding box center [96, 151] width 96 height 9
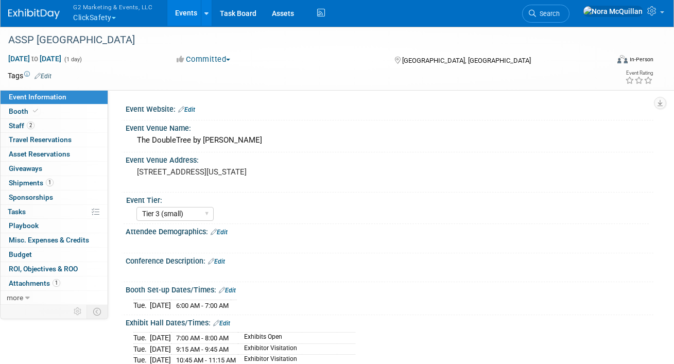
select select "Tier 3 (small)"
select select "No"
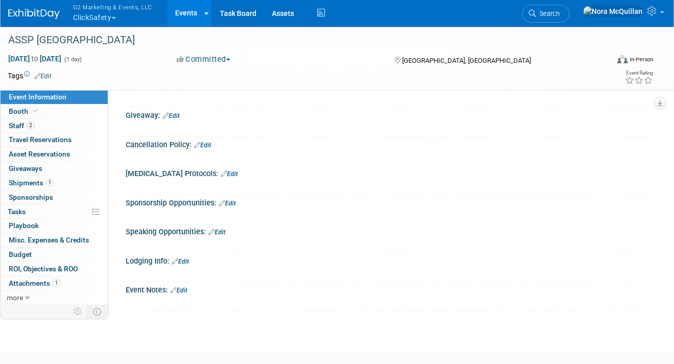
scroll to position [559, 0]
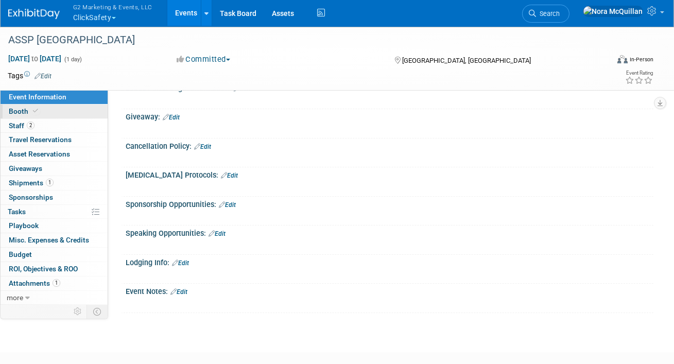
click at [64, 108] on link "Booth" at bounding box center [54, 112] width 107 height 14
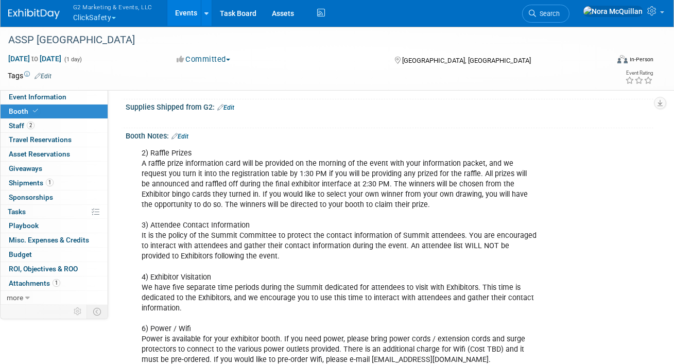
scroll to position [294, 0]
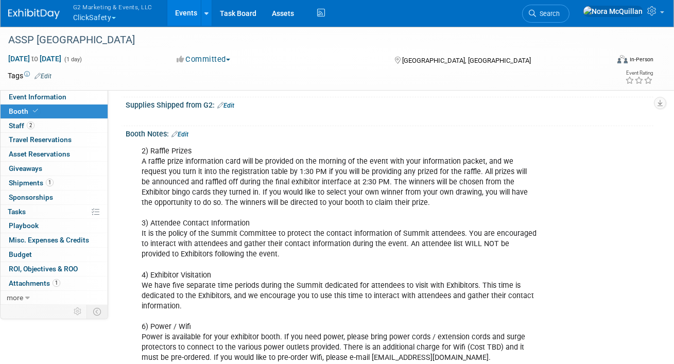
click at [186, 132] on link "Edit" at bounding box center [179, 134] width 17 height 7
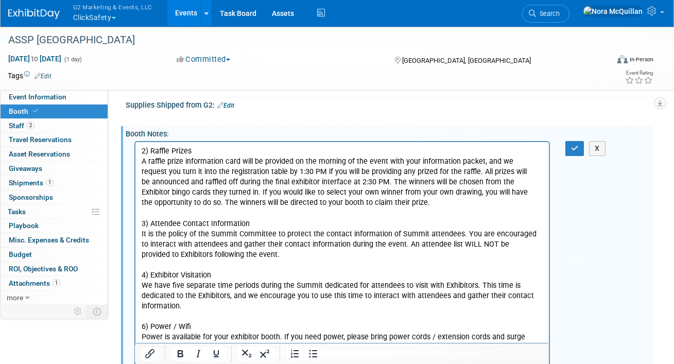
scroll to position [0, 0]
click at [569, 150] on button "button" at bounding box center [574, 148] width 19 height 15
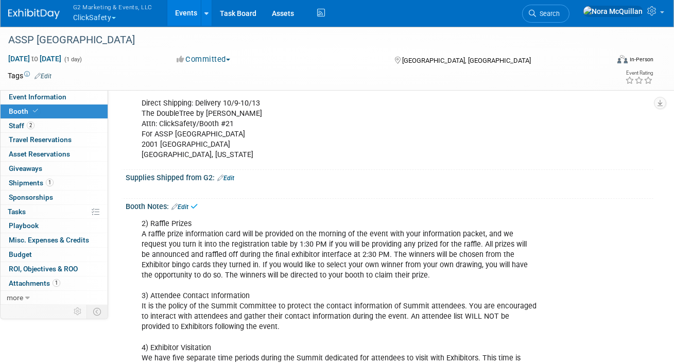
scroll to position [222, 0]
click at [232, 176] on link "Edit" at bounding box center [225, 177] width 17 height 7
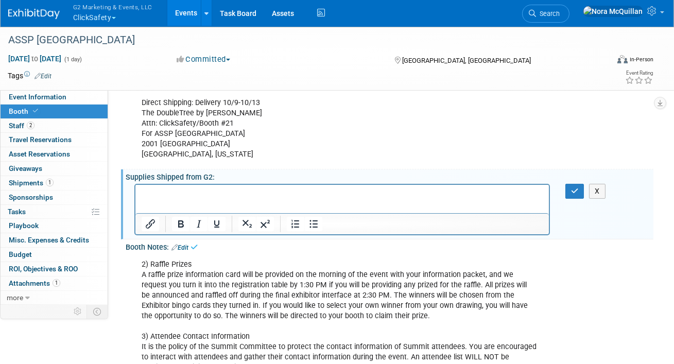
scroll to position [0, 0]
click at [311, 223] on icon "Bullet list" at bounding box center [313, 224] width 12 height 12
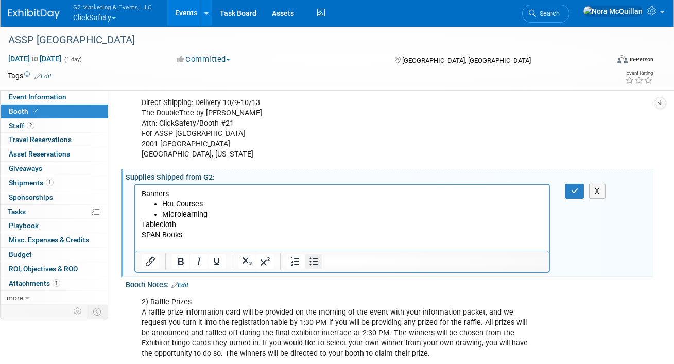
click at [312, 257] on icon "Bullet list" at bounding box center [313, 261] width 12 height 12
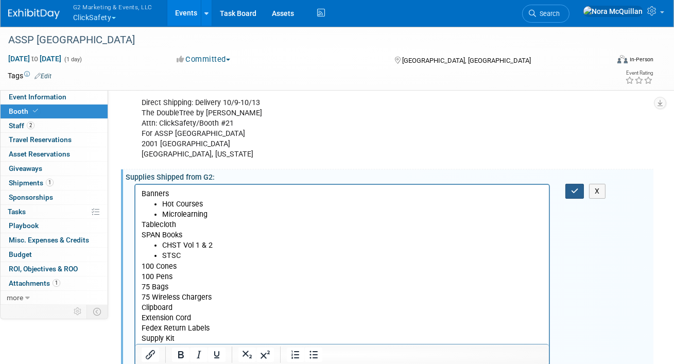
click at [572, 189] on icon "button" at bounding box center [575, 190] width 8 height 7
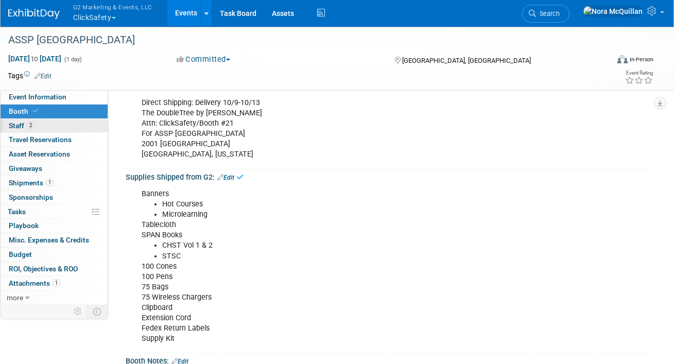
click at [66, 123] on link "2 Staff 2" at bounding box center [54, 126] width 107 height 14
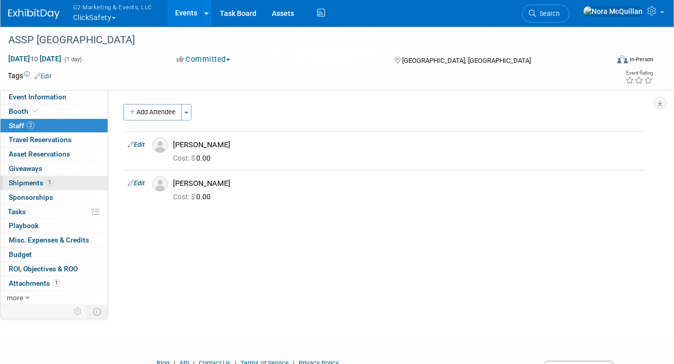
click at [24, 182] on span "Shipments 1" at bounding box center [31, 183] width 45 height 8
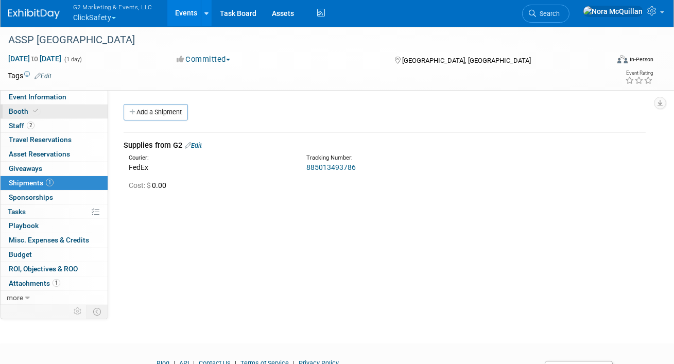
click at [41, 106] on link "Booth" at bounding box center [54, 112] width 107 height 14
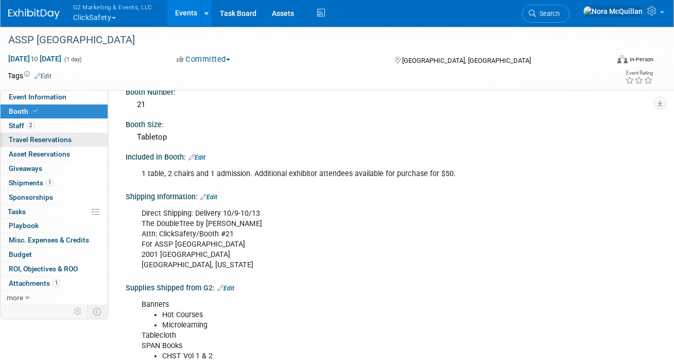
scroll to position [110, 0]
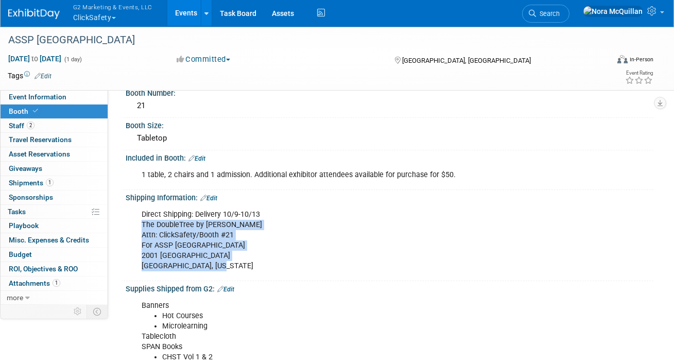
drag, startPoint x: 219, startPoint y: 260, endPoint x: 136, endPoint y: 225, distance: 90.0
click at [136, 225] on div "Direct Shipping: Delivery 10/9-10/13 The DoubleTree by Hilton Attn: ClickSafety…" at bounding box center [341, 240] width 415 height 72
copy div "The DoubleTree by Hilton Attn: ClickSafety/Booth #21 For ASSP Sacramento 2001 P…"
click at [28, 180] on span "Shipments 1" at bounding box center [31, 183] width 45 height 8
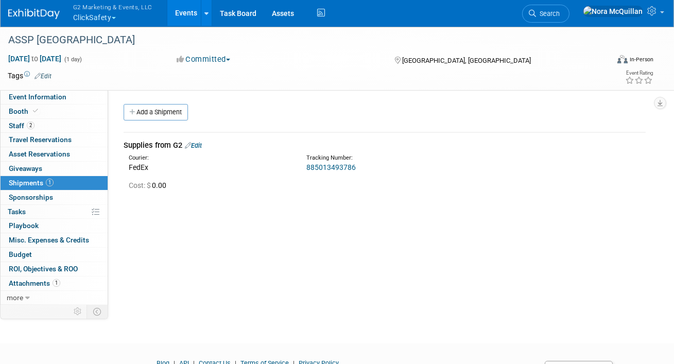
click at [202, 144] on link "Edit" at bounding box center [193, 146] width 17 height 8
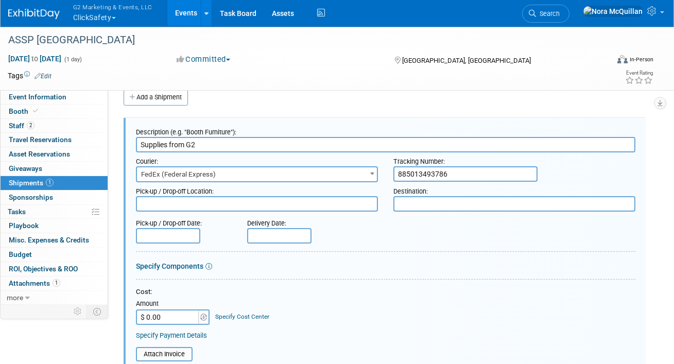
click at [415, 207] on textarea at bounding box center [514, 203] width 242 height 15
paste textarea "The DoubleTree by Hilton Attn: ClickSafety/Booth #21 For ASSP Sacramento 2001 P…"
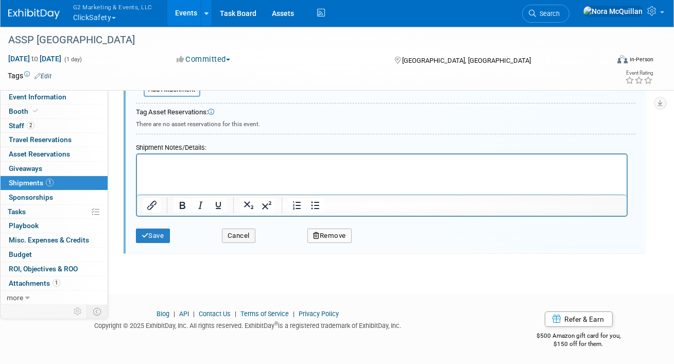
type textarea "The DoubleTree by Hilton Attn: ClickSafety/Booth #21 For ASSP Sacramento 2001 P…"
click at [163, 232] on button "Save" at bounding box center [153, 236] width 34 height 14
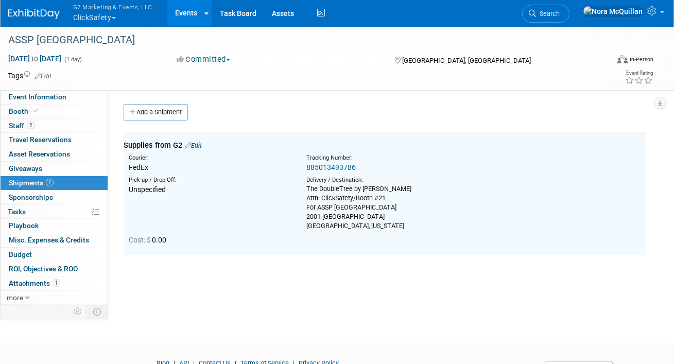
click at [313, 168] on link "885013493786" at bounding box center [330, 167] width 49 height 8
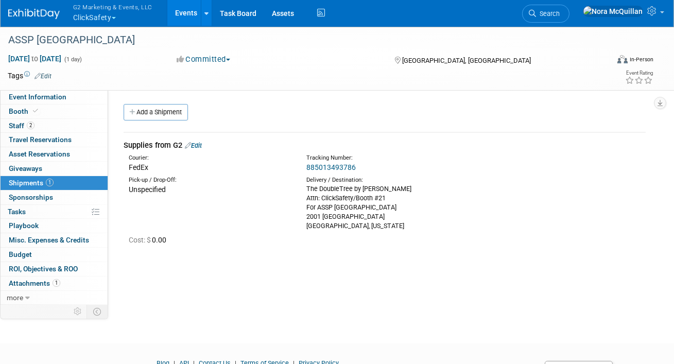
click at [199, 147] on link "Edit" at bounding box center [193, 146] width 17 height 8
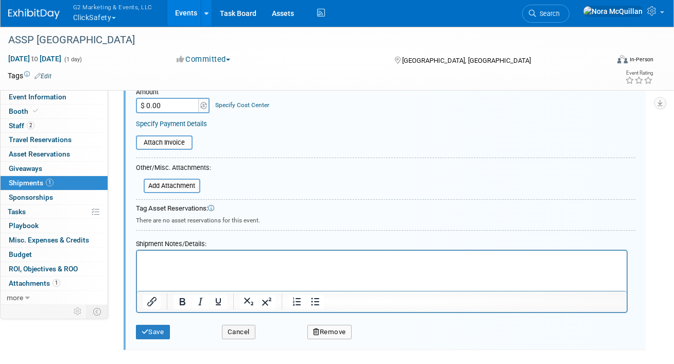
scroll to position [269, 0]
click at [181, 263] on html at bounding box center [381, 256] width 490 height 14
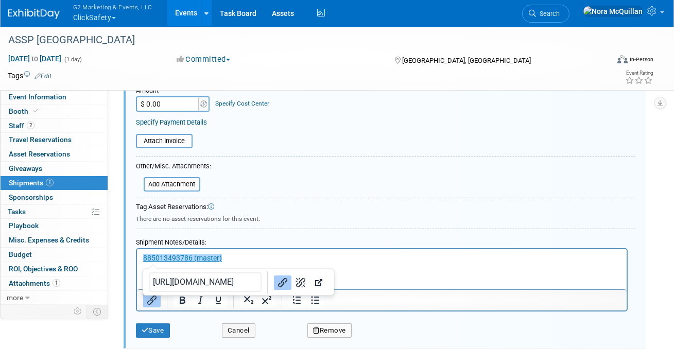
click at [344, 262] on p "﻿885013493786 (master)" at bounding box center [382, 258] width 478 height 10
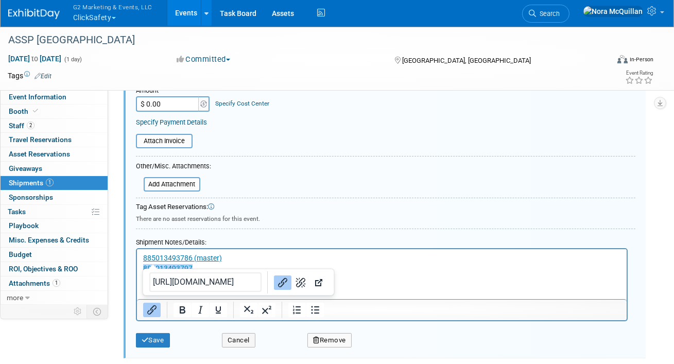
click at [347, 269] on p "885013493797﻿" at bounding box center [382, 268] width 478 height 10
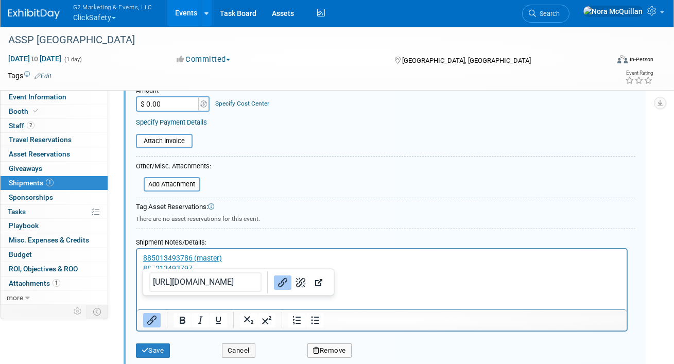
click at [350, 282] on p "885013493801﻿" at bounding box center [382, 278] width 478 height 10
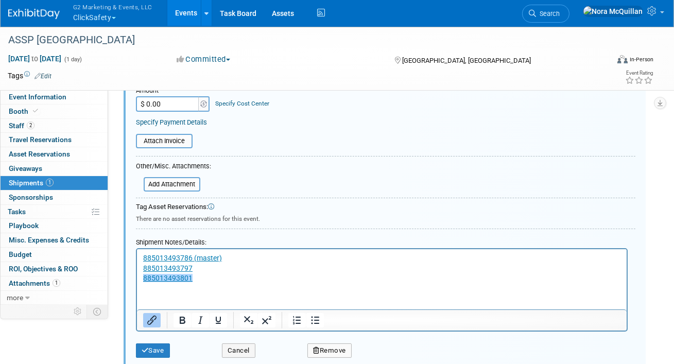
click at [220, 279] on p "885013493801﻿" at bounding box center [382, 278] width 478 height 10
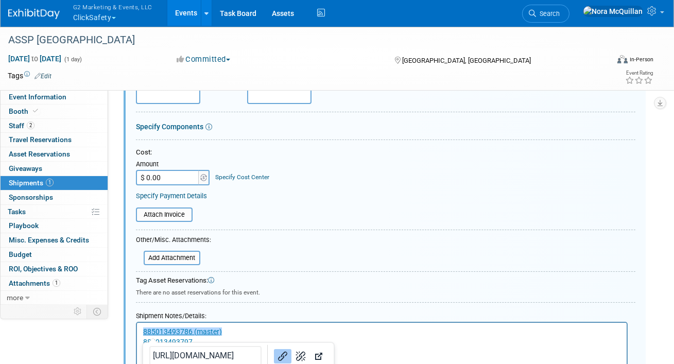
scroll to position [183, 0]
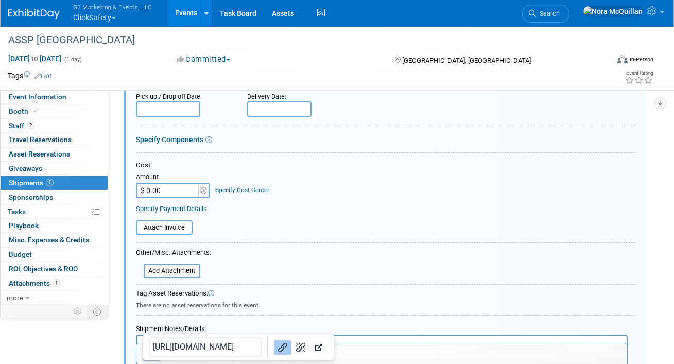
click at [274, 108] on input "text" at bounding box center [279, 108] width 64 height 15
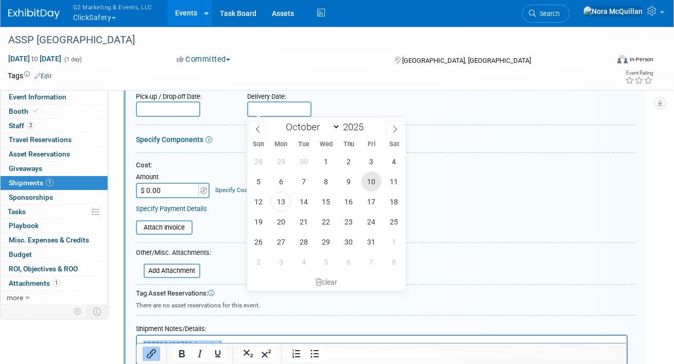
click at [373, 180] on span "10" at bounding box center [371, 181] width 20 height 20
type input "Oct 10, 2025"
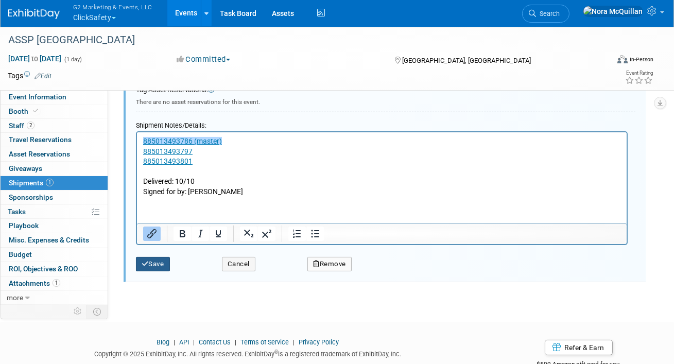
click at [156, 263] on button "Save" at bounding box center [153, 264] width 34 height 14
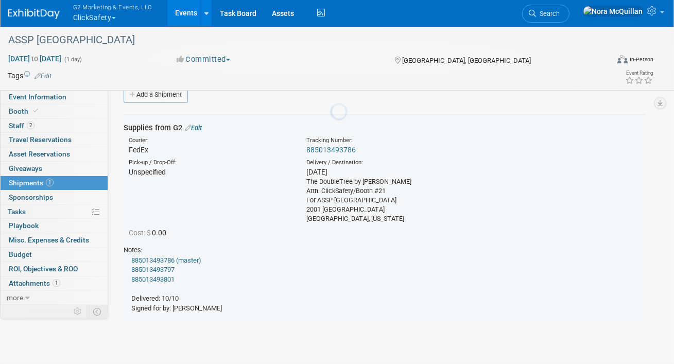
scroll to position [15, 0]
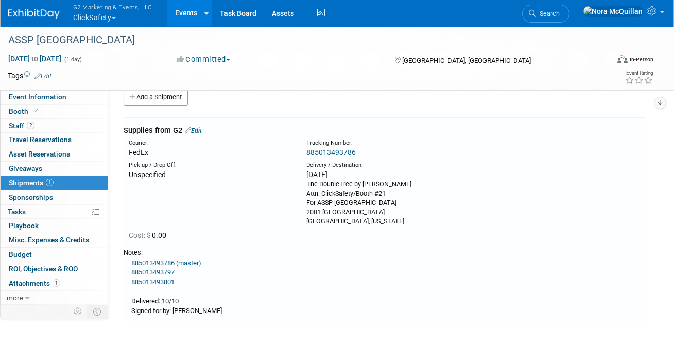
drag, startPoint x: 373, startPoint y: 221, endPoint x: 304, endPoint y: 186, distance: 77.4
click at [303, 186] on div "Delivery / Destination: Fri. Oct 10, 2025 The DoubleTree by Hilton Attn: ClickS…" at bounding box center [388, 193] width 178 height 65
copy div "The DoubleTree by Hilton Attn: ClickSafety/Booth #21 For ASSP Sacramento 2001 P…"
click at [176, 97] on link "Add a Shipment" at bounding box center [156, 97] width 64 height 16
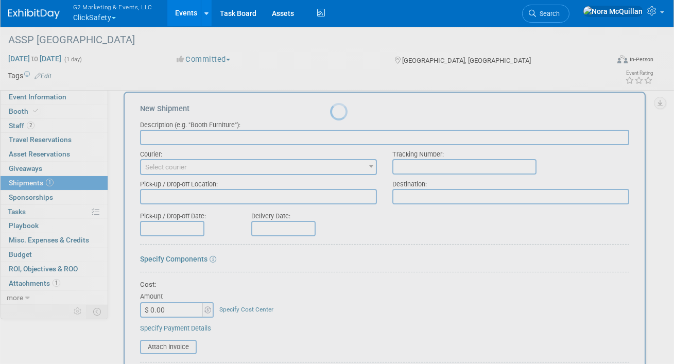
scroll to position [0, 0]
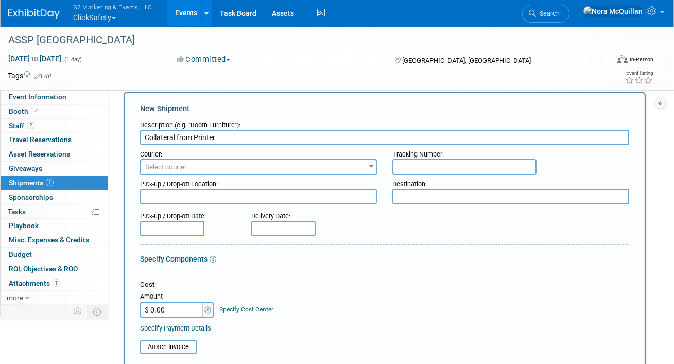
type input "Collateral from Printer"
click at [415, 196] on textarea at bounding box center [510, 196] width 237 height 15
paste textarea "The DoubleTree by Hilton Attn: ClickSafety/Booth #21 For ASSP Sacramento 2001 P…"
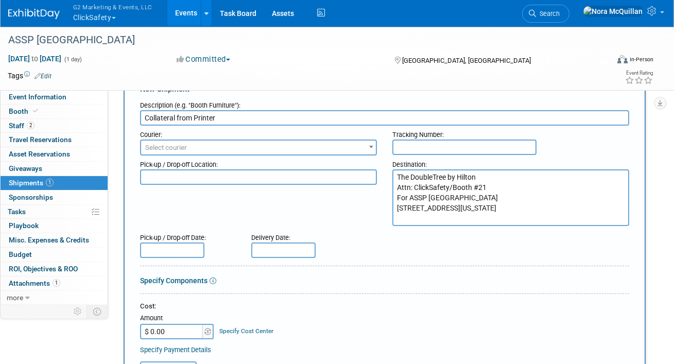
scroll to position [36, 0]
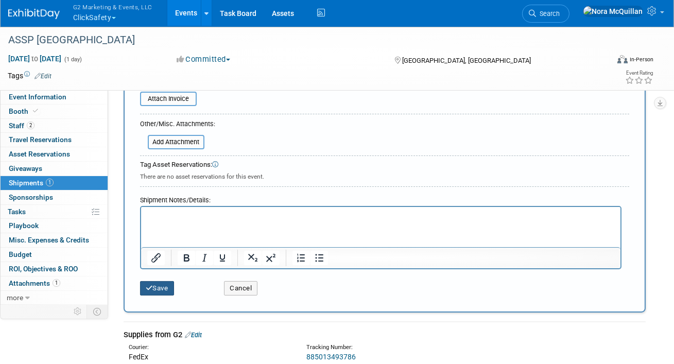
type textarea "The DoubleTree by Hilton Attn: ClickSafety/Booth #21 For ASSP Sacramento 2001 P…"
click at [160, 285] on button "Save" at bounding box center [157, 288] width 34 height 14
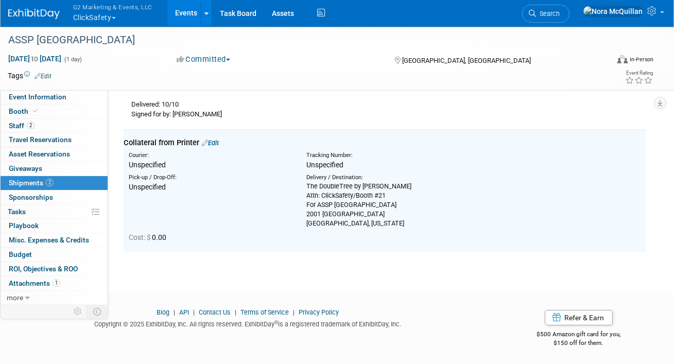
scroll to position [0, 0]
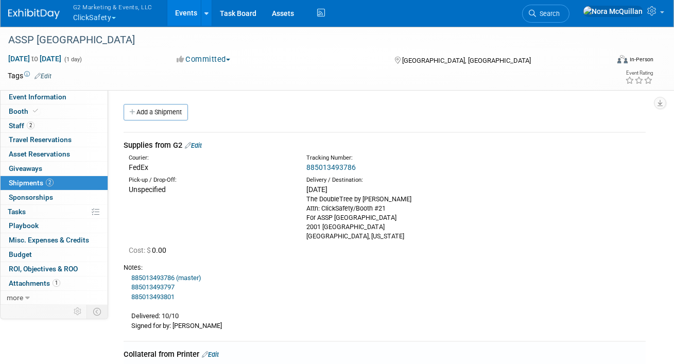
click at [188, 15] on link "Events" at bounding box center [186, 13] width 38 height 26
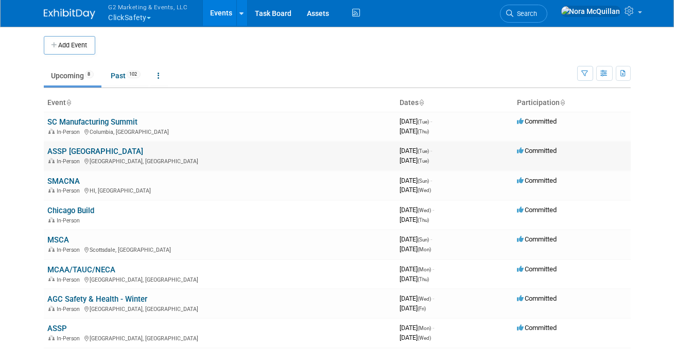
click at [77, 151] on link "ASSP [GEOGRAPHIC_DATA]" at bounding box center [96, 151] width 96 height 9
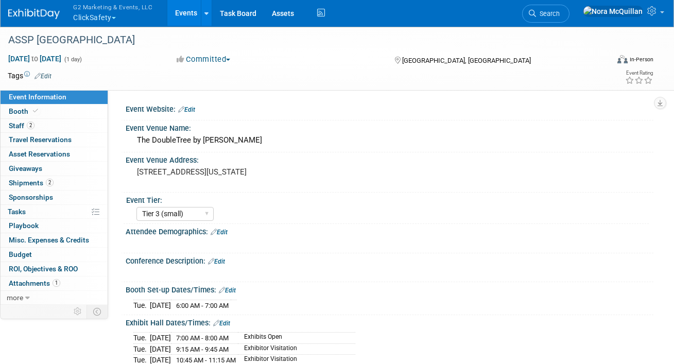
select select "Tier 3 (small)"
select select "No"
click at [21, 184] on span "Shipments 2" at bounding box center [31, 183] width 45 height 8
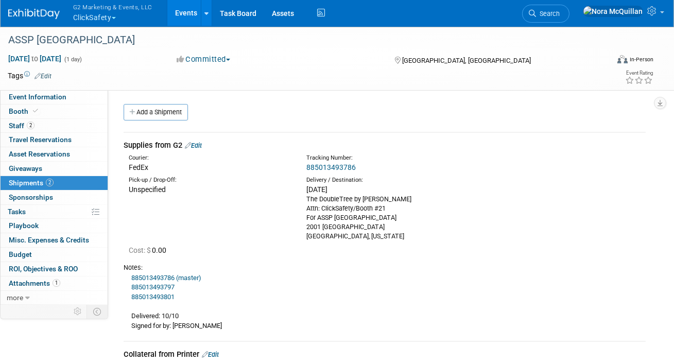
click at [187, 18] on link "Events" at bounding box center [186, 13] width 38 height 26
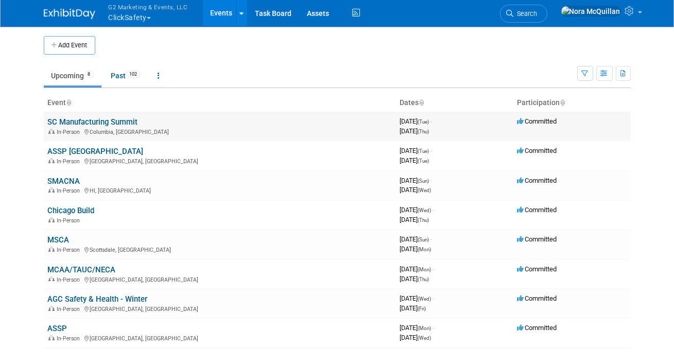
click at [85, 119] on link "SC Manufacturing Summit" at bounding box center [93, 121] width 90 height 9
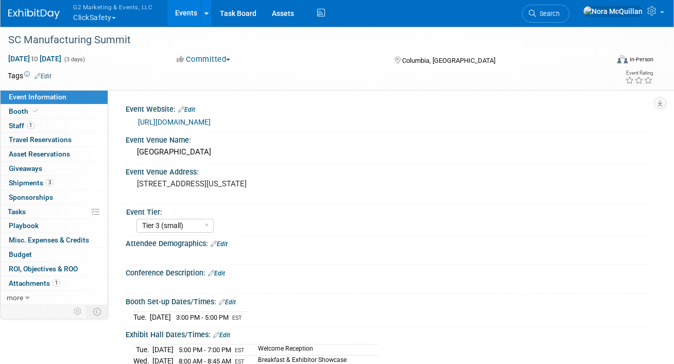
select select "Tier 3 (small)"
select select "Yes"
select select "No"
click at [20, 181] on span "Shipments 3" at bounding box center [31, 183] width 45 height 8
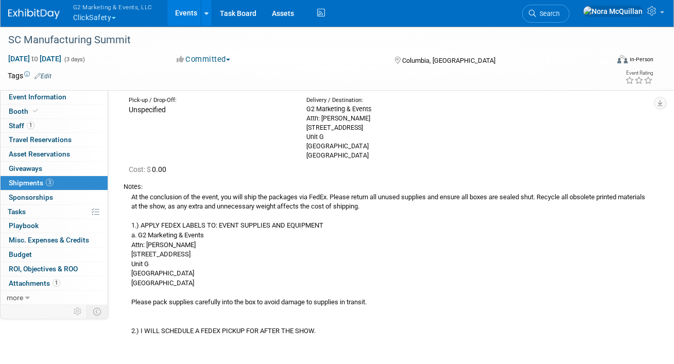
scroll to position [411, 0]
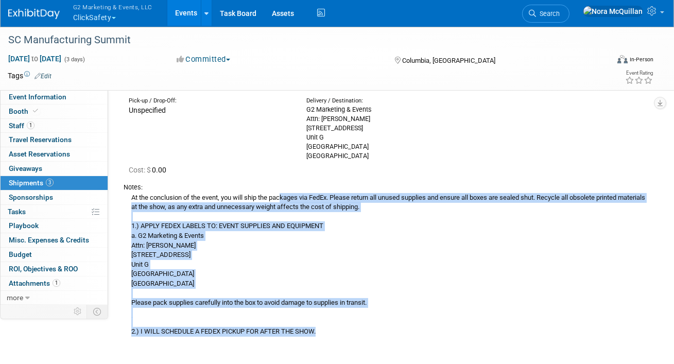
drag, startPoint x: 326, startPoint y: 334, endPoint x: 127, endPoint y: 199, distance: 240.3
click at [127, 199] on div "At the conclusion of the event, you will ship the packages via FedEx. Please re…" at bounding box center [385, 264] width 522 height 145
copy div "At the conclusion of the event, you will ship the packages via FedEx. Please re…"
click at [182, 10] on link "Events" at bounding box center [186, 13] width 38 height 26
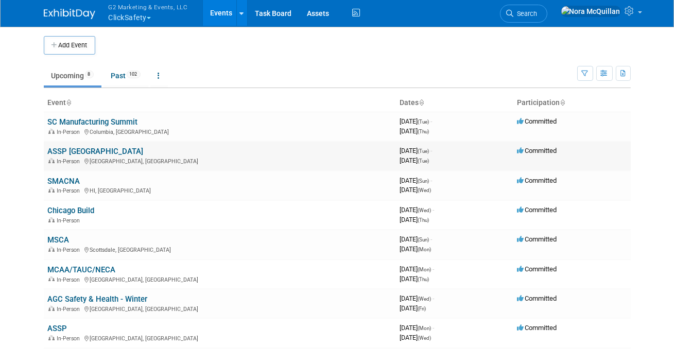
click at [77, 150] on link "ASSP [GEOGRAPHIC_DATA]" at bounding box center [96, 151] width 96 height 9
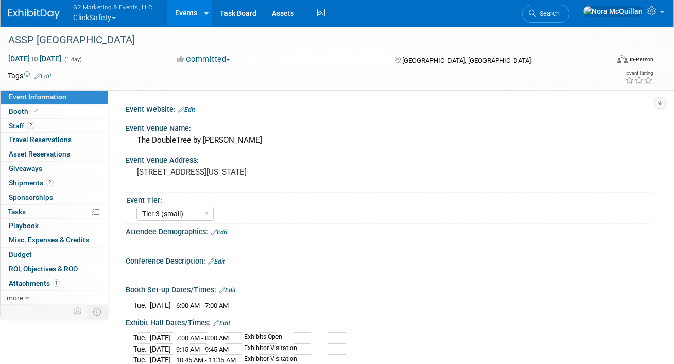
select select "Tier 3 (small)"
select select "No"
click at [22, 183] on span "Shipments 2" at bounding box center [31, 183] width 45 height 8
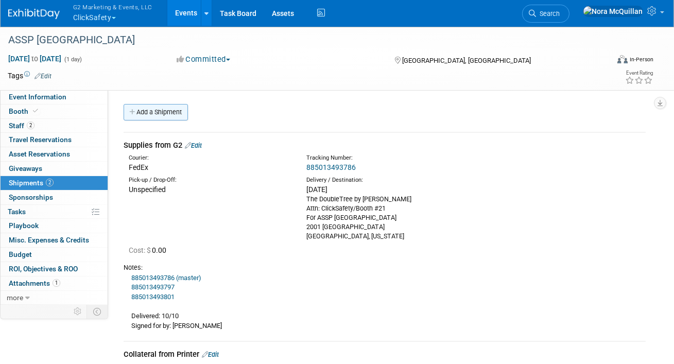
click at [165, 112] on link "Add a Shipment" at bounding box center [156, 112] width 64 height 16
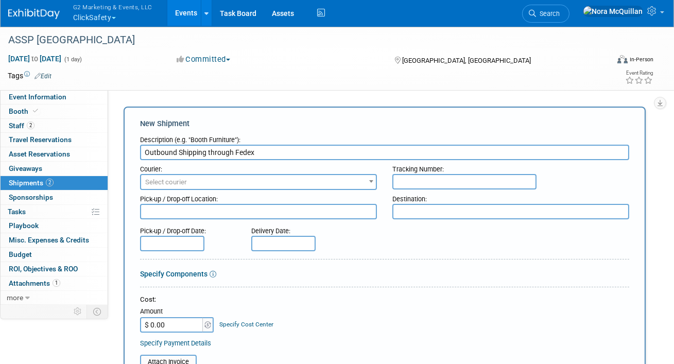
type input "Outbound Shipping through Fedex"
click at [161, 181] on span "Select courier" at bounding box center [166, 182] width 42 height 8
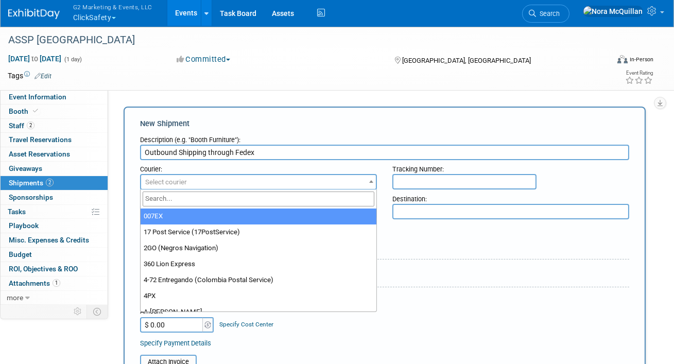
click at [179, 207] on span at bounding box center [259, 198] width 236 height 19
click at [179, 199] on input "search" at bounding box center [259, 199] width 232 height 15
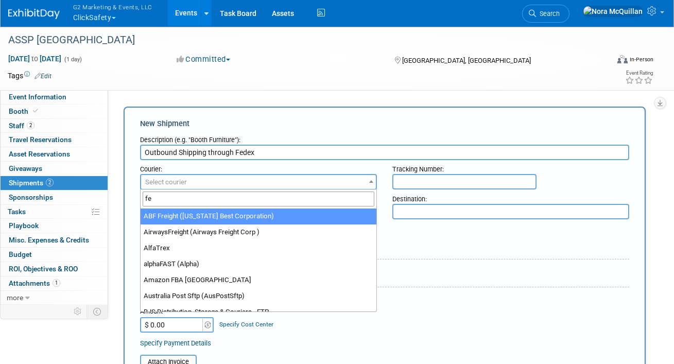
type input "fed"
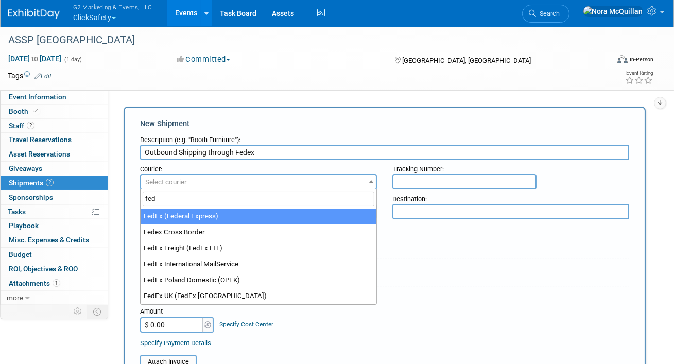
select select "206"
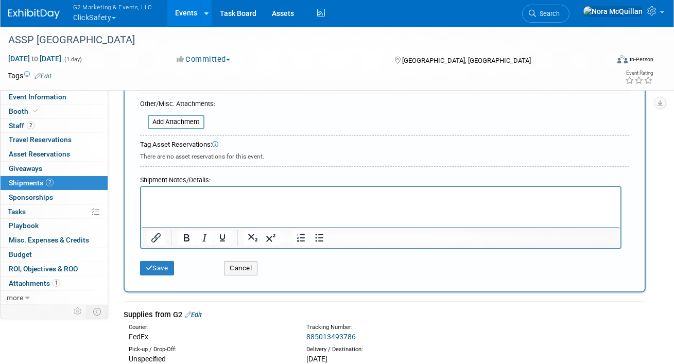
scroll to position [323, 0]
type textarea "G2 Marketing & Events Attn: [PERSON_NAME] [STREET_ADDRESS]"
click at [223, 202] on html at bounding box center [380, 195] width 479 height 14
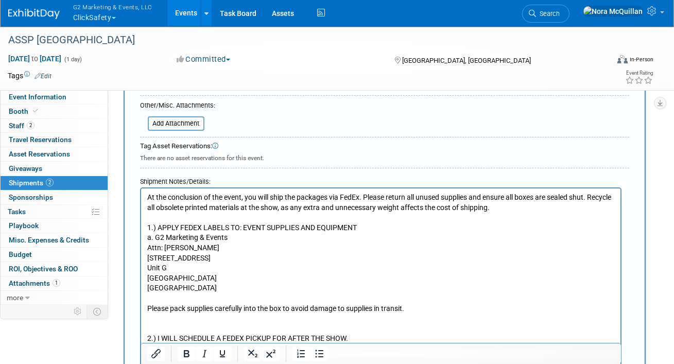
click at [246, 197] on p "At the conclusion of the event, you will ship the packages via FedEx. Please re…" at bounding box center [380, 267] width 467 height 151
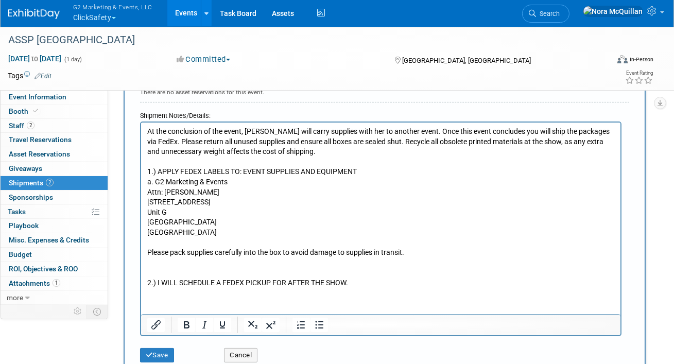
scroll to position [390, 0]
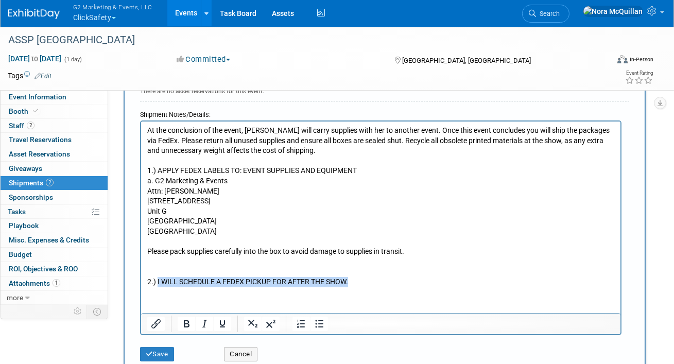
drag, startPoint x: 353, startPoint y: 282, endPoint x: 158, endPoint y: 283, distance: 195.6
click at [157, 283] on p "At the conclusion of the event, [PERSON_NAME] will carry supplies with her to a…" at bounding box center [380, 206] width 467 height 162
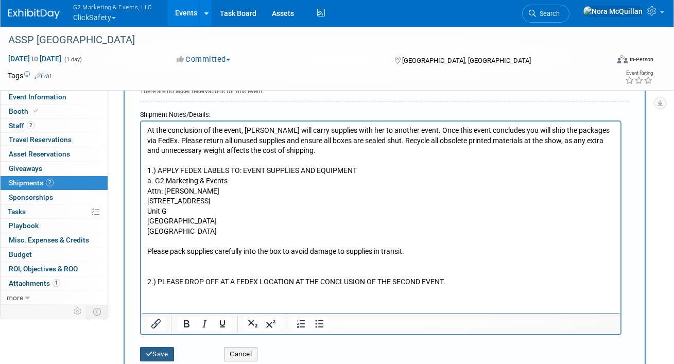
click at [158, 352] on button "Save" at bounding box center [157, 354] width 34 height 14
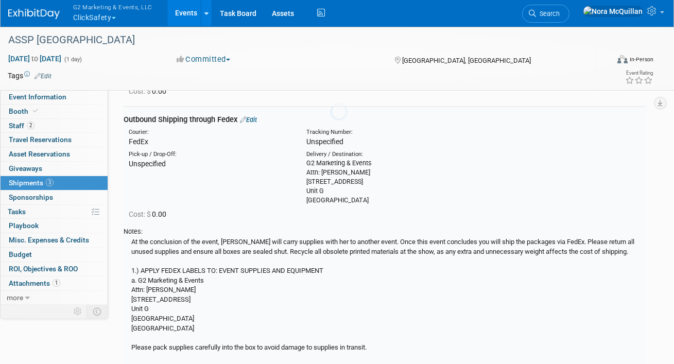
scroll to position [354, 0]
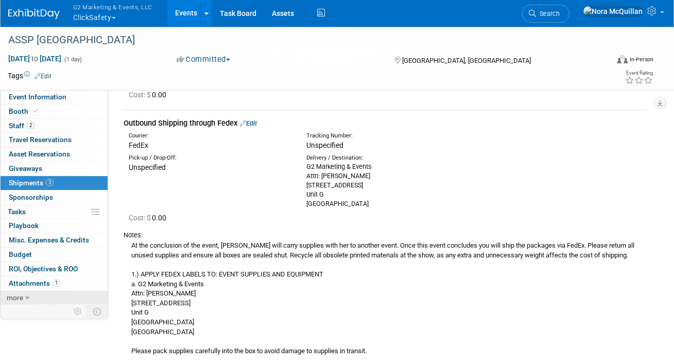
click at [29, 294] on icon at bounding box center [27, 297] width 5 height 7
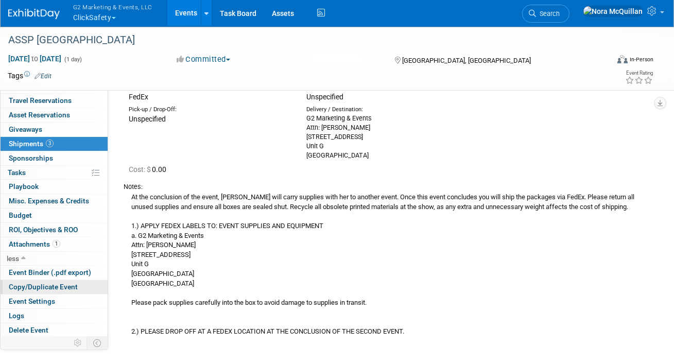
scroll to position [412, 0]
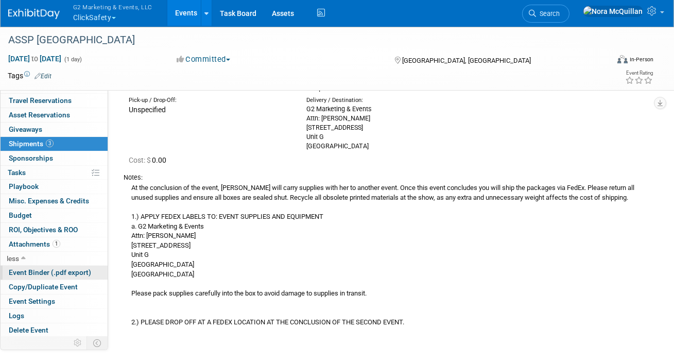
click at [37, 271] on span "Event Binder (.pdf export)" at bounding box center [50, 272] width 82 height 8
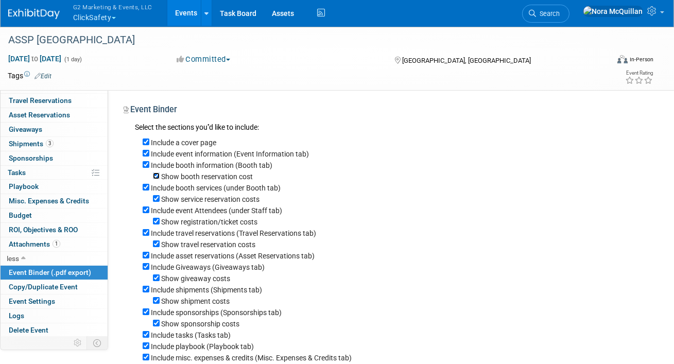
click at [155, 175] on input "Show booth reservation cost" at bounding box center [156, 175] width 7 height 7
checkbox input "false"
click at [156, 198] on input "Show service reservation costs" at bounding box center [156, 198] width 7 height 7
checkbox input "false"
click at [156, 223] on input "Show registration/ticket costs" at bounding box center [156, 221] width 7 height 7
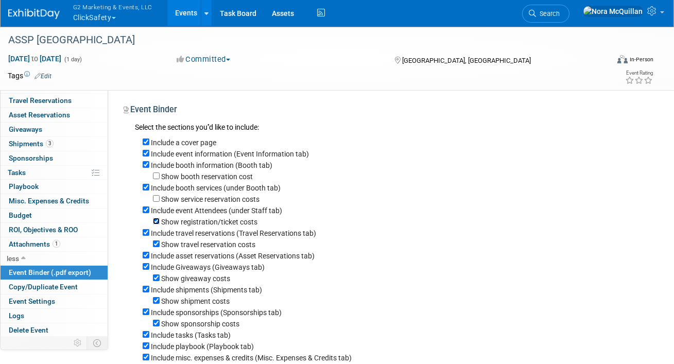
checkbox input "false"
click at [146, 236] on input "Include travel reservations (Travel Reservations tab)" at bounding box center [146, 232] width 7 height 7
checkbox input "false"
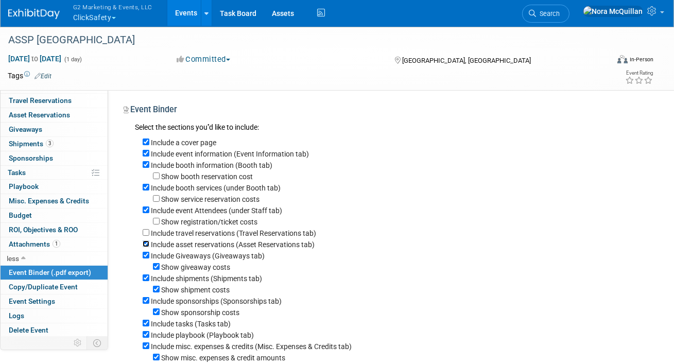
click at [145, 246] on input "Include asset reservations (Asset Reservations tab)" at bounding box center [146, 243] width 7 height 7
checkbox input "false"
click at [145, 258] on input "Include Giveaways (Giveaways tab)" at bounding box center [146, 255] width 7 height 7
checkbox input "false"
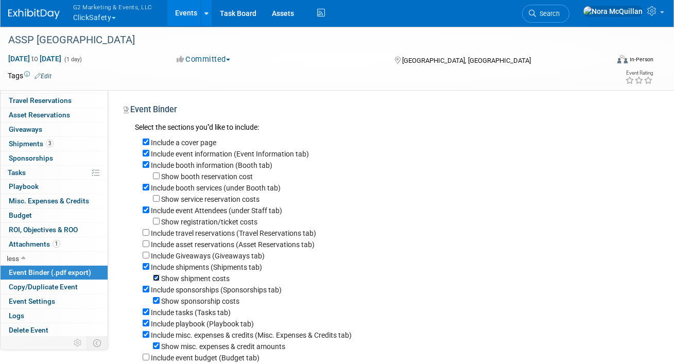
click at [153, 281] on input "Show shipment costs" at bounding box center [156, 277] width 7 height 7
checkbox input "false"
click at [145, 292] on input "Include sponsorships (Sponsorships tab)" at bounding box center [146, 289] width 7 height 7
checkbox input "false"
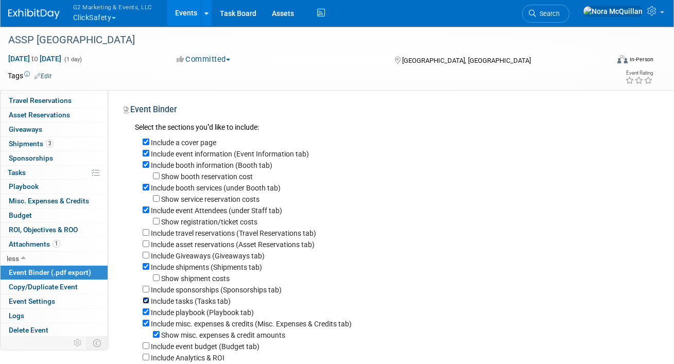
click at [145, 304] on input "Include tasks (Tasks tab)" at bounding box center [146, 300] width 7 height 7
checkbox input "false"
click at [145, 312] on input "Include playbook (Playbook tab)" at bounding box center [146, 311] width 7 height 7
checkbox input "false"
click at [146, 326] on input "Include misc. expenses & credits (Misc. Expenses & Credits tab)" at bounding box center [146, 323] width 7 height 7
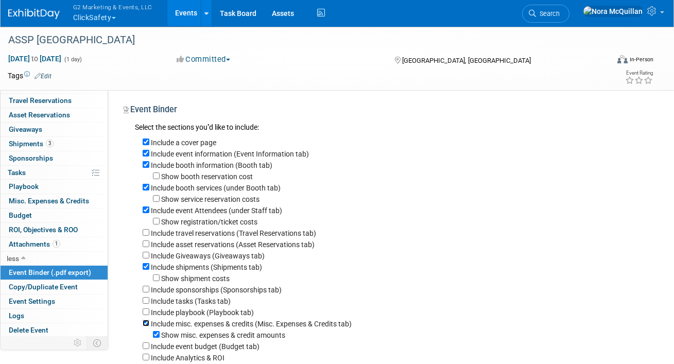
checkbox input "false"
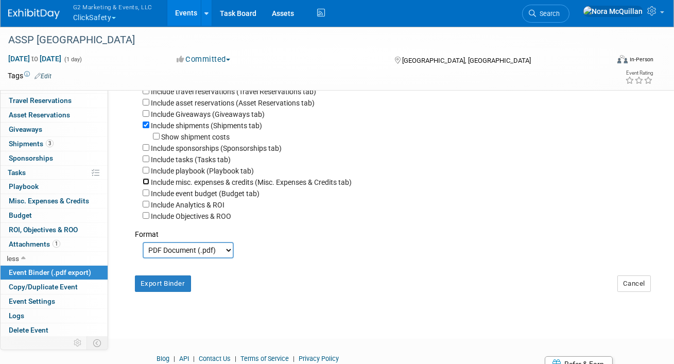
scroll to position [193, 0]
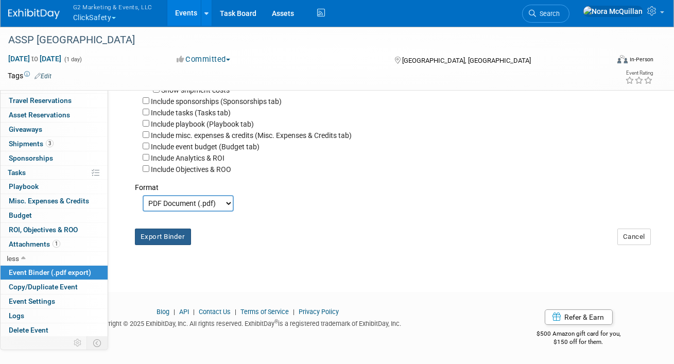
click at [164, 240] on button "Export Binder" at bounding box center [163, 237] width 56 height 16
click at [102, 18] on button "G2 Marketing & Events, LLC ClickSafety" at bounding box center [118, 13] width 93 height 27
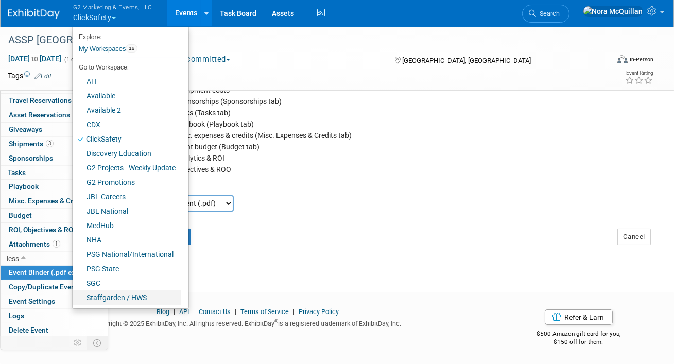
click at [114, 298] on link "Staffgarden / HWS" at bounding box center [127, 297] width 108 height 14
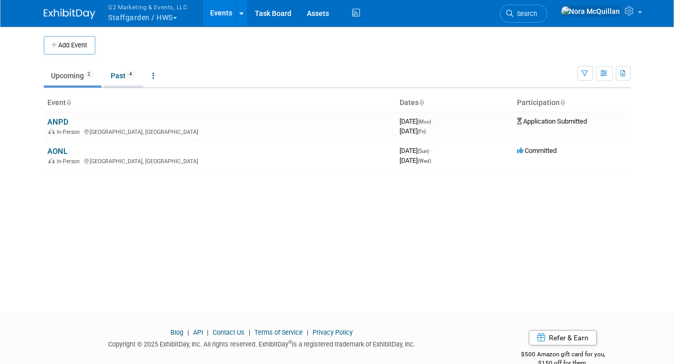
click at [111, 78] on link "Past 4" at bounding box center [123, 76] width 40 height 20
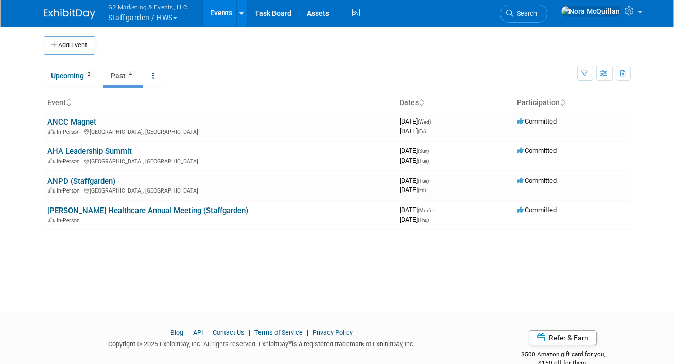
click at [68, 123] on link "ANCC Magnet" at bounding box center [72, 121] width 49 height 9
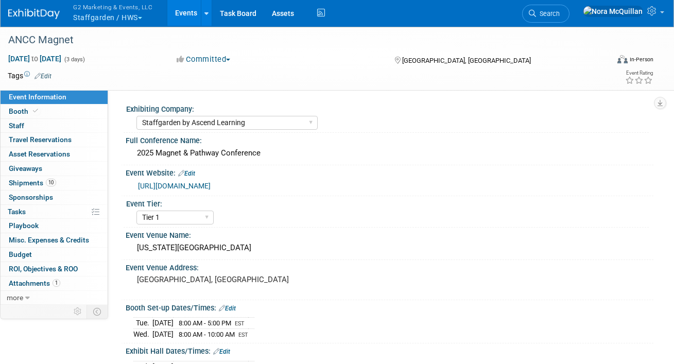
select select "Staffgarden by Ascend Learning"
select select "Tier 1"
select select "No"
click at [50, 112] on link "Booth" at bounding box center [54, 112] width 107 height 14
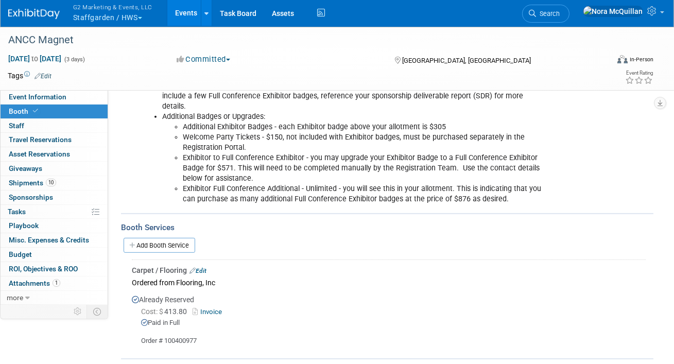
scroll to position [1023, 0]
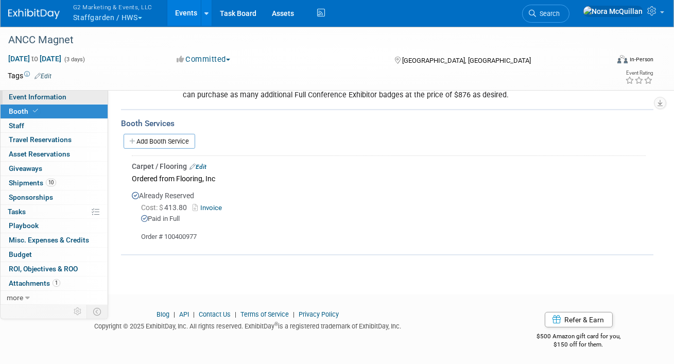
click at [37, 97] on span "Event Information" at bounding box center [38, 97] width 58 height 8
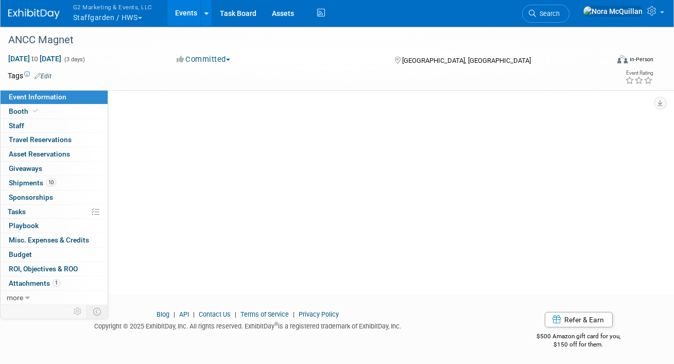
scroll to position [0, 0]
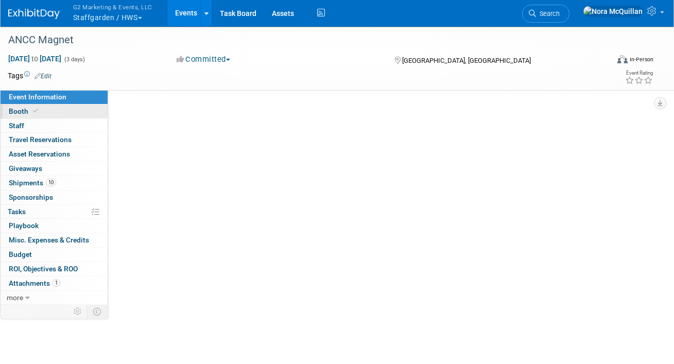
select select "Staffgarden by Ascend Learning"
select select "Tier 1"
select select "No"
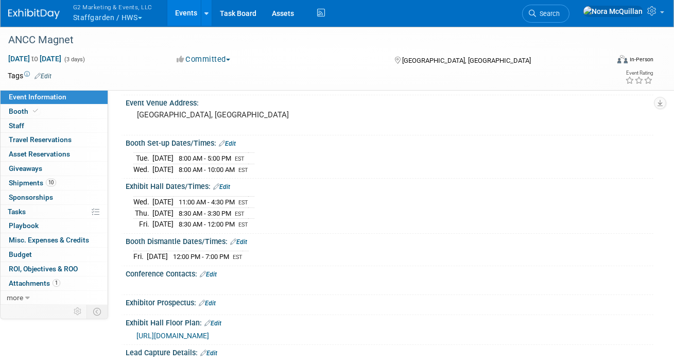
scroll to position [254, 0]
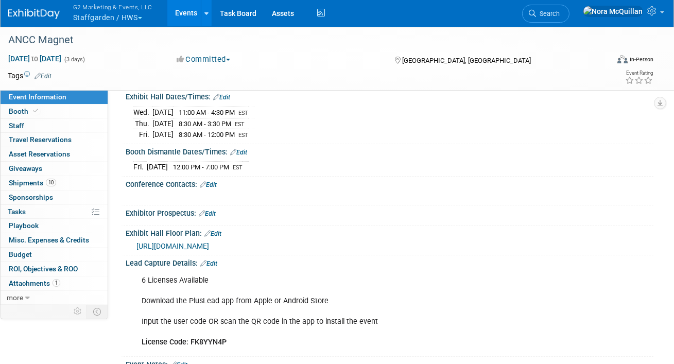
click at [120, 16] on button "G2 Marketing & Events, LLC Staffgarden / HWS" at bounding box center [118, 13] width 93 height 27
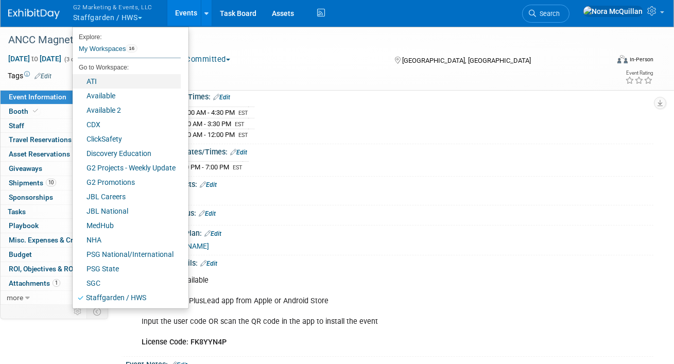
click at [108, 84] on link "ATI" at bounding box center [127, 81] width 108 height 14
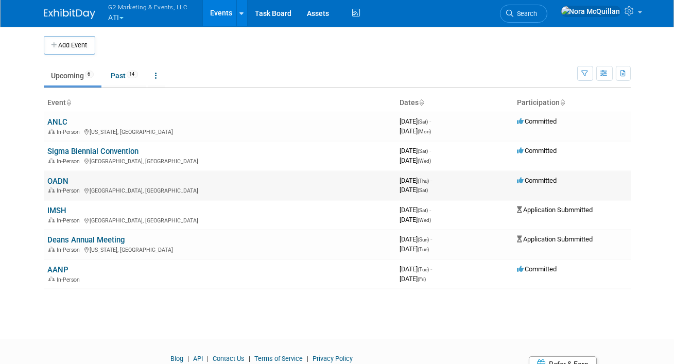
click at [61, 181] on link "OADN" at bounding box center [58, 181] width 21 height 9
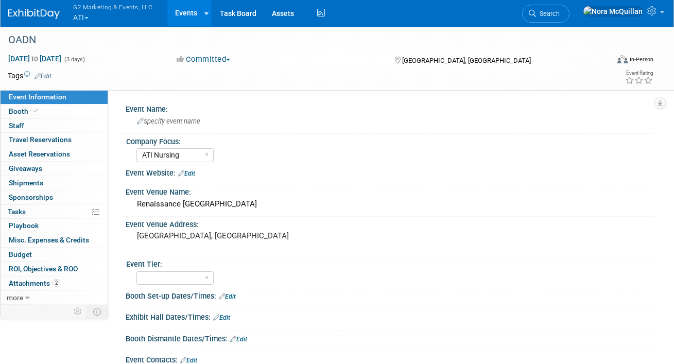
select select "ATI Nursing"
click at [41, 120] on link "0 Staff 0" at bounding box center [54, 126] width 107 height 14
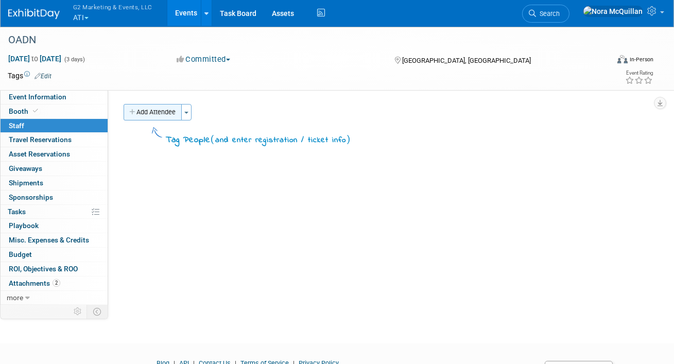
click at [176, 116] on button "Add Attendee" at bounding box center [153, 112] width 58 height 16
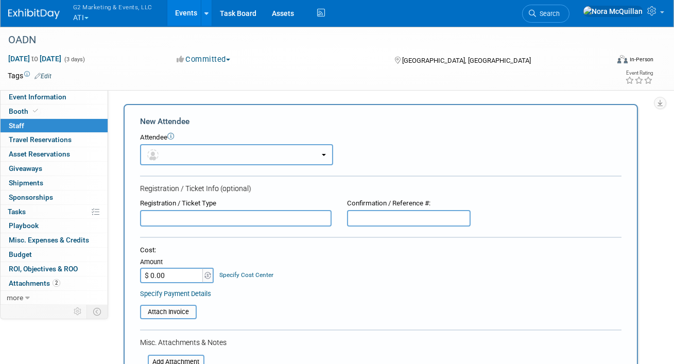
click at [190, 152] on button "button" at bounding box center [236, 154] width 193 height 21
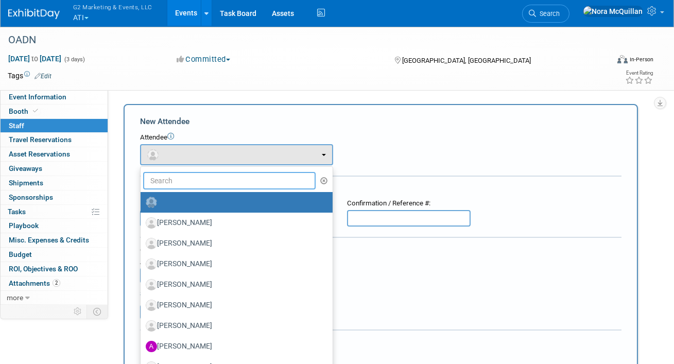
click at [193, 175] on input "text" at bounding box center [229, 181] width 172 height 18
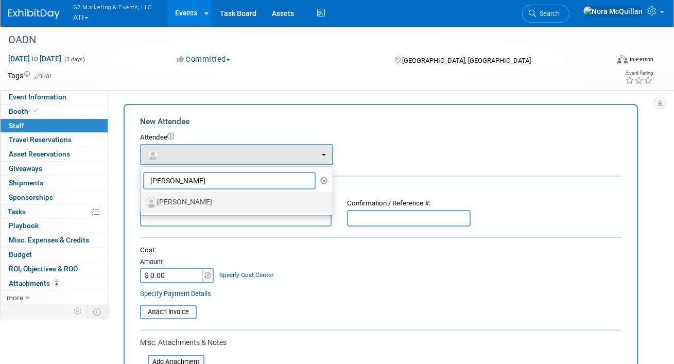
type input "kelly"
click at [190, 200] on label "Kelly Simmons" at bounding box center [234, 202] width 177 height 16
click at [142, 200] on input "Kelly Simmons" at bounding box center [138, 201] width 7 height 7
select select "37409460-8618-47a5-b296-308076ad947e"
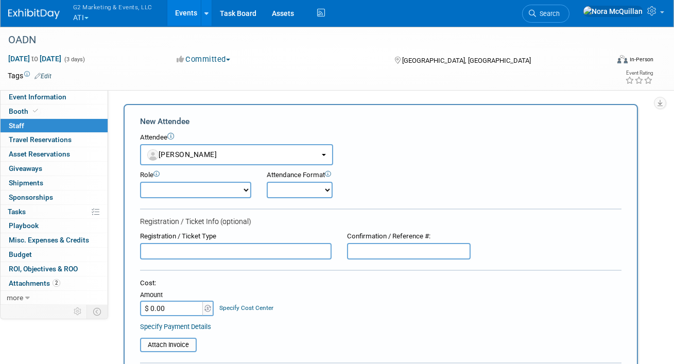
click at [180, 192] on select "Demonstrator Expo Hall Only Full Conference Badge Host Planner Presenter Sales …" at bounding box center [195, 190] width 111 height 16
select select "100"
click at [140, 182] on select "Demonstrator Expo Hall Only Full Conference Badge Host Planner Presenter Sales …" at bounding box center [195, 190] width 111 height 16
click at [296, 191] on select "Onsite Remote" at bounding box center [300, 190] width 66 height 16
select select "1"
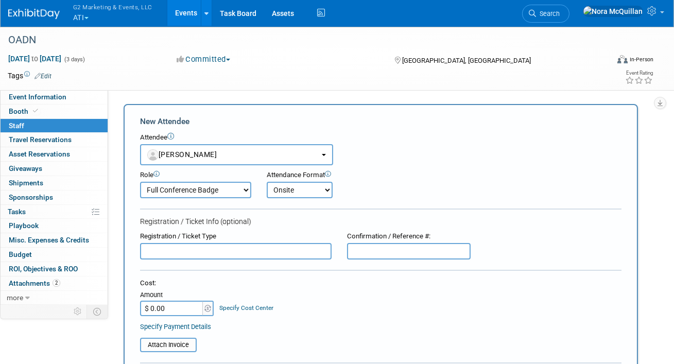
click at [267, 182] on select "Onsite Remote" at bounding box center [300, 190] width 66 height 16
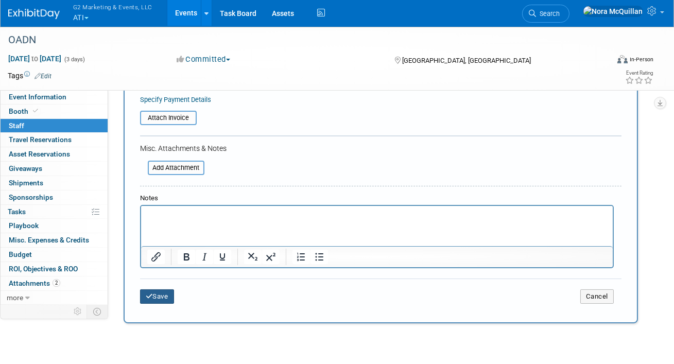
click at [169, 296] on button "Save" at bounding box center [157, 296] width 34 height 14
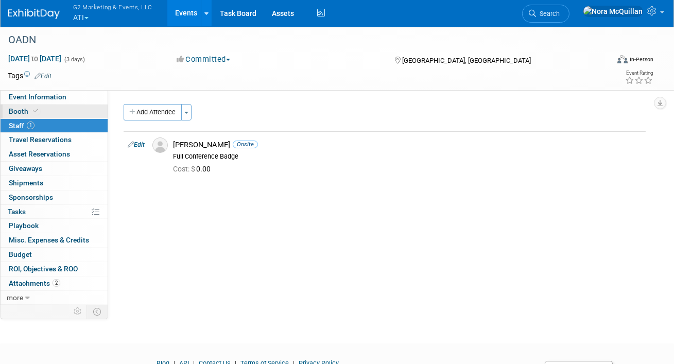
click at [49, 108] on link "Booth" at bounding box center [54, 112] width 107 height 14
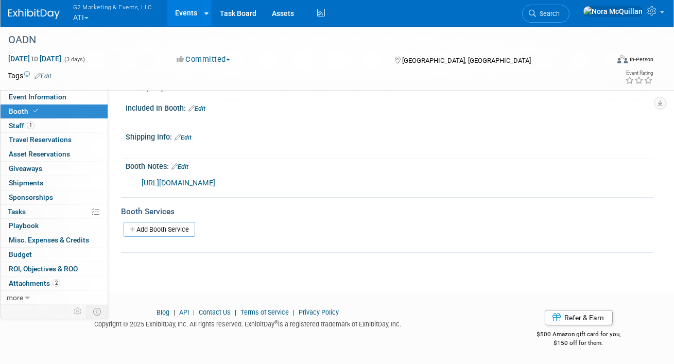
scroll to position [154, 0]
click at [184, 163] on link "Edit" at bounding box center [179, 166] width 17 height 7
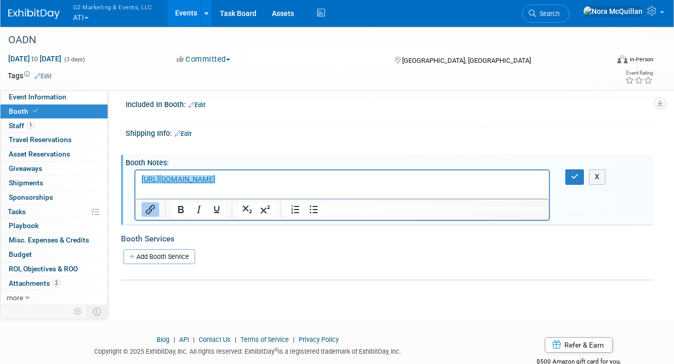
scroll to position [0, 0]
click at [397, 185] on p "﻿https://2025oadnconvention.eventscribe.net/aaStatic.asp?SFP=V0pHUkFFR1JAMjM0Mz…" at bounding box center [342, 180] width 402 height 10
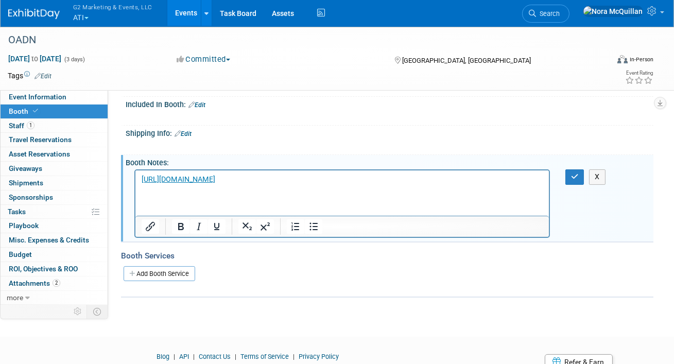
scroll to position [160, 0]
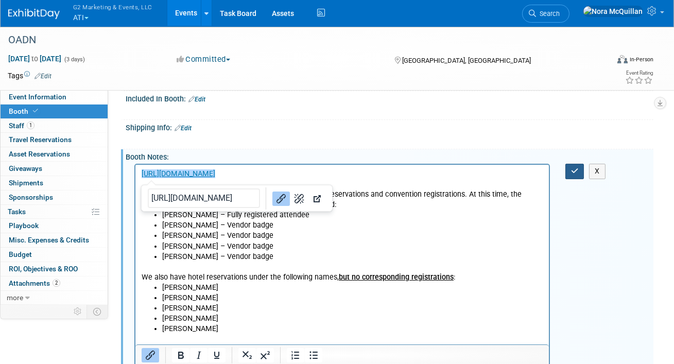
click at [576, 168] on icon "button" at bounding box center [575, 170] width 8 height 7
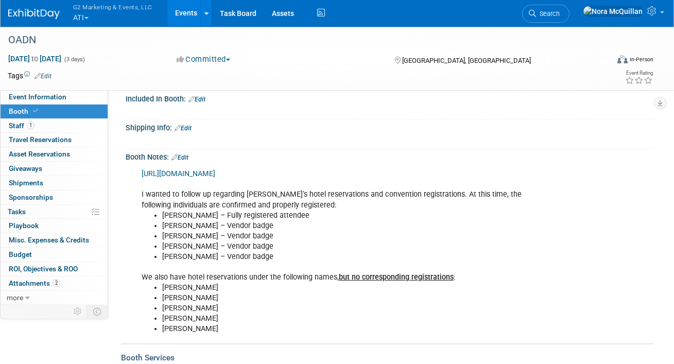
click at [87, 14] on button "G2 Marketing & Events, LLC ATI" at bounding box center [118, 13] width 93 height 27
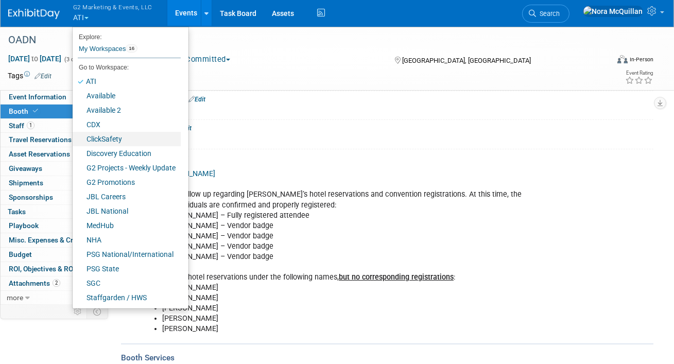
click at [103, 146] on link "ClickSafety" at bounding box center [127, 139] width 108 height 14
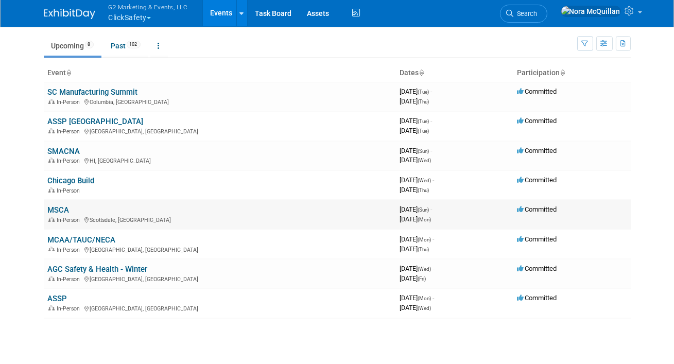
scroll to position [34, 0]
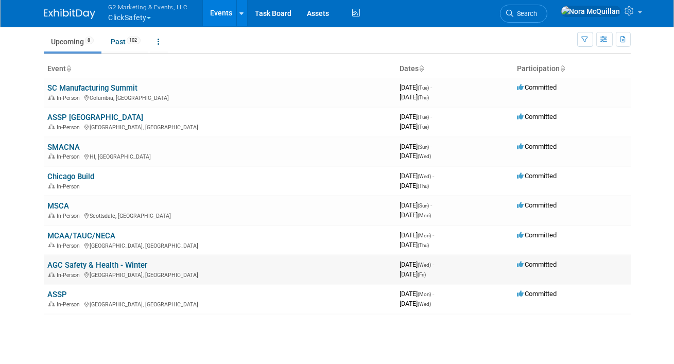
click at [92, 264] on link "AGC Safety & Health - Winter" at bounding box center [98, 264] width 100 height 9
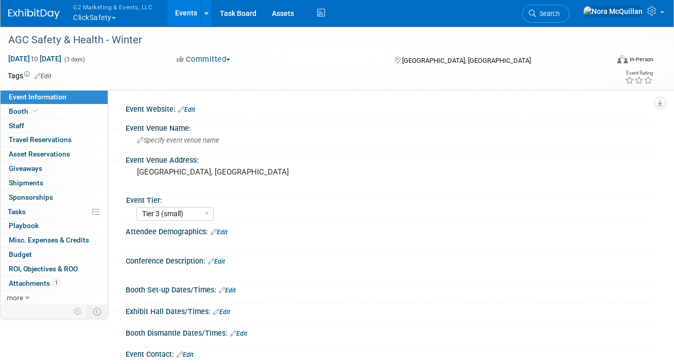
select select "Tier 3 (small)"
click at [21, 110] on span "Booth" at bounding box center [24, 111] width 31 height 8
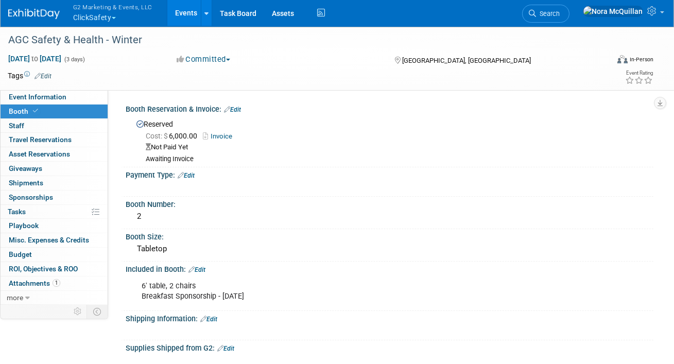
click at [235, 108] on link "Edit" at bounding box center [232, 109] width 17 height 7
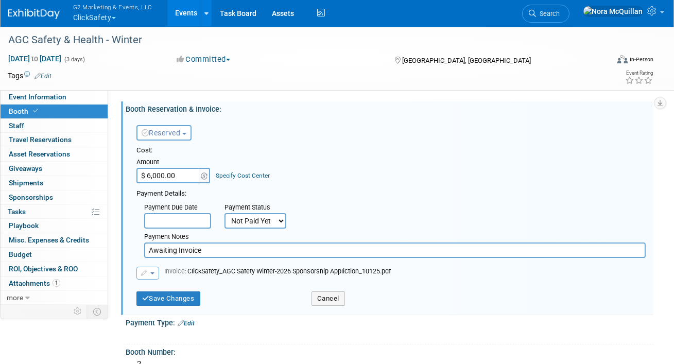
click at [235, 221] on select "Not Paid Yet Partially Paid Paid in Full" at bounding box center [255, 220] width 62 height 15
click at [194, 252] on input "Awaiting Invoice" at bounding box center [394, 249] width 501 height 15
type input "A"
type input "Invoice sent to AP to send a check - [DATE]"
click at [171, 299] on button "Save Changes" at bounding box center [168, 298] width 64 height 14
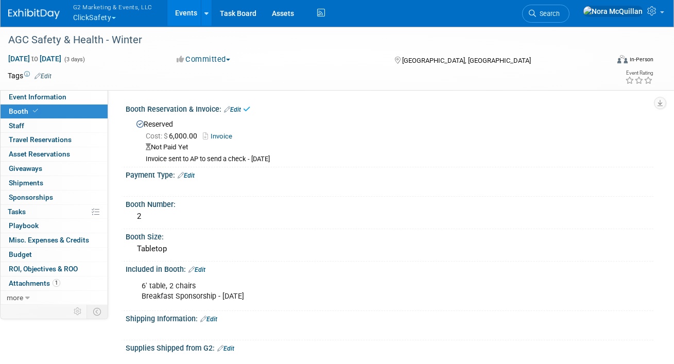
click at [194, 173] on link "Edit" at bounding box center [186, 175] width 17 height 7
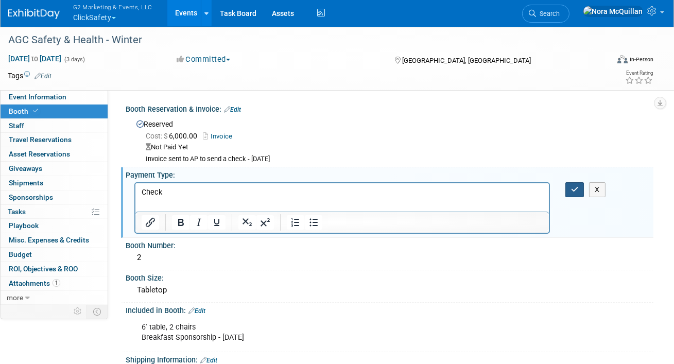
click at [570, 187] on button "button" at bounding box center [574, 189] width 19 height 15
